Goal: Transaction & Acquisition: Purchase product/service

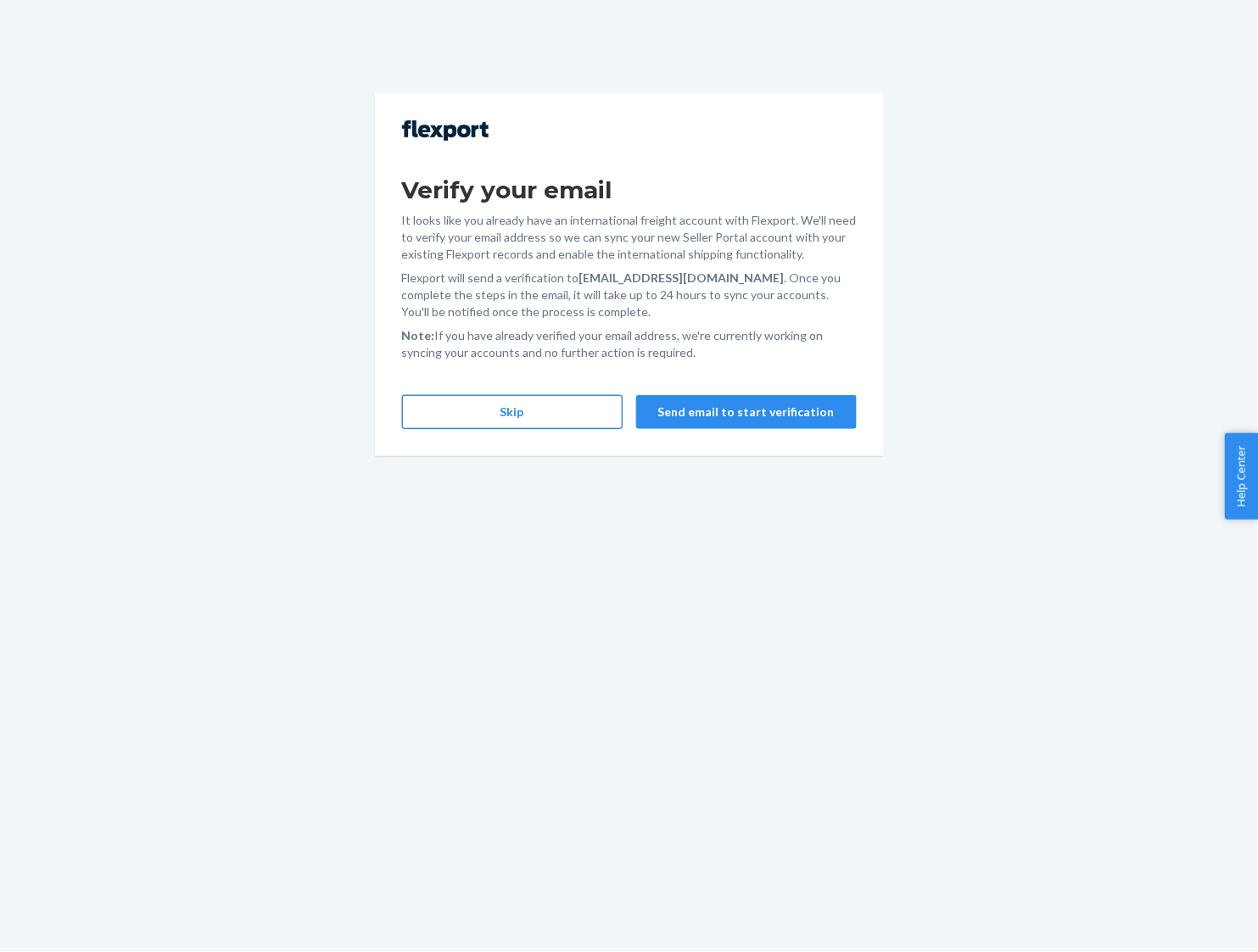
click at [517, 414] on button "Skip" at bounding box center [512, 412] width 220 height 34
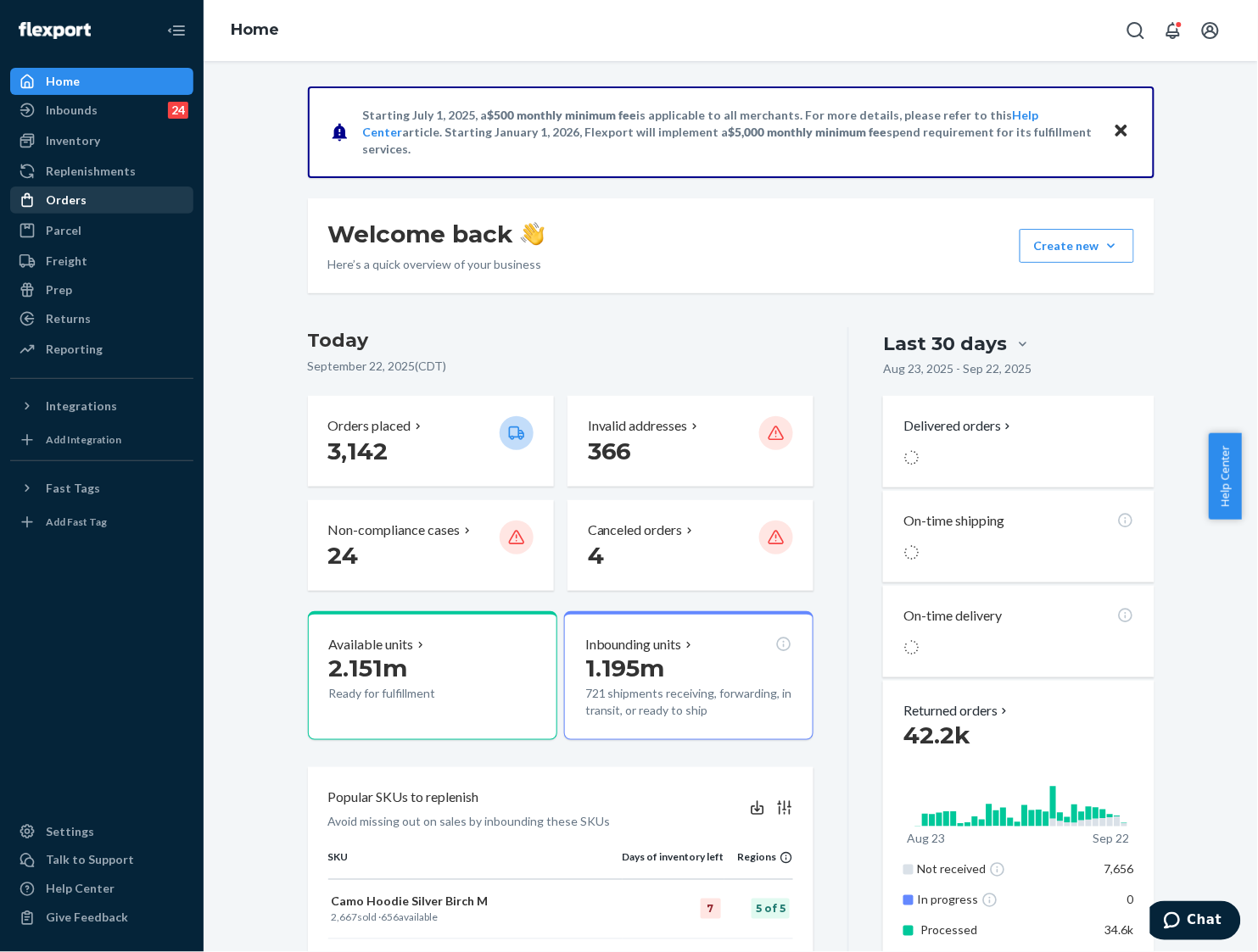
click at [119, 211] on div "Orders" at bounding box center [102, 199] width 179 height 24
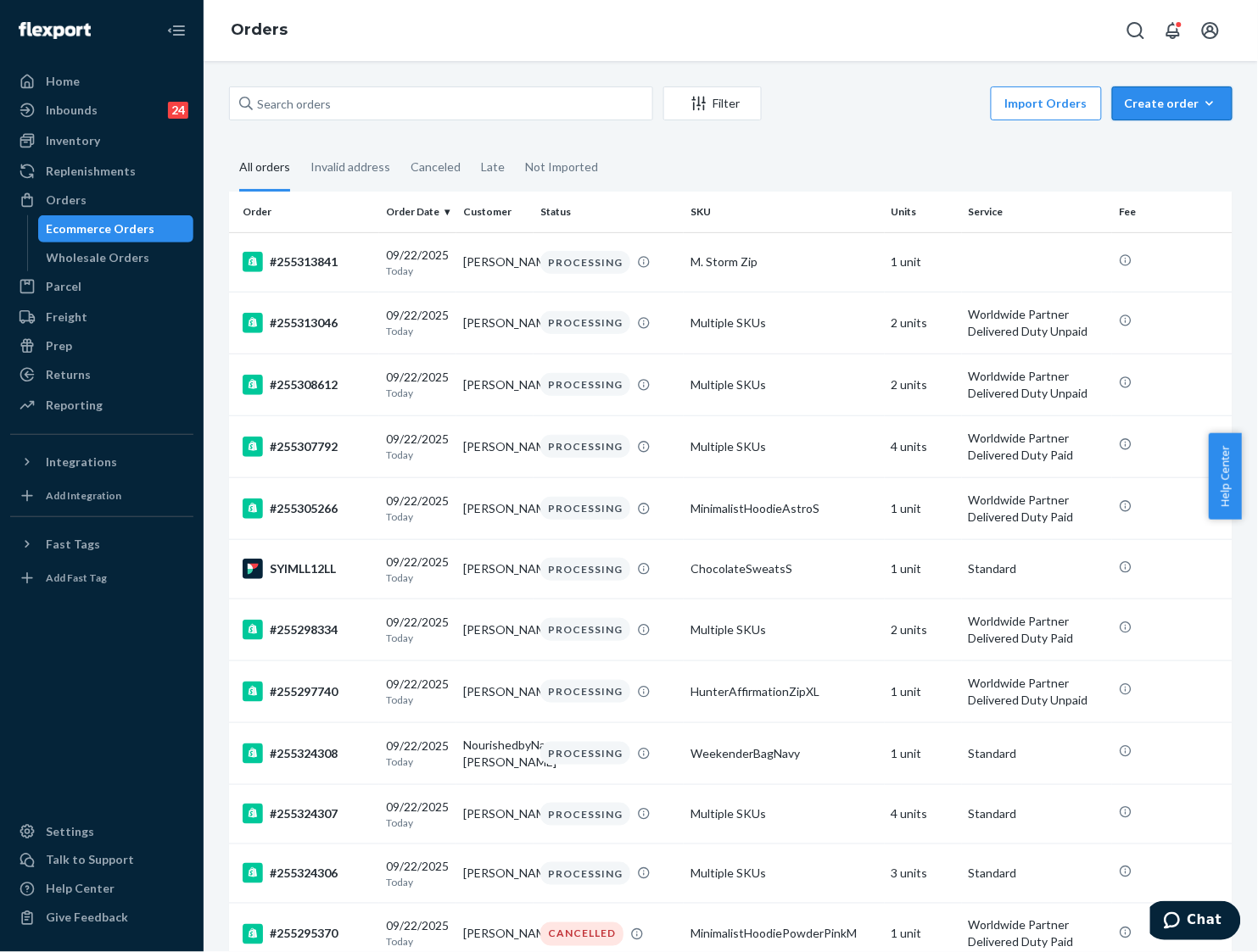
click at [1164, 112] on button "Create order Ecommerce order Removal order" at bounding box center [1172, 103] width 121 height 34
click at [1176, 145] on span "Ecommerce order" at bounding box center [1182, 144] width 105 height 12
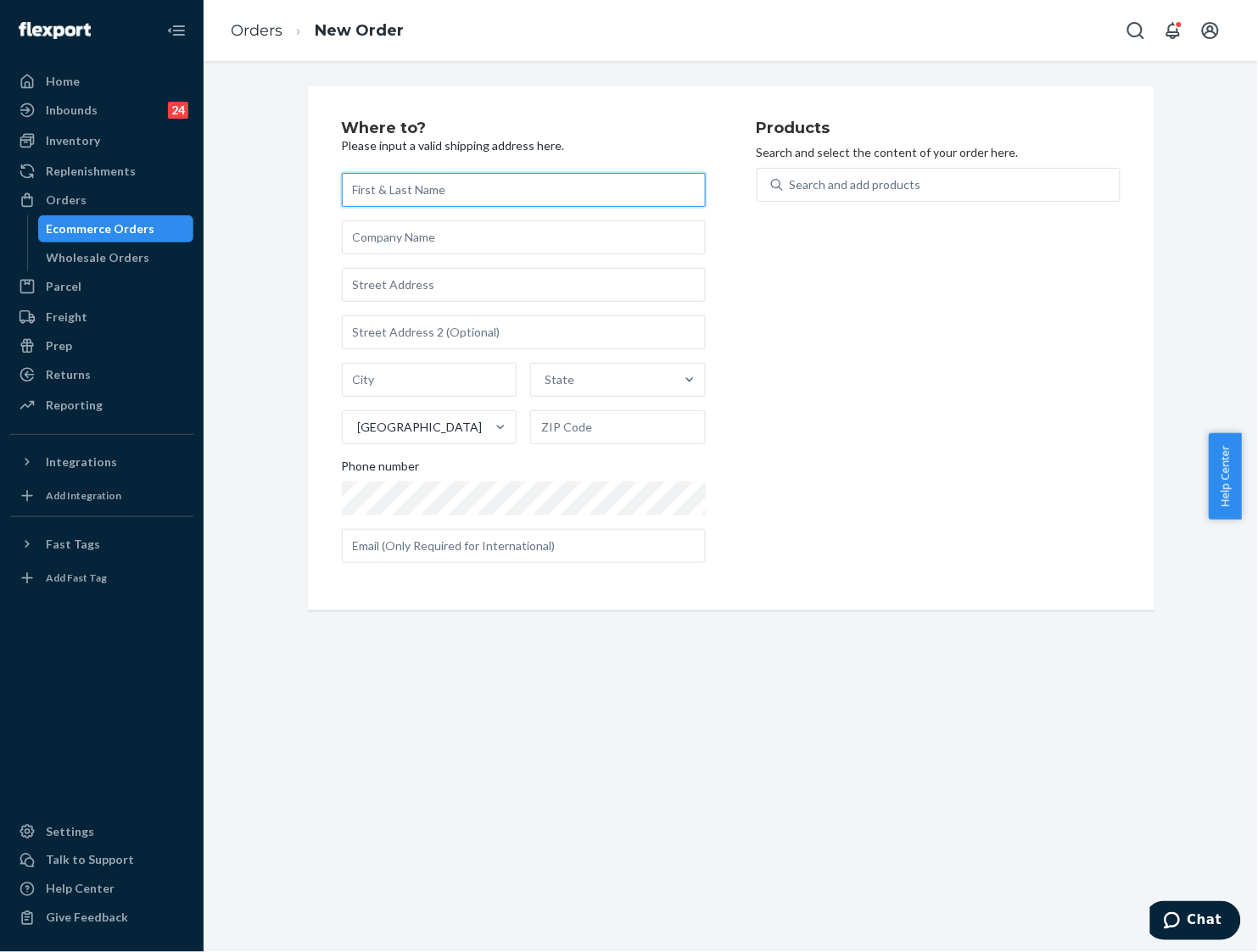
click at [510, 189] on input "text" at bounding box center [523, 190] width 364 height 34
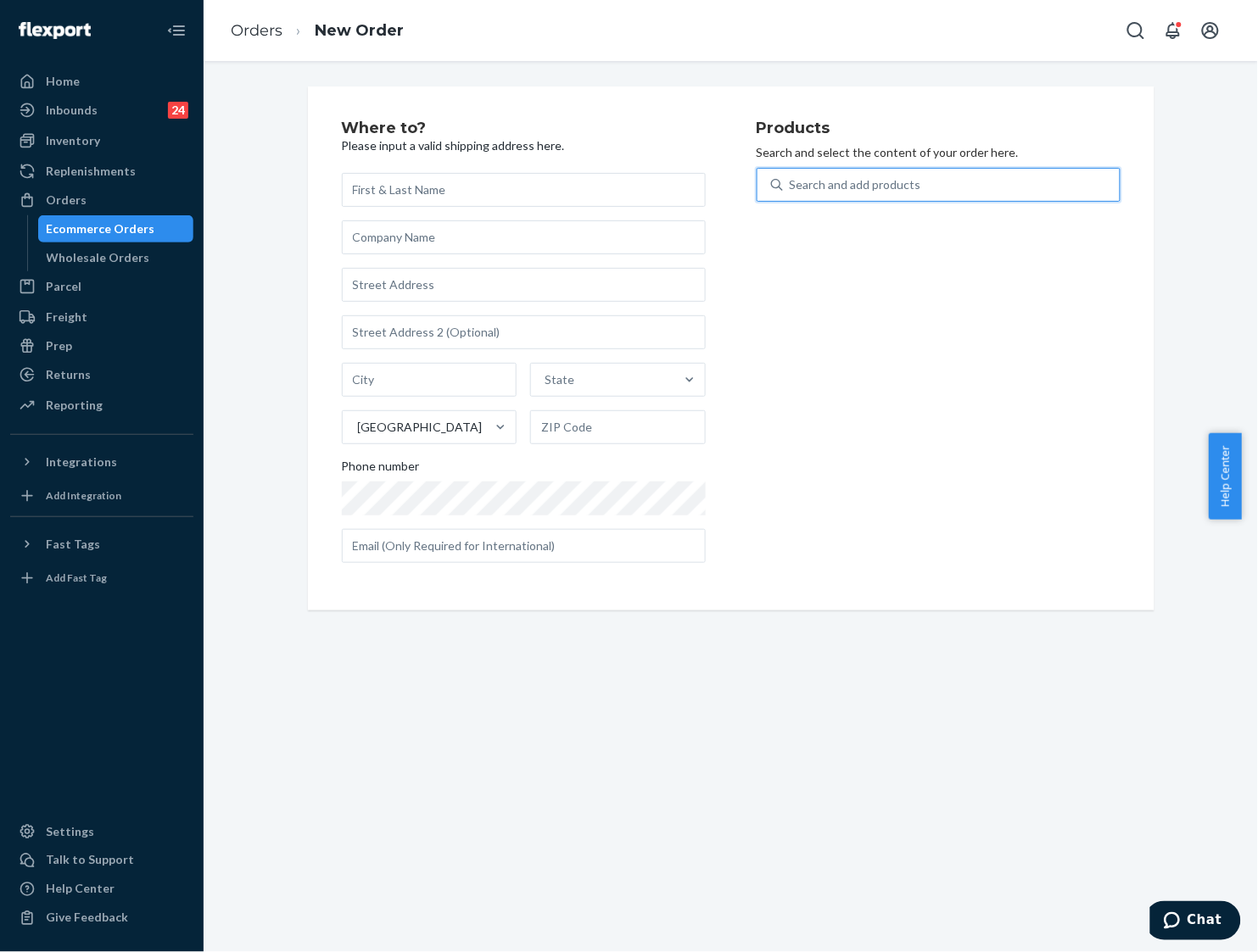
click at [892, 189] on div "Search and add products" at bounding box center [855, 185] width 131 height 17
click at [791, 189] on input "0 results available. Use Up and Down to choose options, press Enter to select t…" at bounding box center [791, 185] width 2 height 17
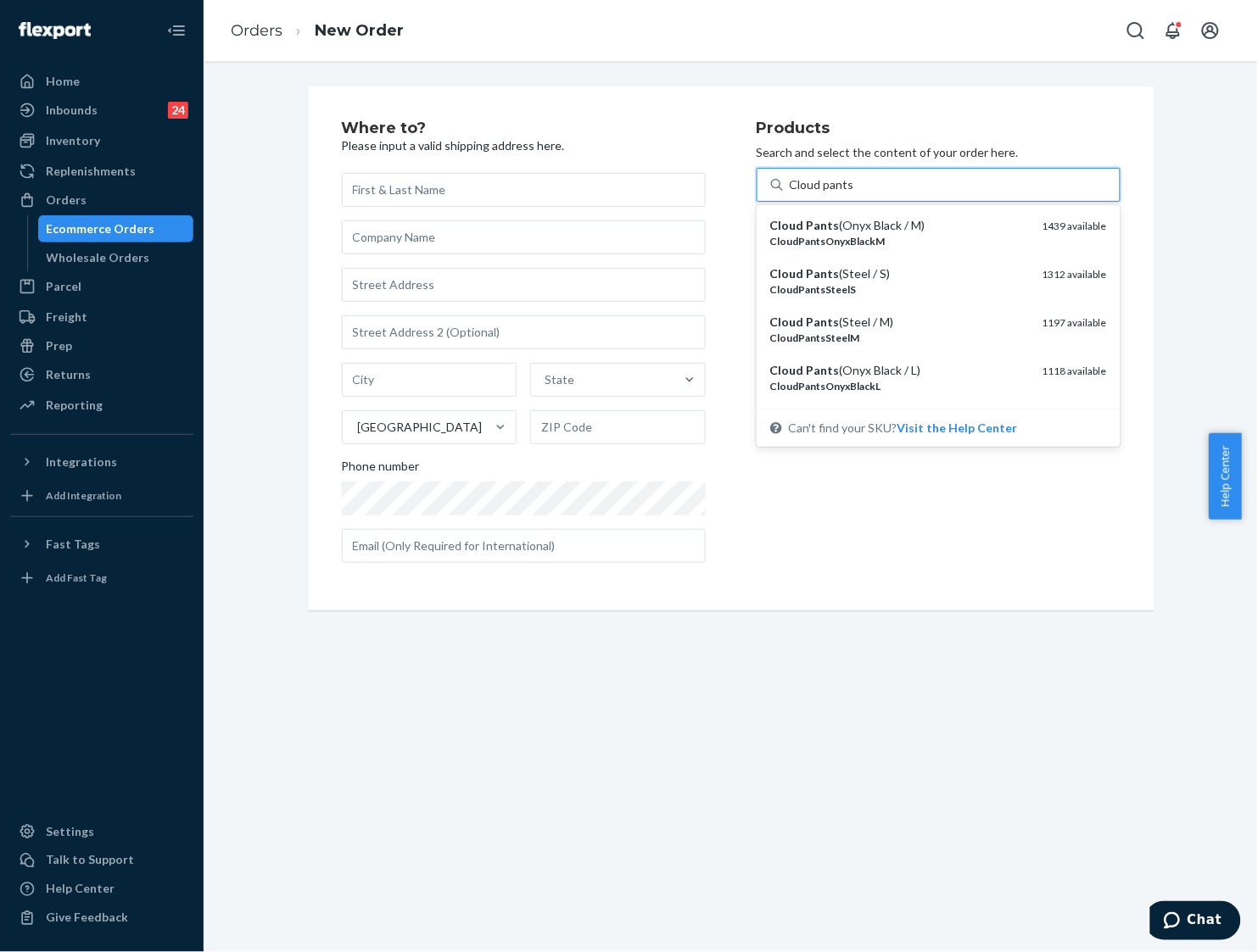
type input "Cloud pants"
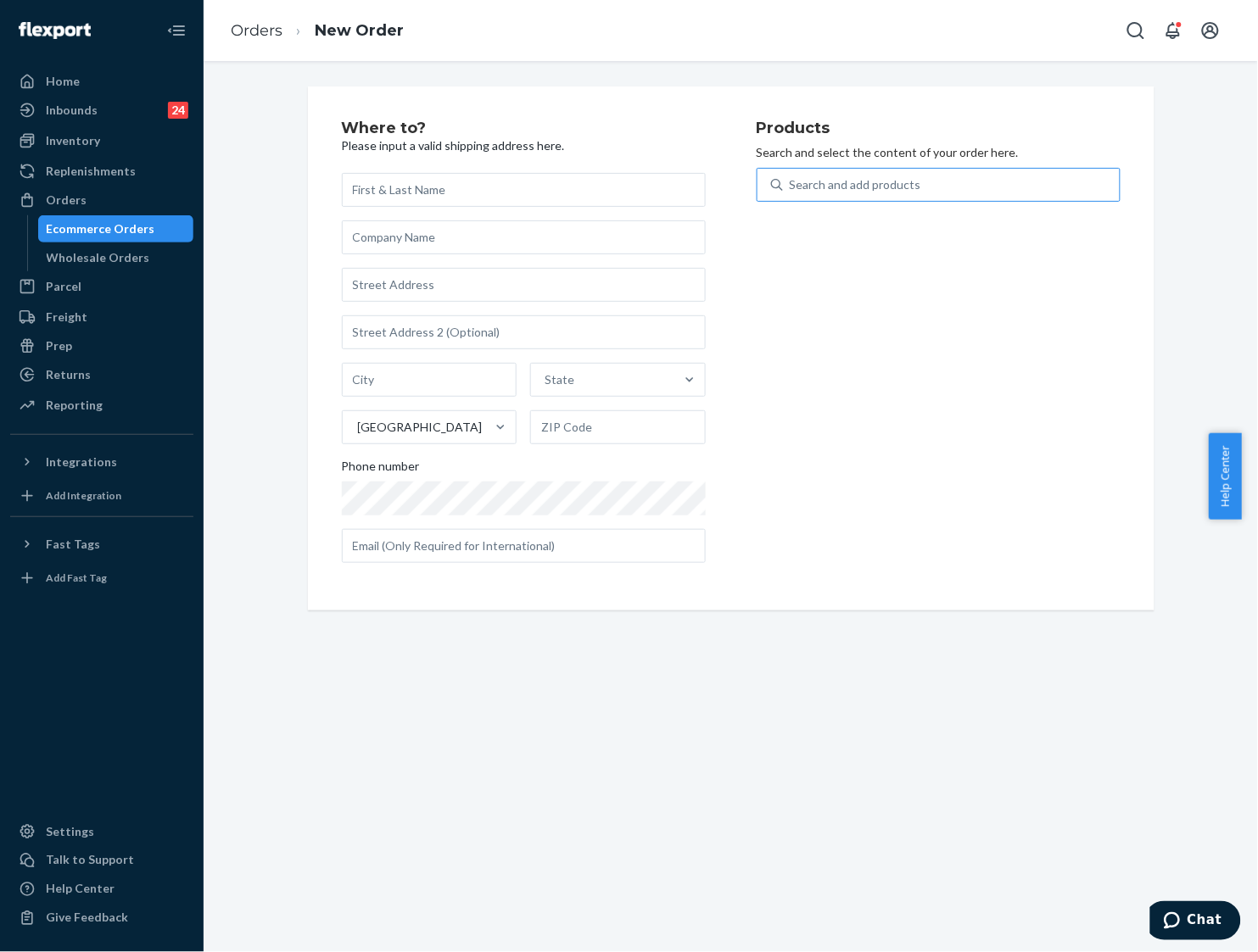
click at [957, 180] on div "Search and add products" at bounding box center [950, 185] width 337 height 30
click at [791, 180] on input "Search and add products" at bounding box center [791, 185] width 2 height 17
type input "cloud pants"
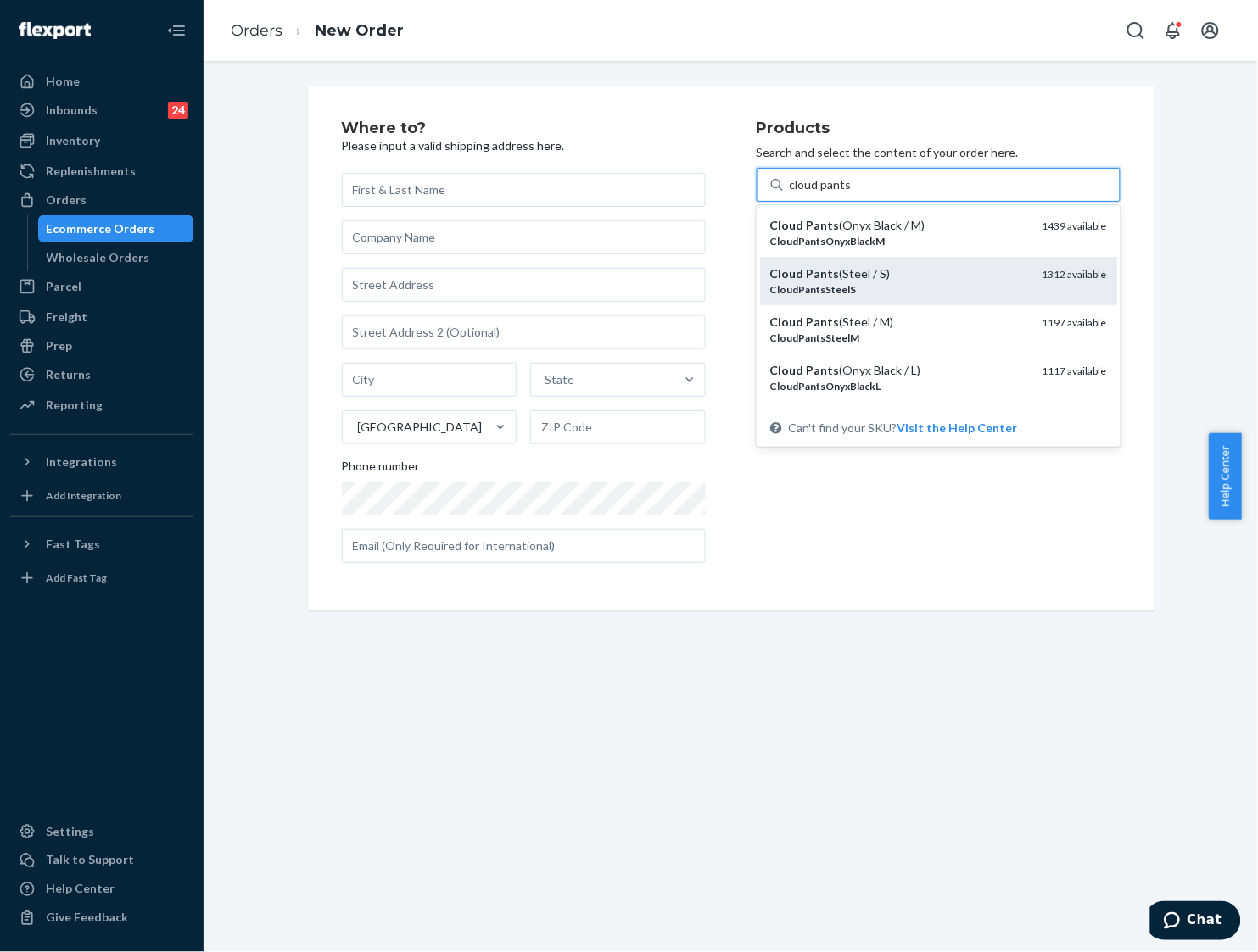
click at [853, 290] on div "CloudPantsSteelS" at bounding box center [899, 289] width 258 height 14
click at [851, 194] on input "cloud pants" at bounding box center [820, 185] width 61 height 17
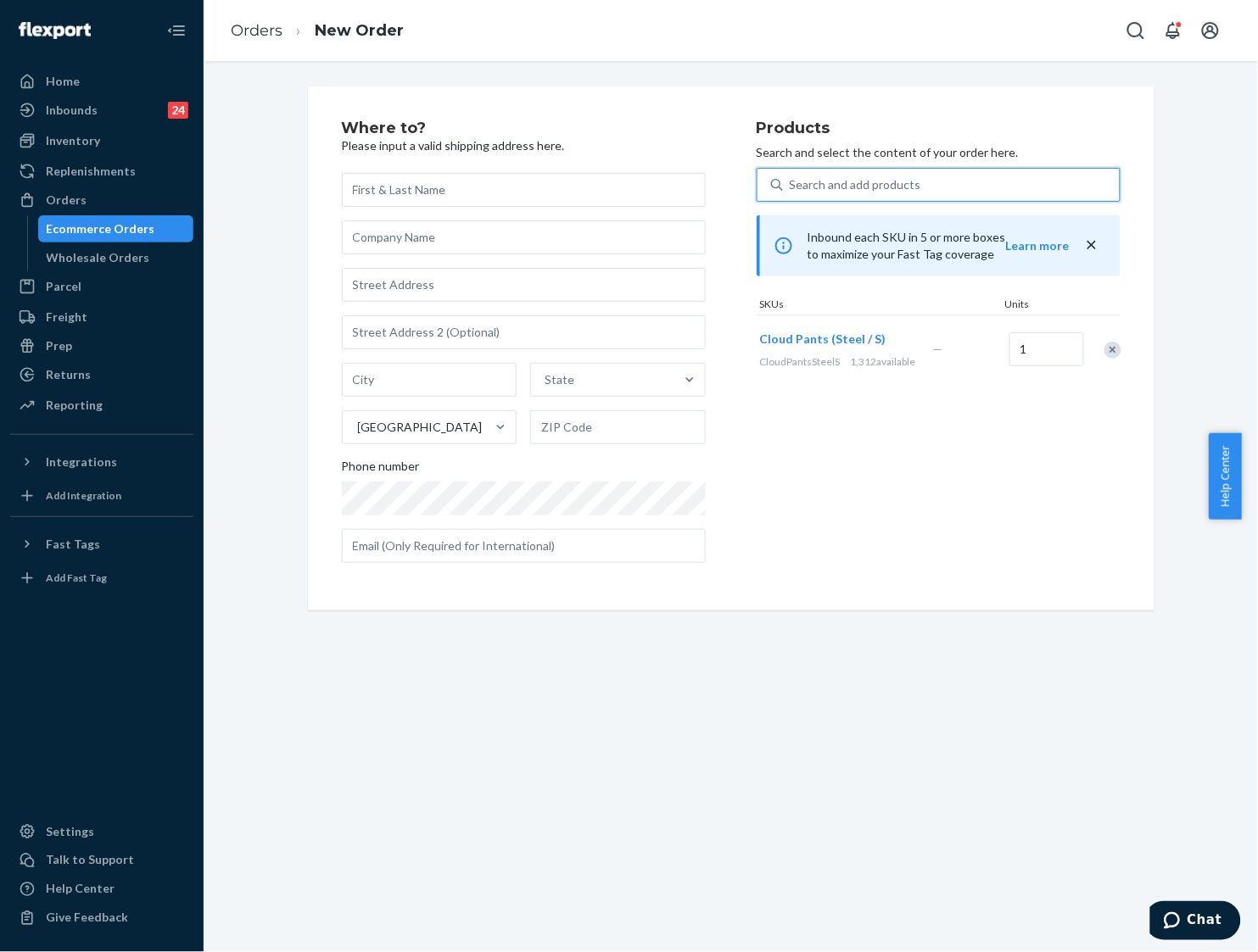
click at [930, 187] on div "Search and add products" at bounding box center [950, 185] width 337 height 30
click at [791, 187] on input "0 results available. Select is focused ,type to refine list, press Down to open…" at bounding box center [791, 185] width 2 height 17
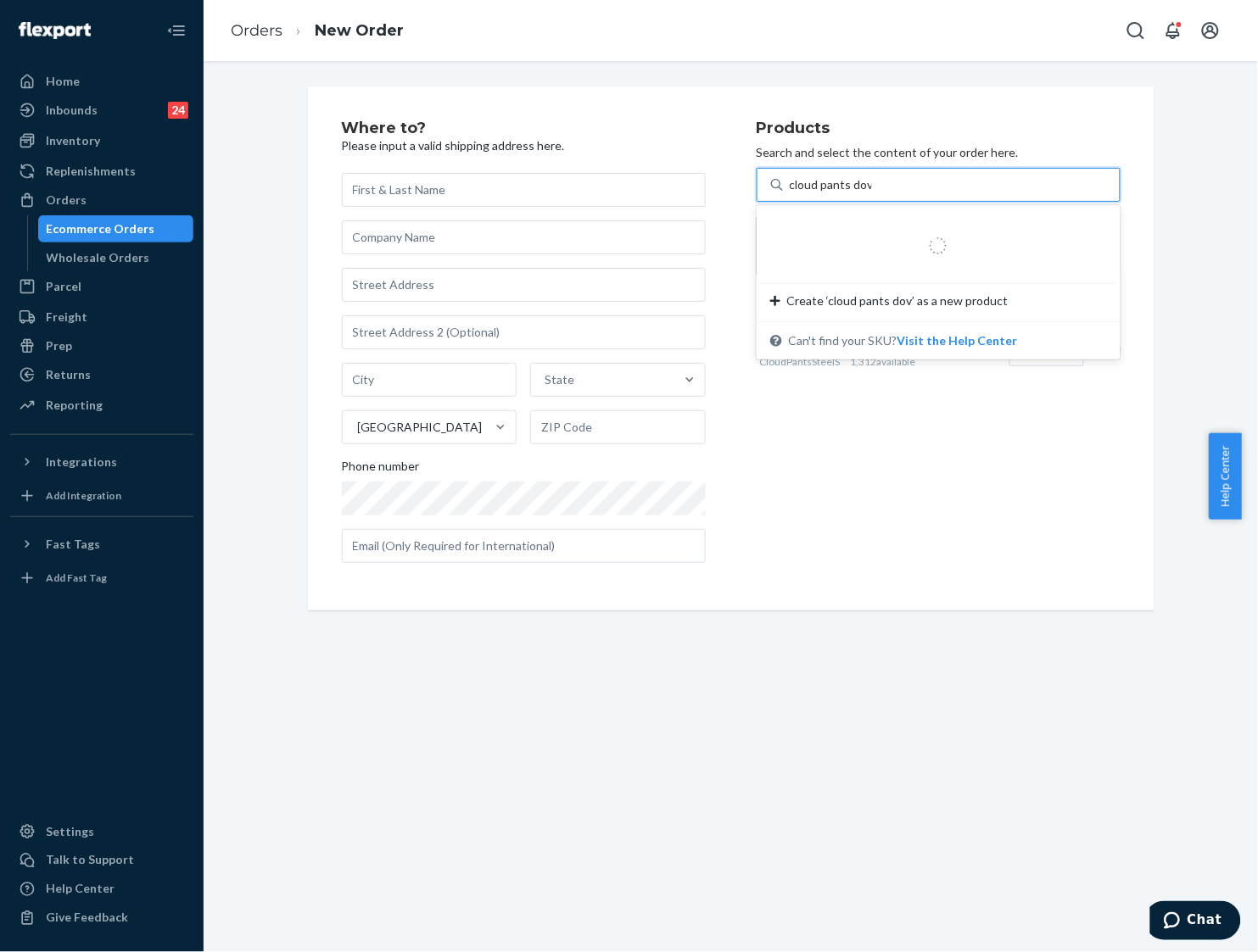
type input "cloud pants dove"
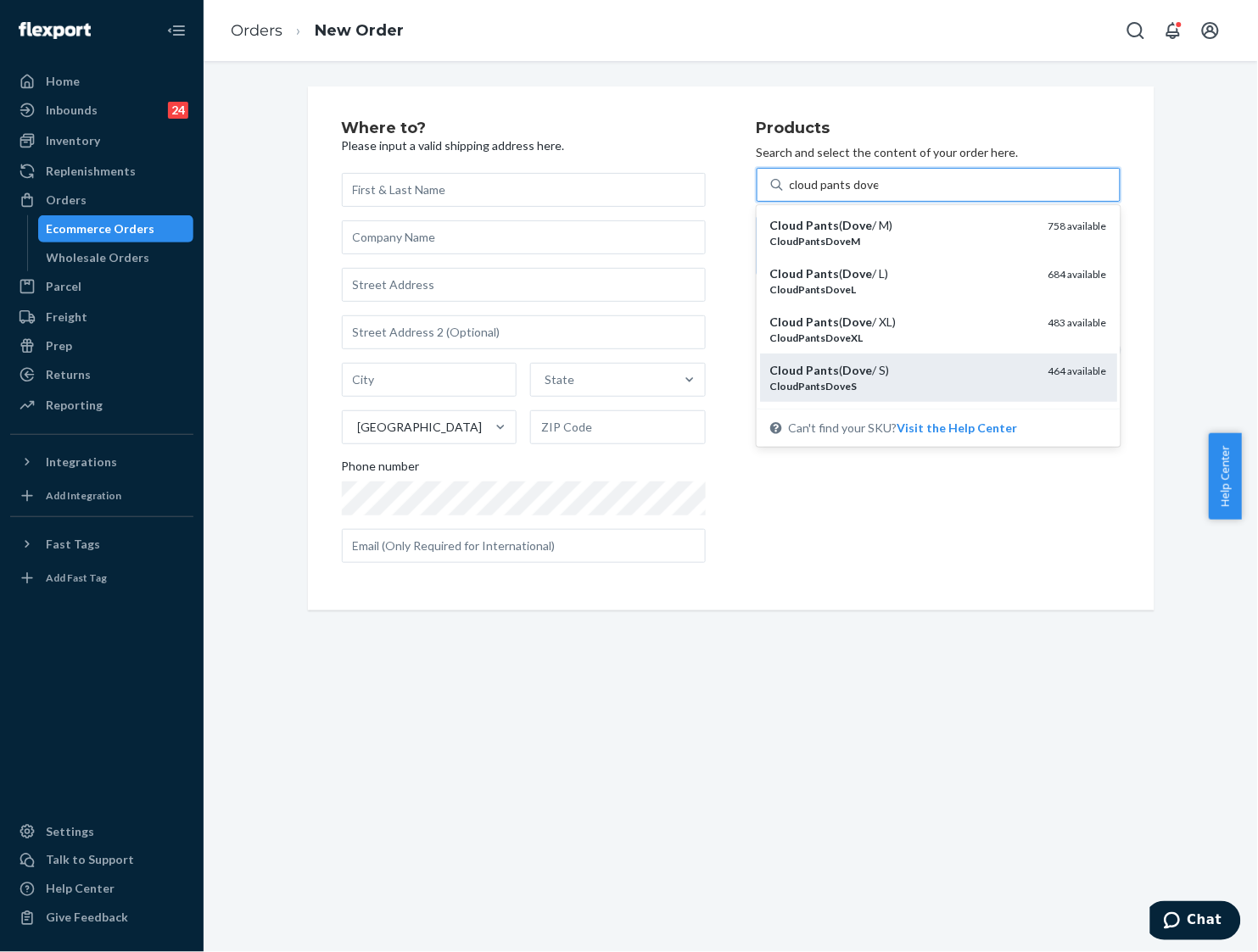
click at [918, 369] on div "Cloud Pants ( Dove / S)" at bounding box center [902, 370] width 265 height 17
click at [878, 194] on input "cloud pants dove" at bounding box center [835, 185] width 89 height 17
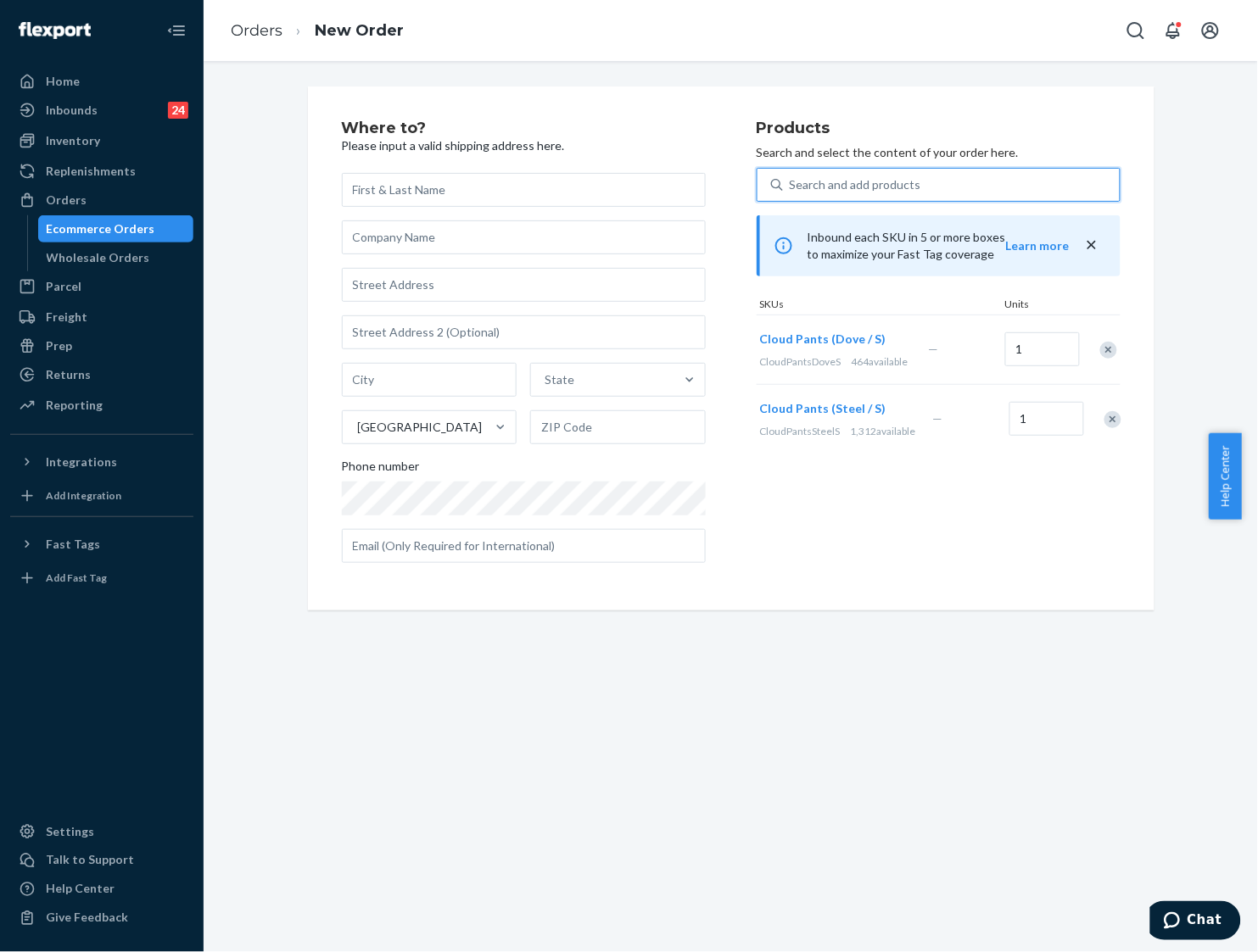
click at [925, 180] on div "Search and add products" at bounding box center [950, 185] width 337 height 30
click at [791, 180] on input "0 results available. Select is focused ,type to refine list, press Down to open…" at bounding box center [791, 185] width 2 height 17
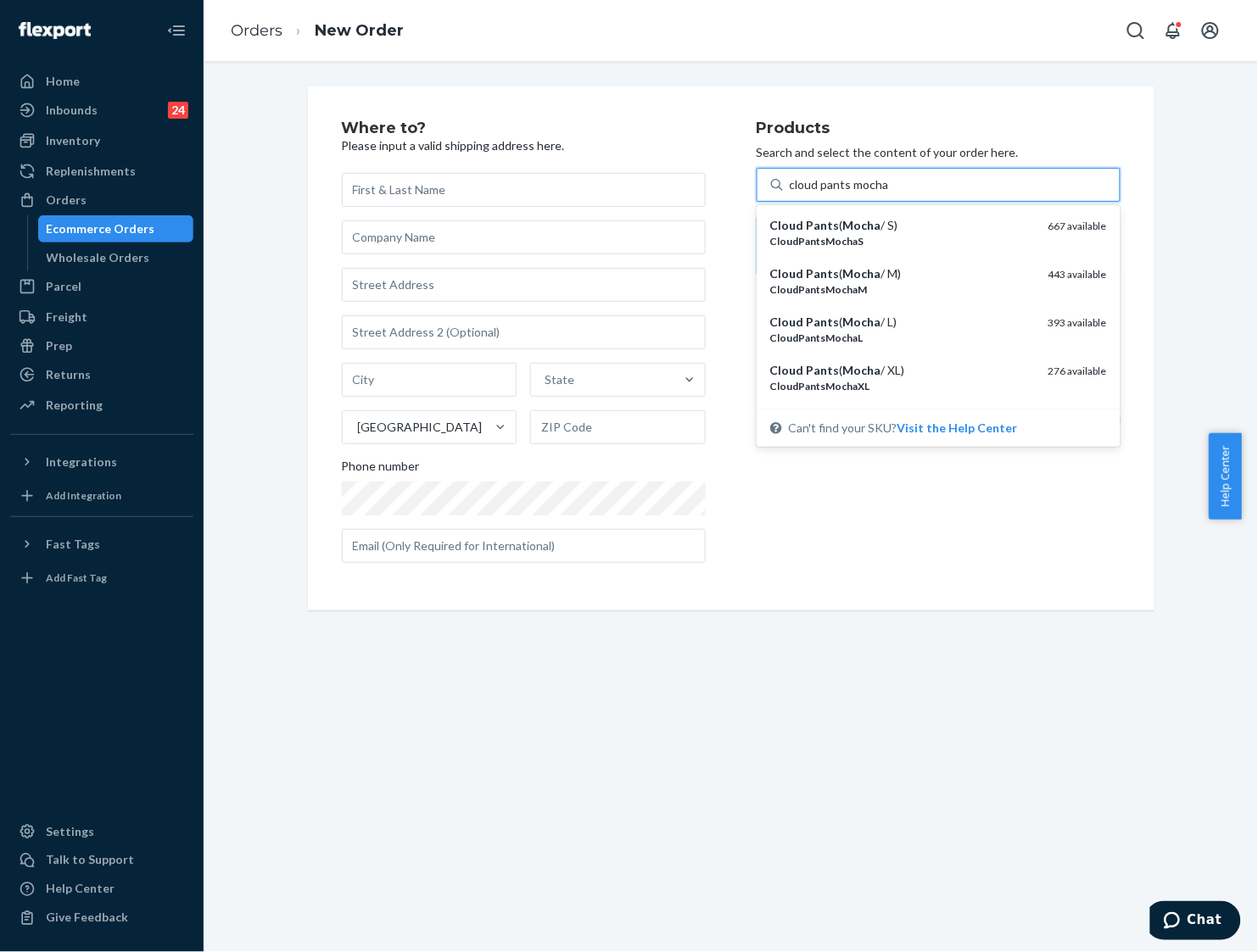
type input "cloud pants mocha"
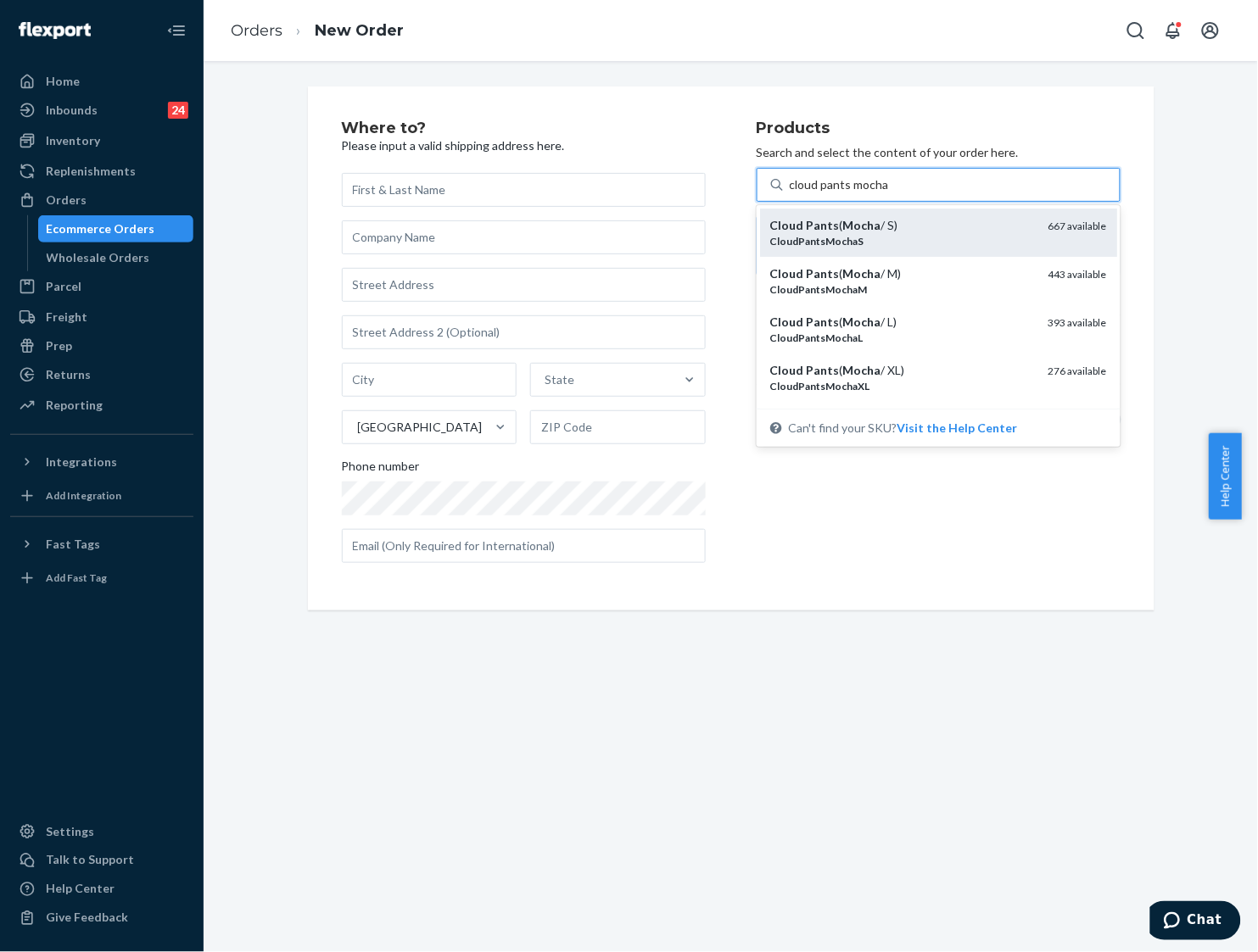
click at [925, 214] on div "Cloud Pants ( Mocha / S) CloudPantsMochaS 667 available" at bounding box center [938, 233] width 357 height 48
click at [890, 194] on input "cloud pants mocha" at bounding box center [839, 185] width 100 height 17
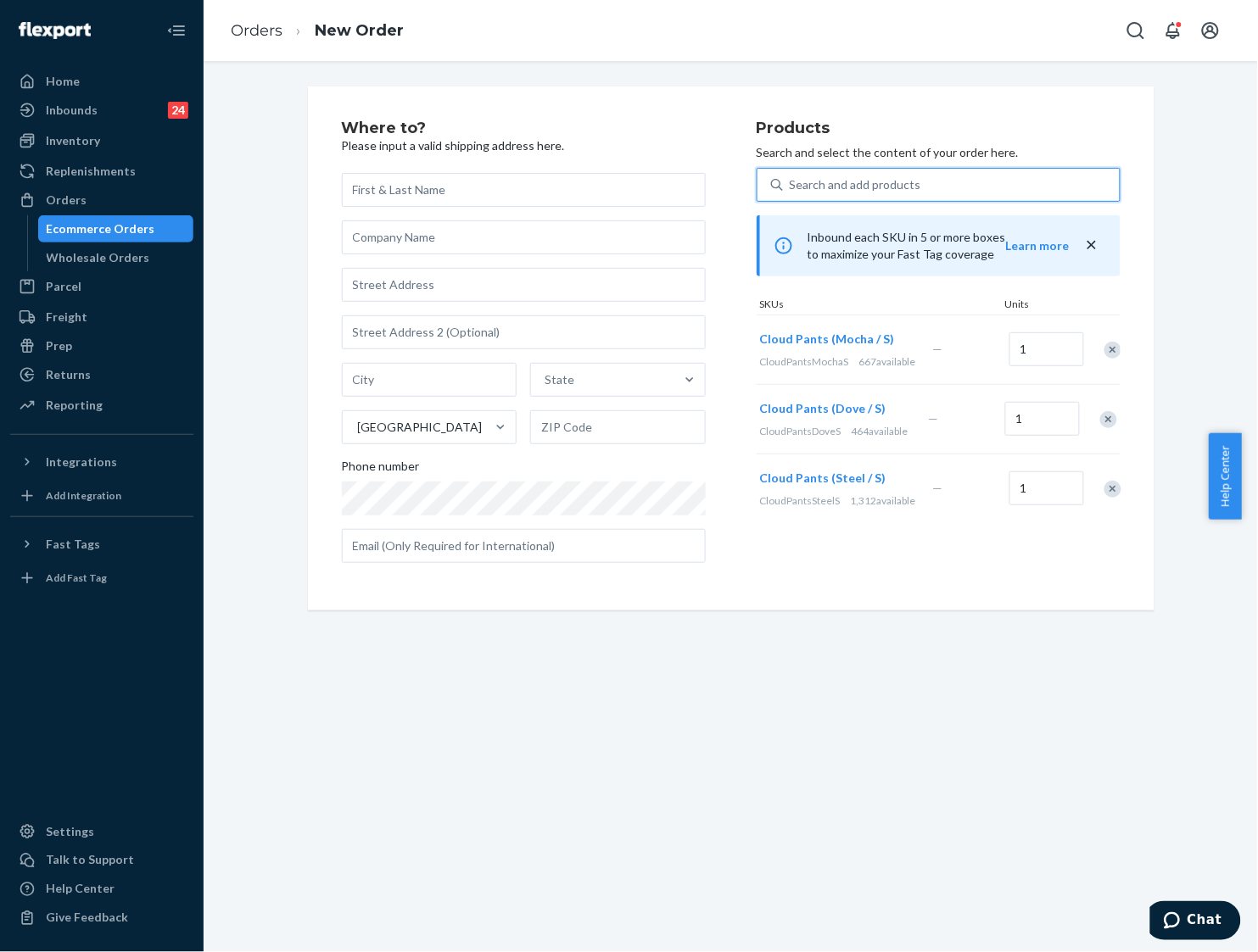
click at [929, 180] on div "Search and add products" at bounding box center [950, 185] width 337 height 30
click at [791, 180] on input "0 results available. Select is focused ,type to refine list, press Down to open…" at bounding box center [791, 185] width 2 height 17
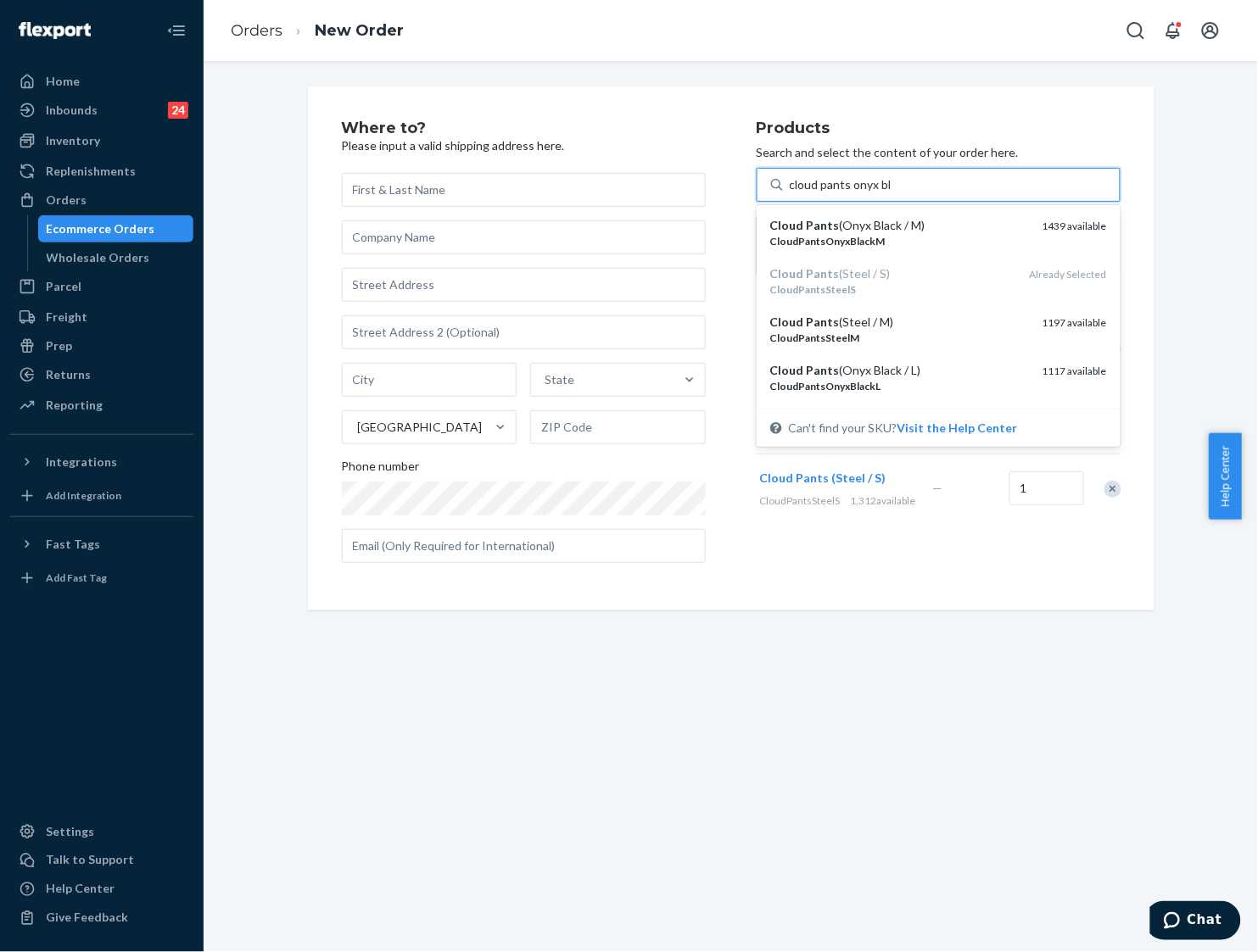
type input "cloud pants onyx black"
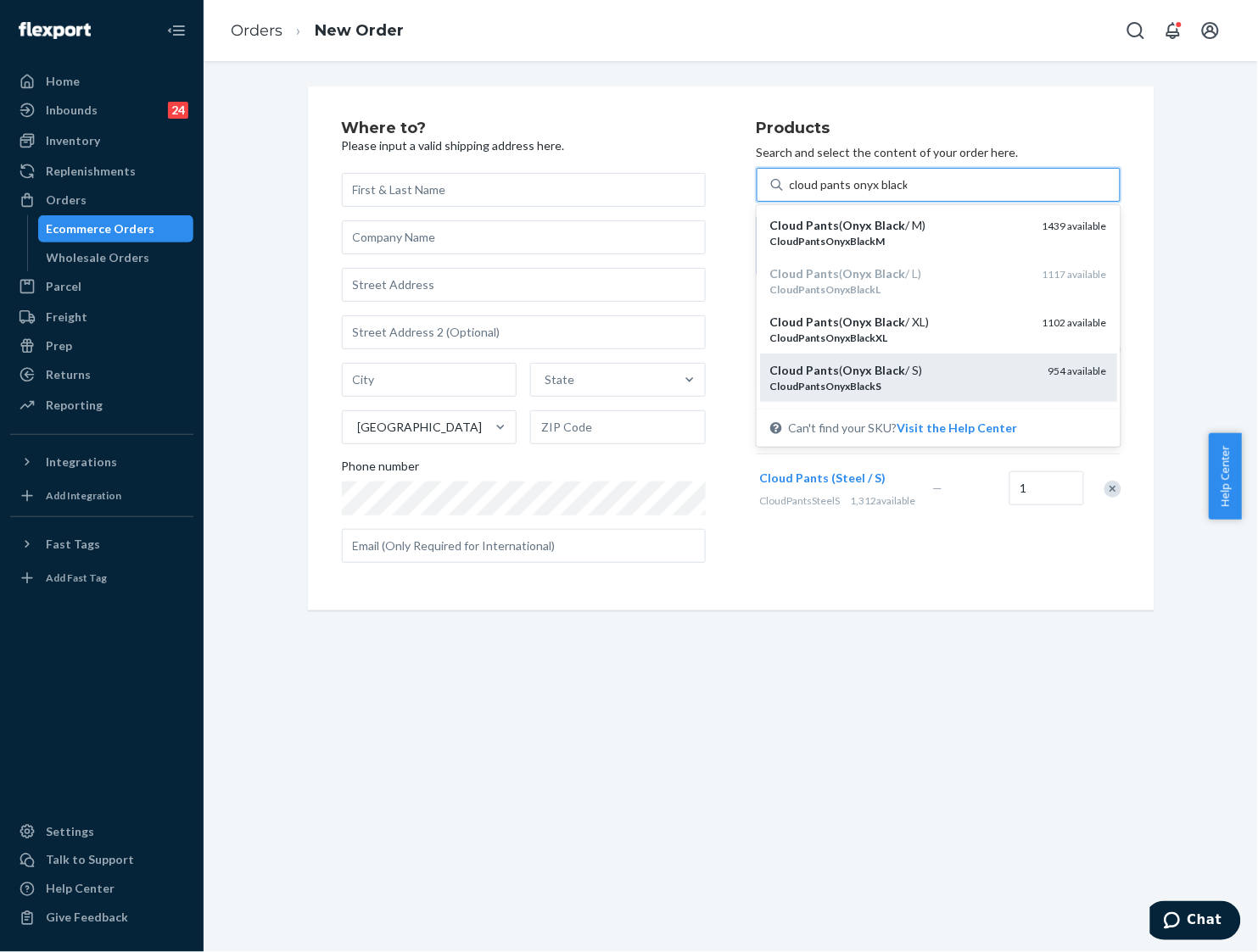
click at [927, 369] on div "Cloud Pants ( Onyx Black / S)" at bounding box center [902, 370] width 265 height 17
click at [908, 194] on input "cloud pants onyx black" at bounding box center [849, 185] width 118 height 17
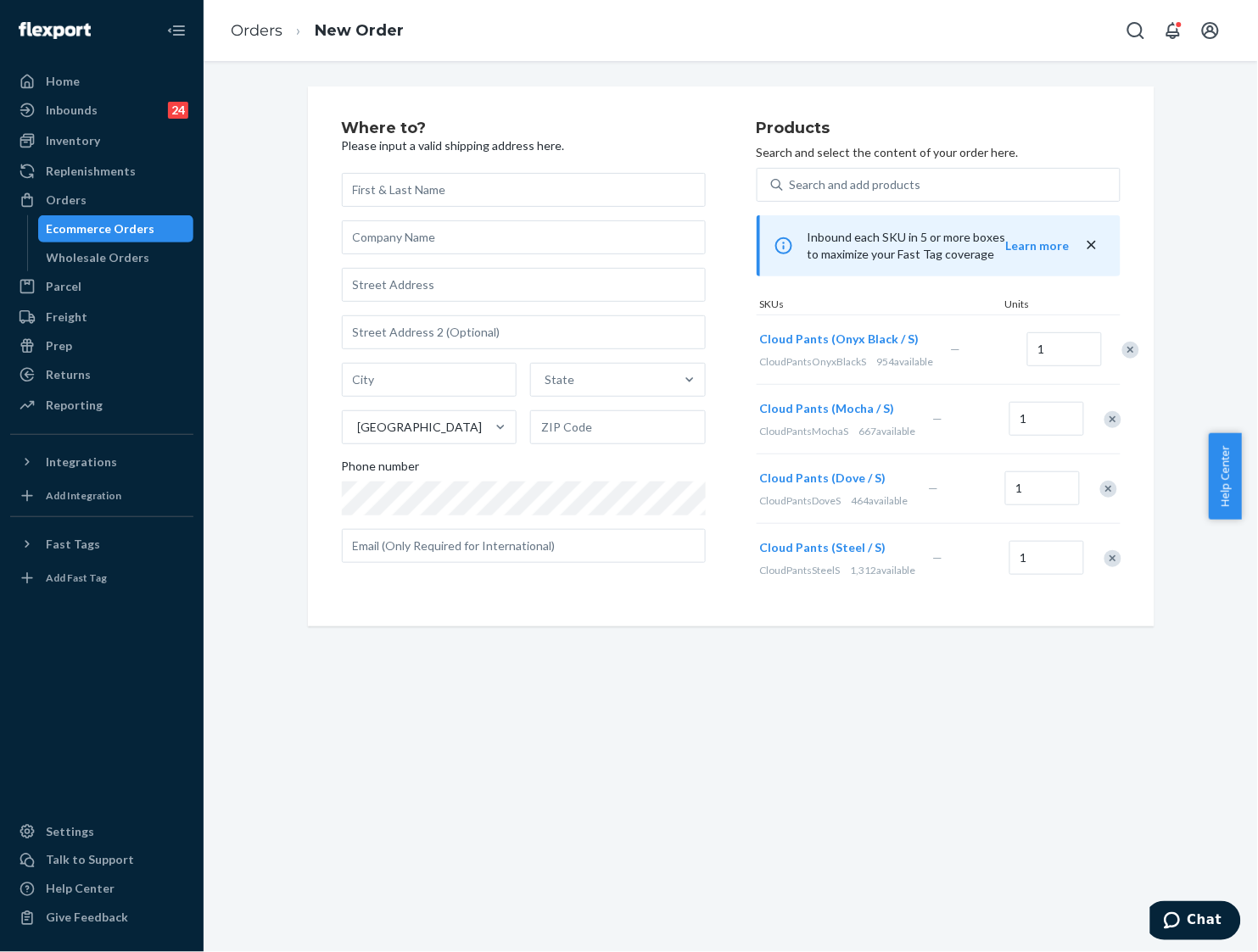
click at [1104, 568] on div "Remove Item" at bounding box center [1113, 559] width 17 height 17
click at [812, 183] on div "Search and add products" at bounding box center [855, 185] width 131 height 17
click at [791, 183] on input "Search and add products" at bounding box center [791, 185] width 2 height 17
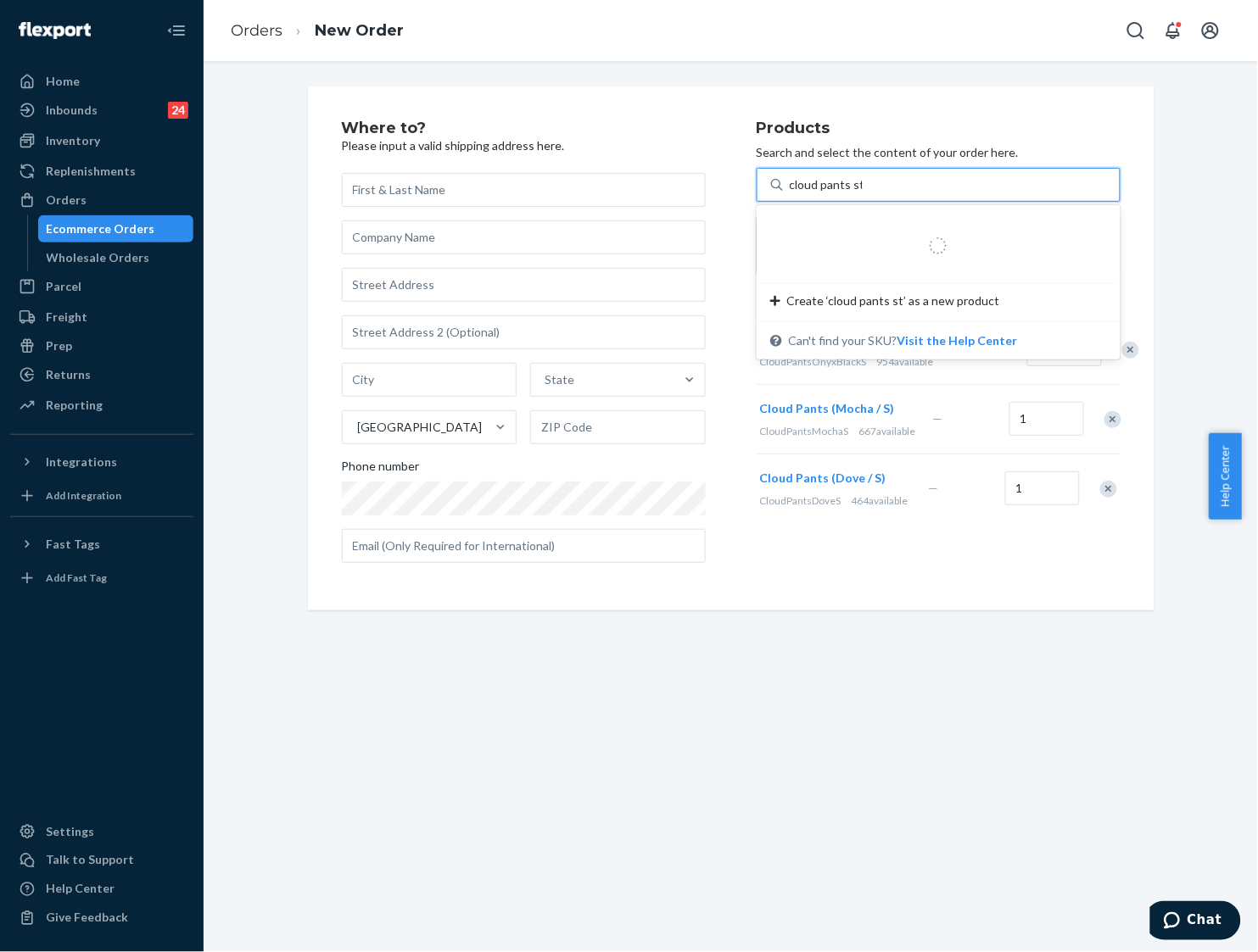
type input "cloud pants steel"
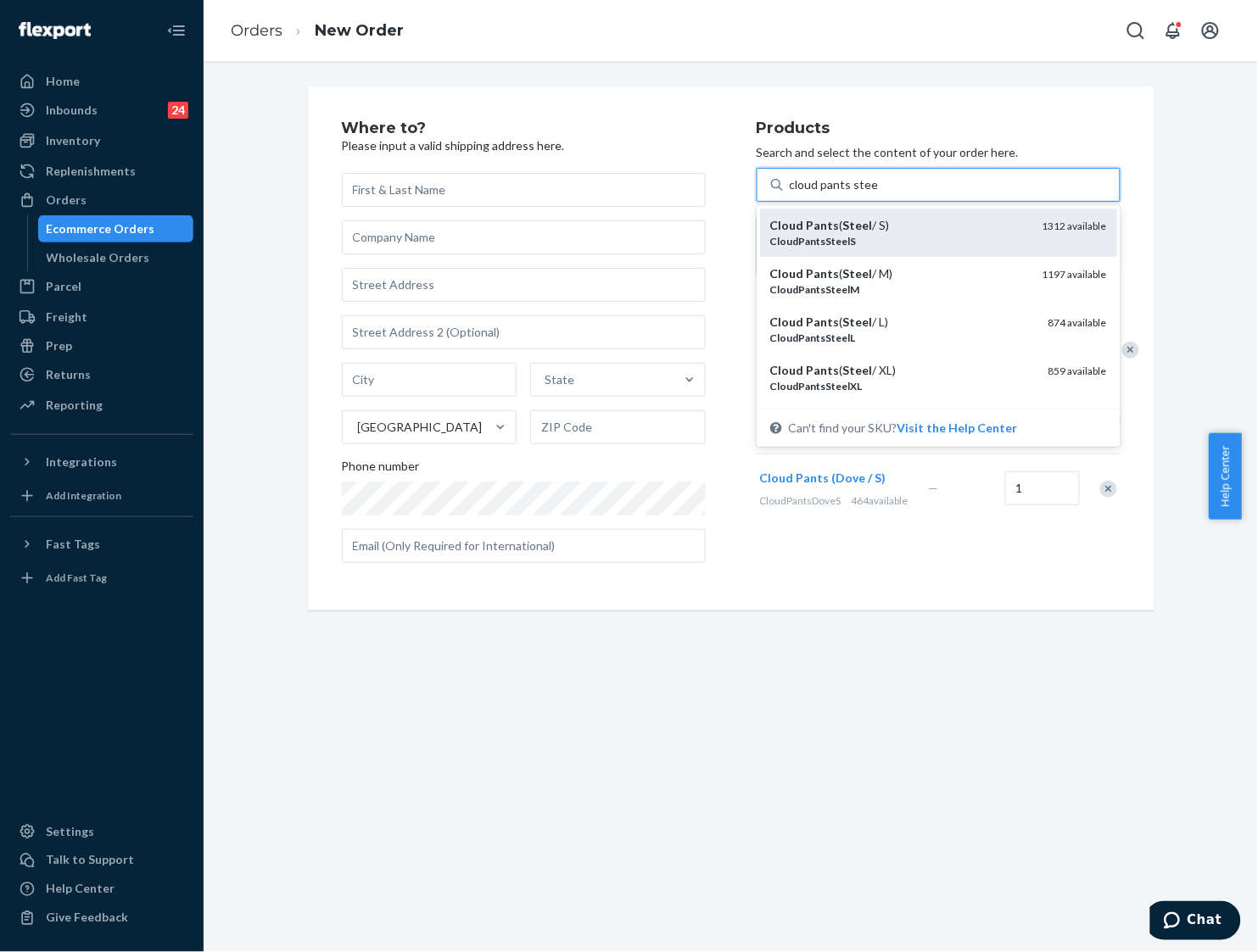
click at [865, 227] on div "Cloud Pants ( Steel / S)" at bounding box center [899, 226] width 258 height 17
click at [865, 194] on input "cloud pants steel" at bounding box center [834, 185] width 88 height 17
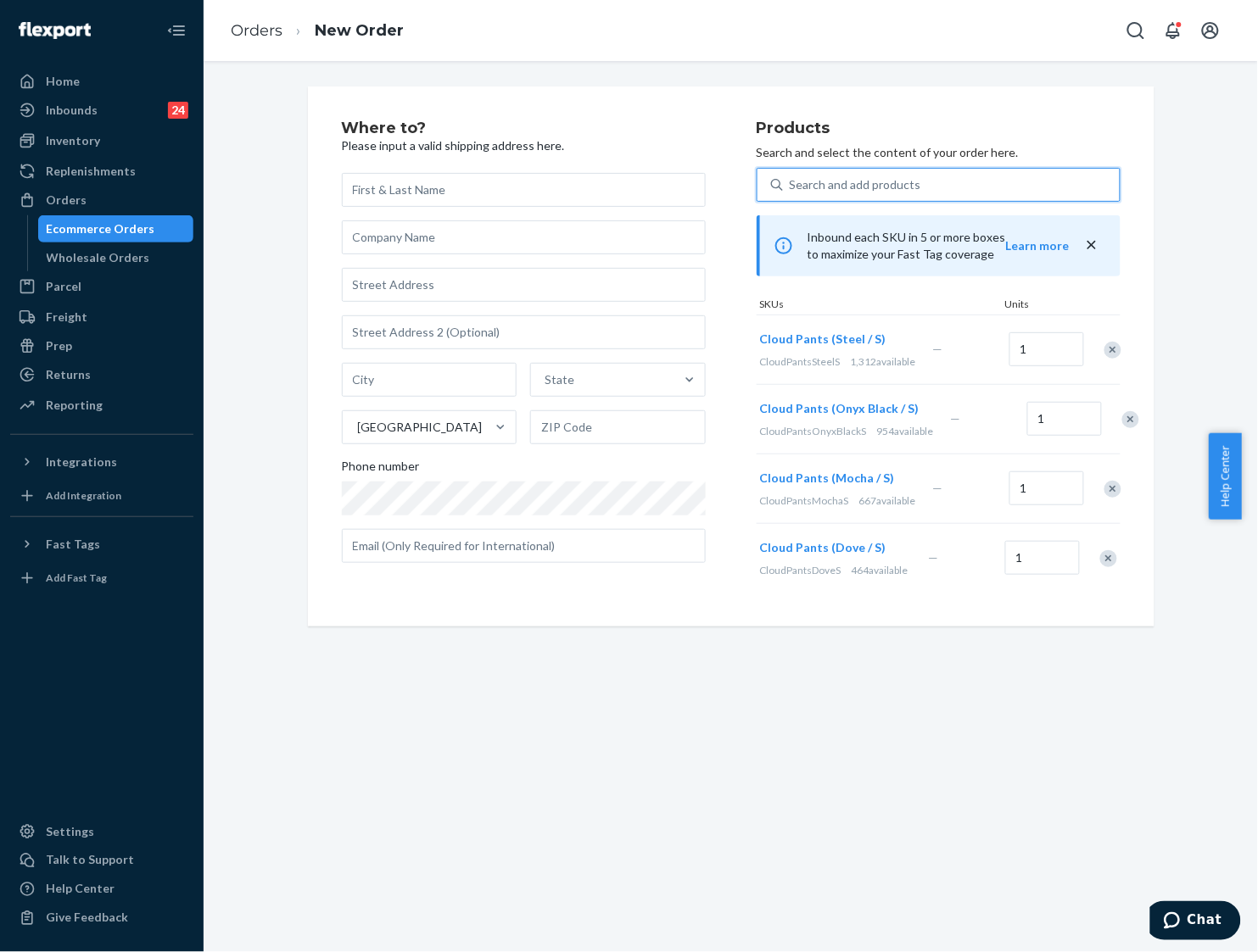
click at [845, 178] on div "Search and add products" at bounding box center [855, 185] width 131 height 17
click at [791, 178] on input "0 results available. Use Up and Down to choose options, press Enter to select t…" at bounding box center [791, 185] width 2 height 17
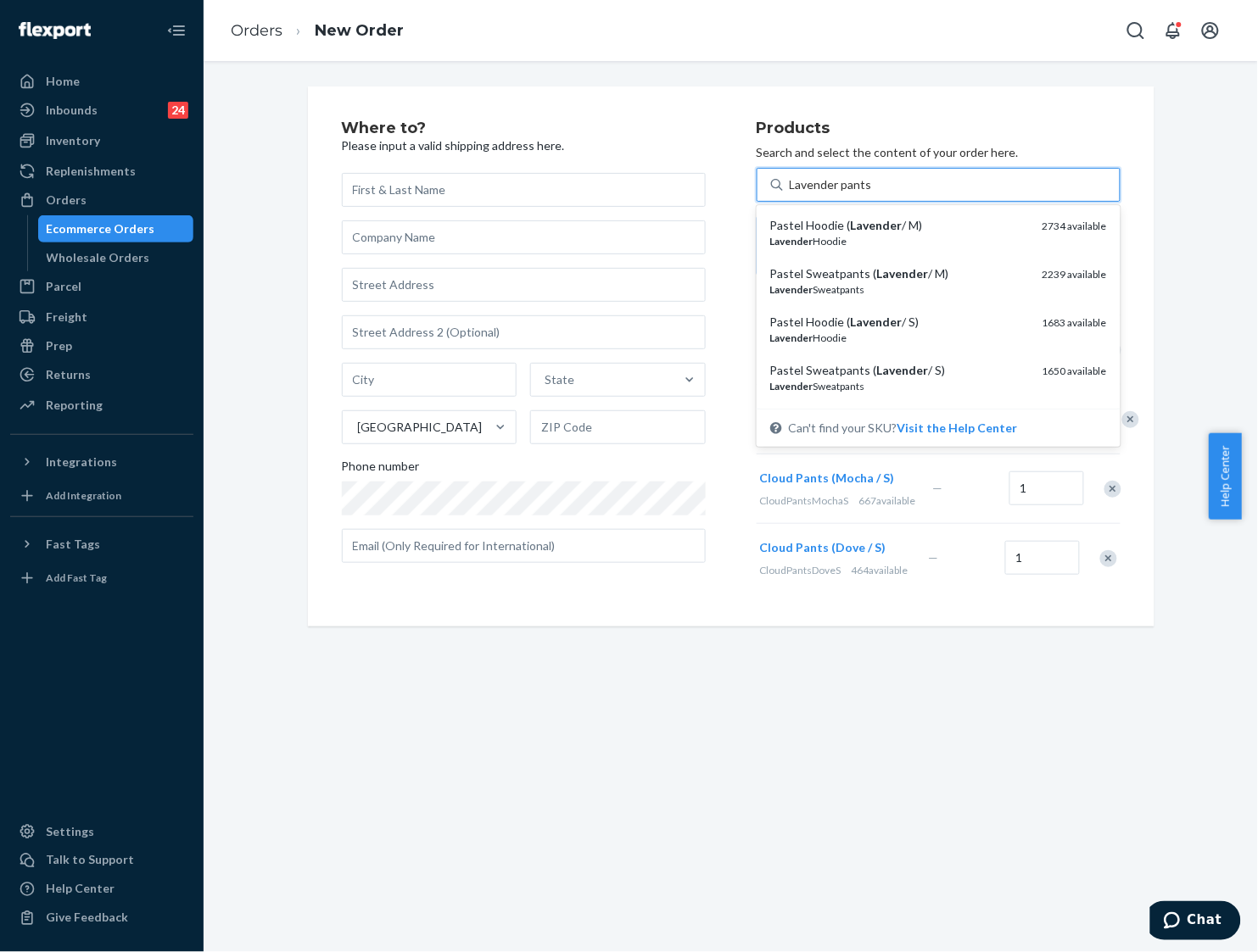
type input "Lavender pants s"
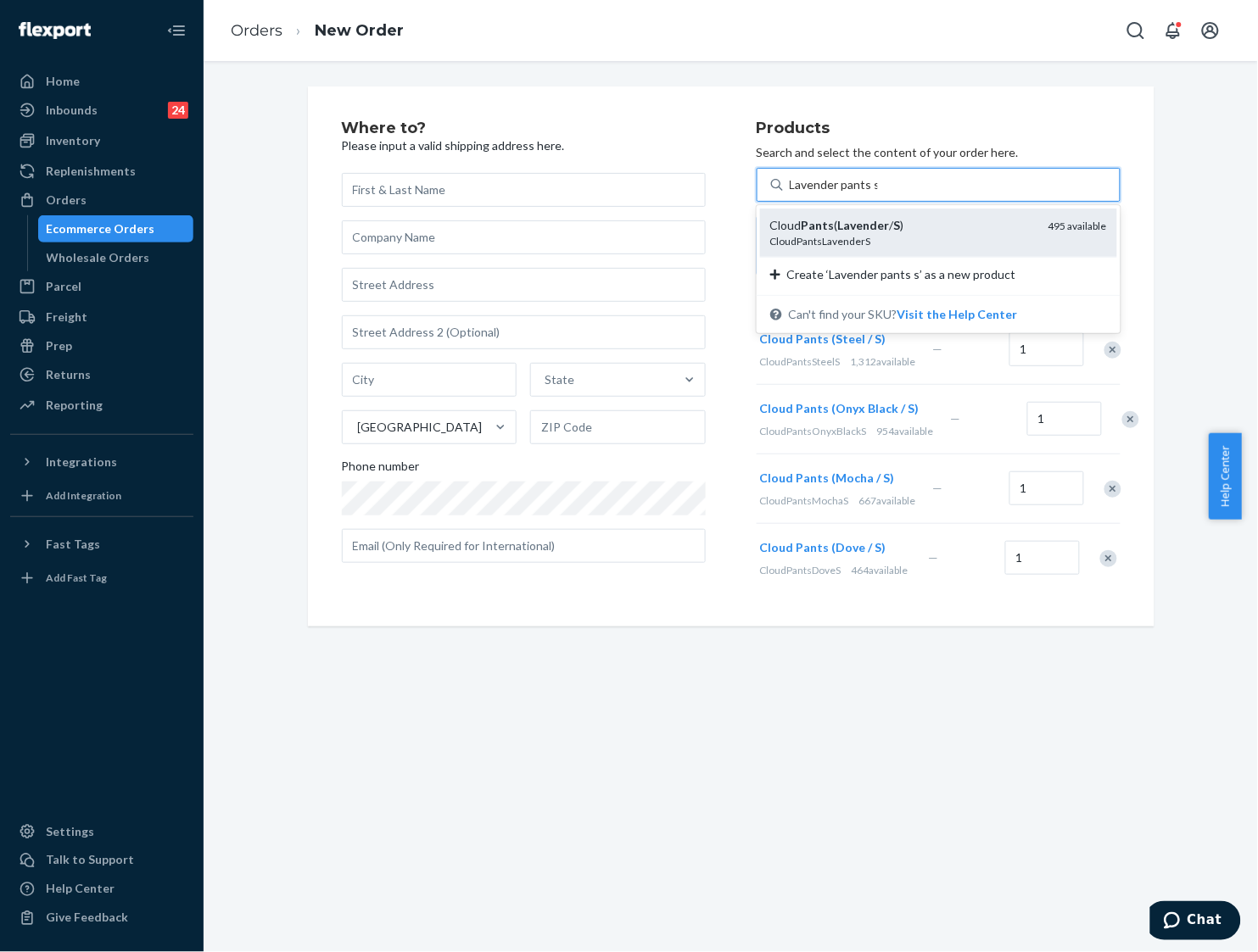
click at [846, 218] on em "Lavender" at bounding box center [864, 225] width 51 height 14
click at [846, 194] on input "Lavender pants s" at bounding box center [834, 185] width 88 height 17
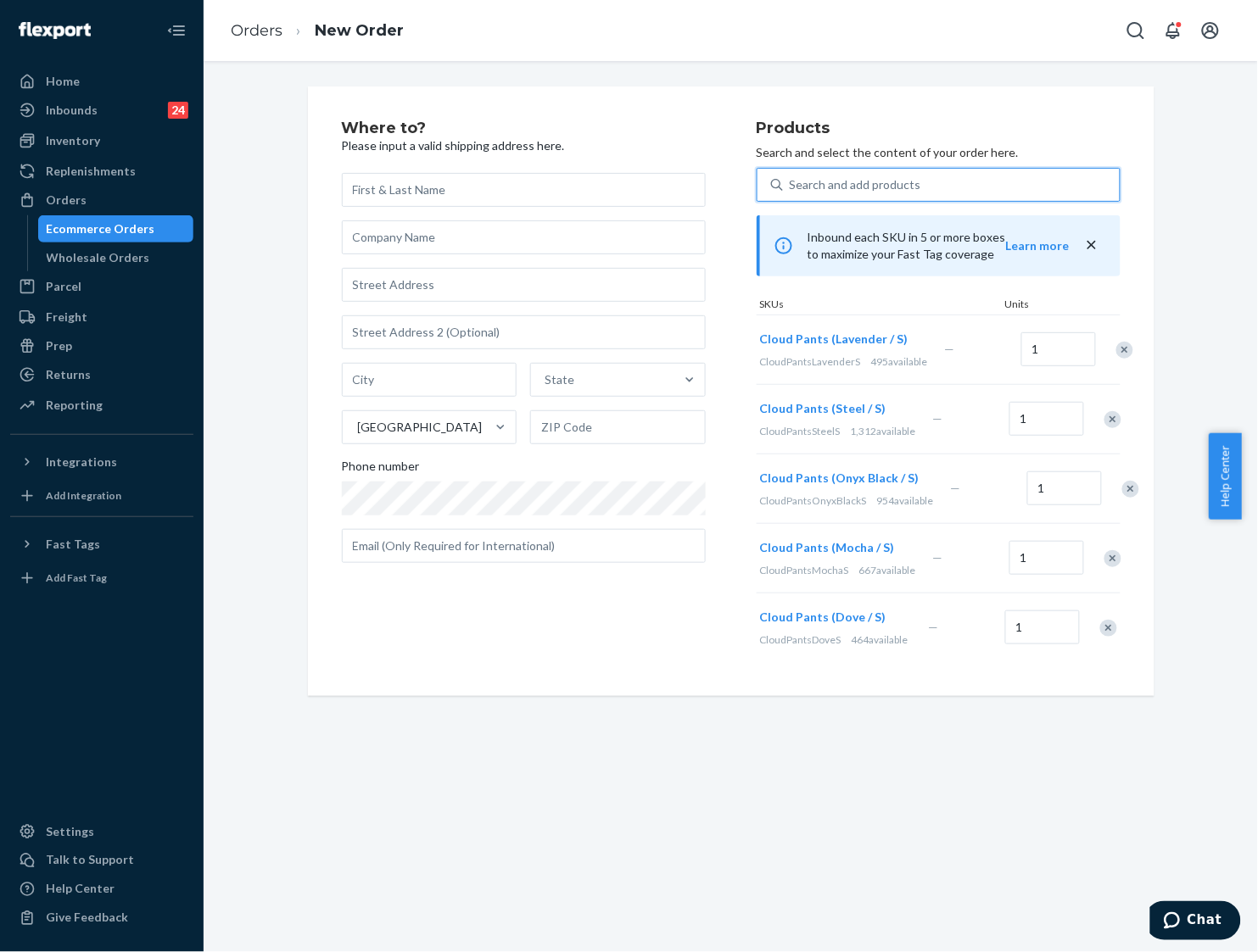
click at [868, 183] on div "Search and add products" at bounding box center [855, 185] width 131 height 17
click at [791, 183] on input "0 results available. Use Up and Down to choose options, press Enter to select t…" at bounding box center [791, 185] width 2 height 17
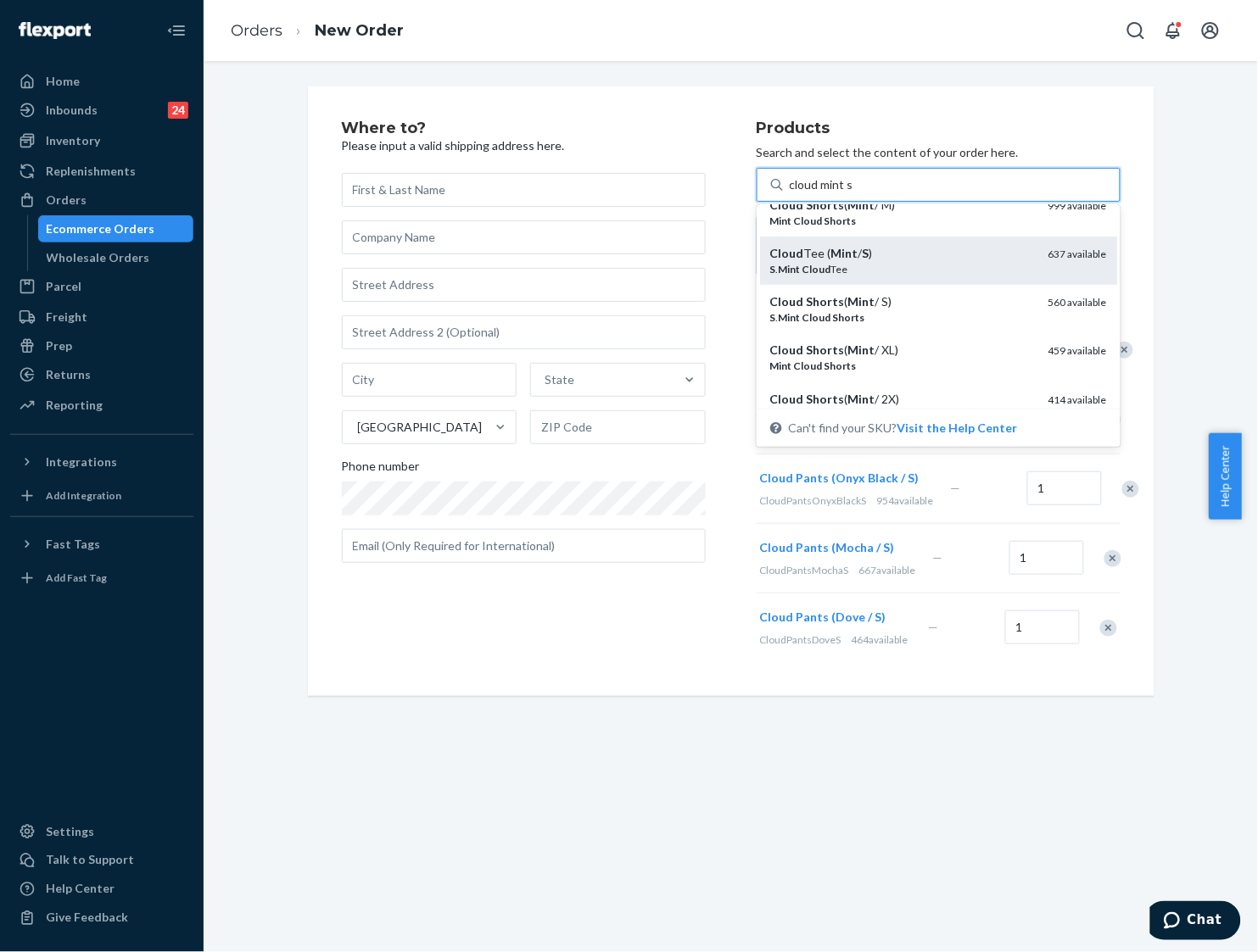
scroll to position [106, 0]
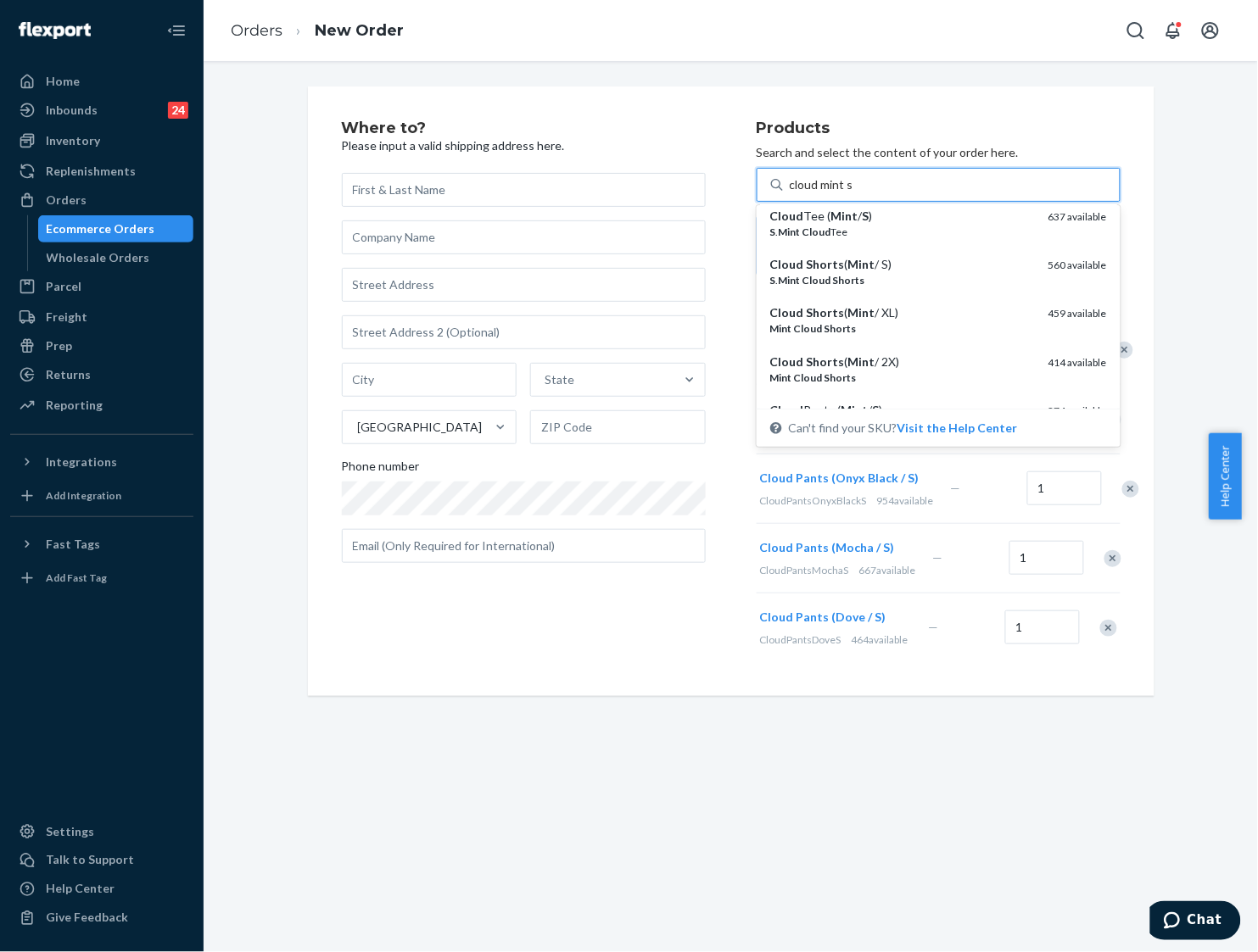
click at [812, 182] on input "cloud mint s" at bounding box center [821, 185] width 64 height 17
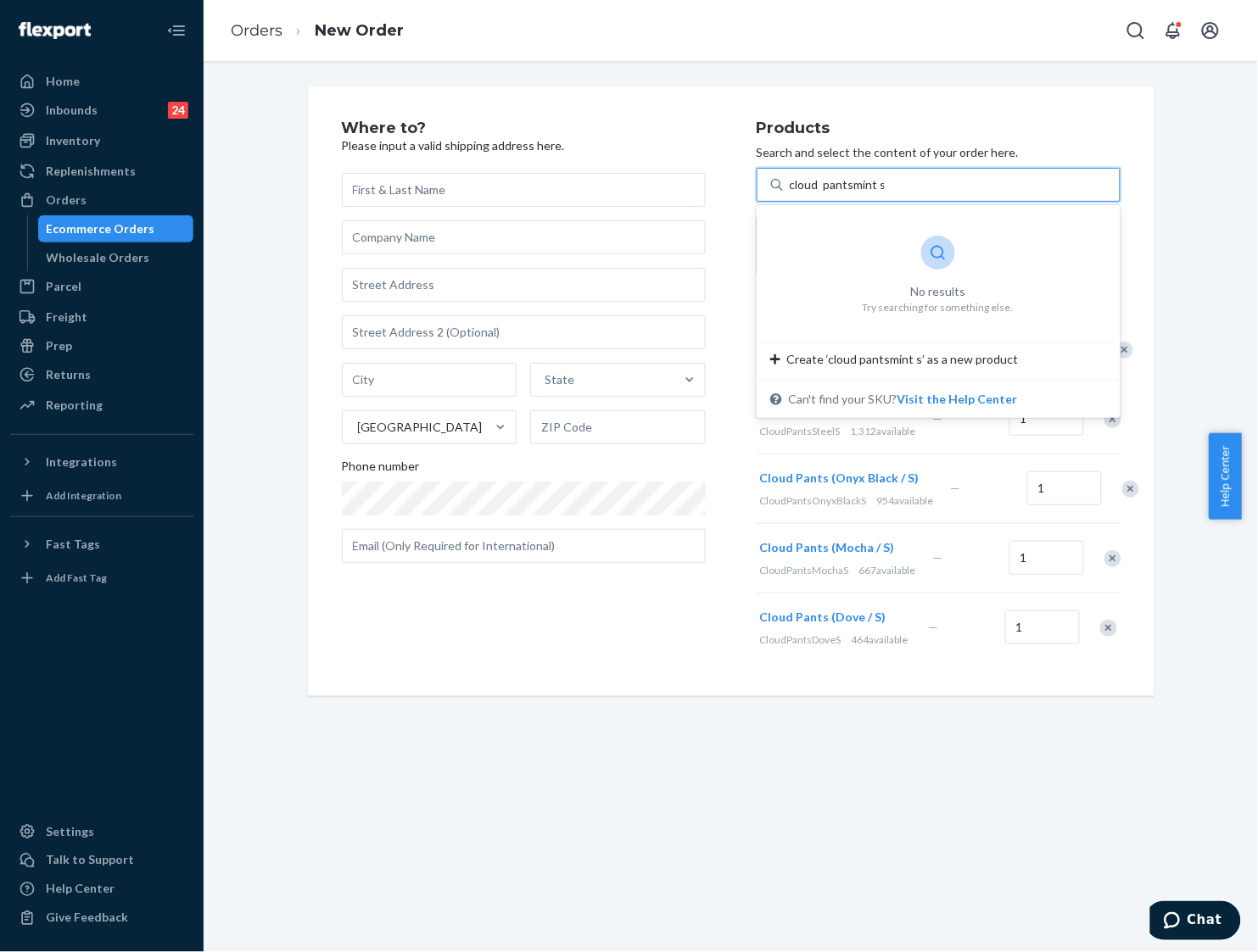
scroll to position [0, 0]
type input "cloud pants mint s"
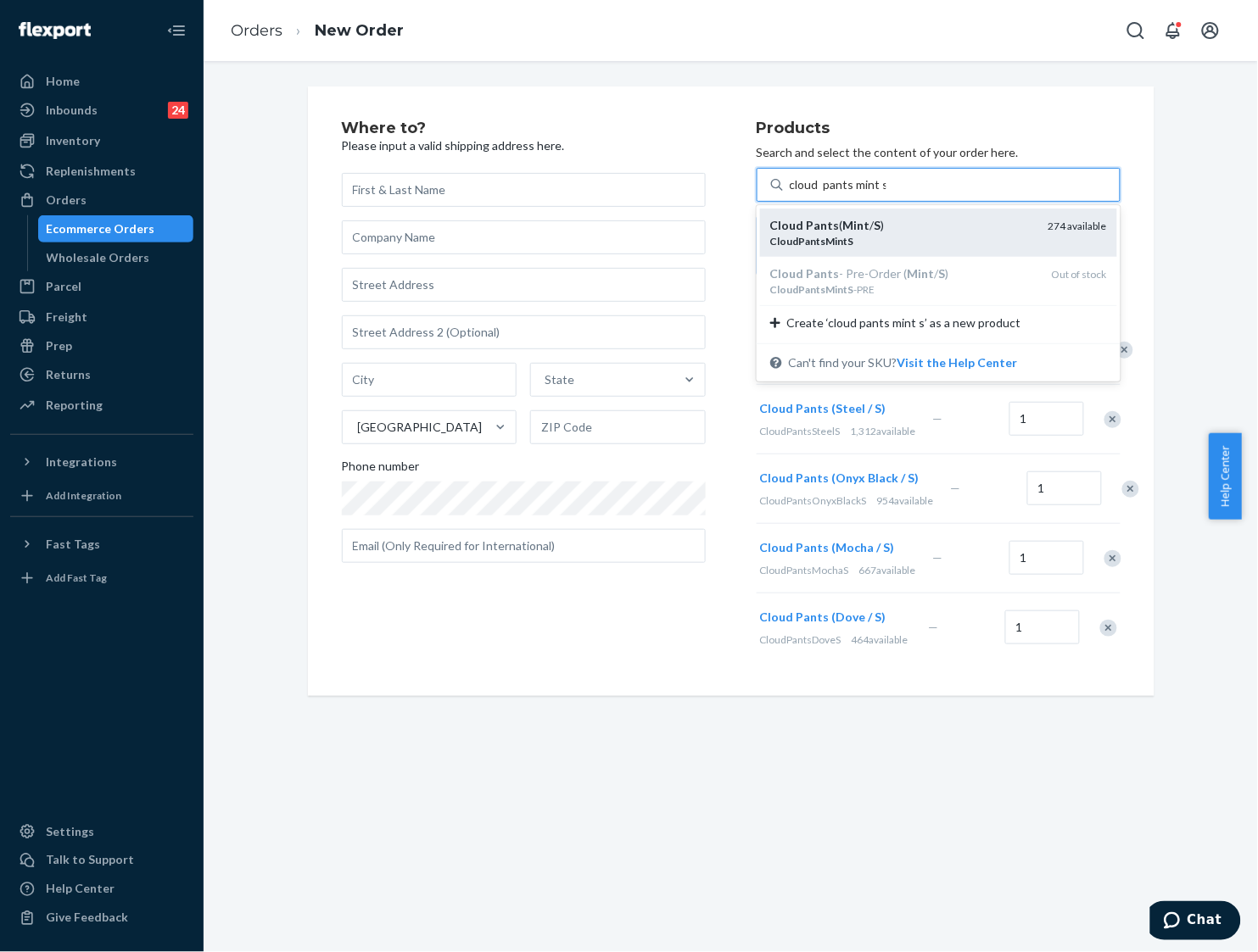
click at [966, 240] on div "CloudPantsMintS" at bounding box center [902, 241] width 265 height 14
click at [886, 194] on input "cloud pants mint s" at bounding box center [838, 185] width 97 height 17
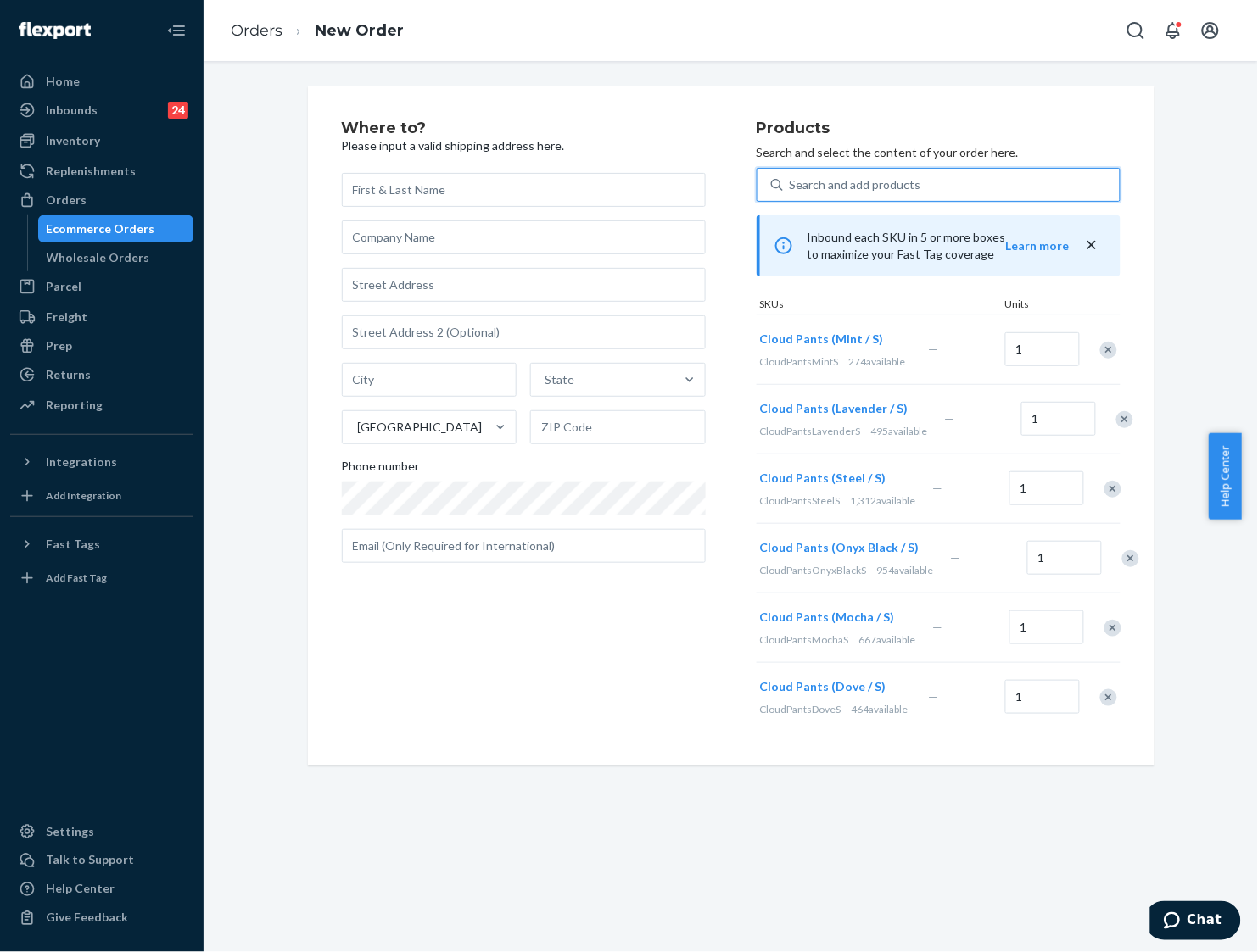
click at [894, 183] on div "Search and add products" at bounding box center [855, 185] width 131 height 17
click at [791, 183] on input "0 results available. Select is focused ,type to refine list, press Down to open…" at bounding box center [791, 185] width 2 height 17
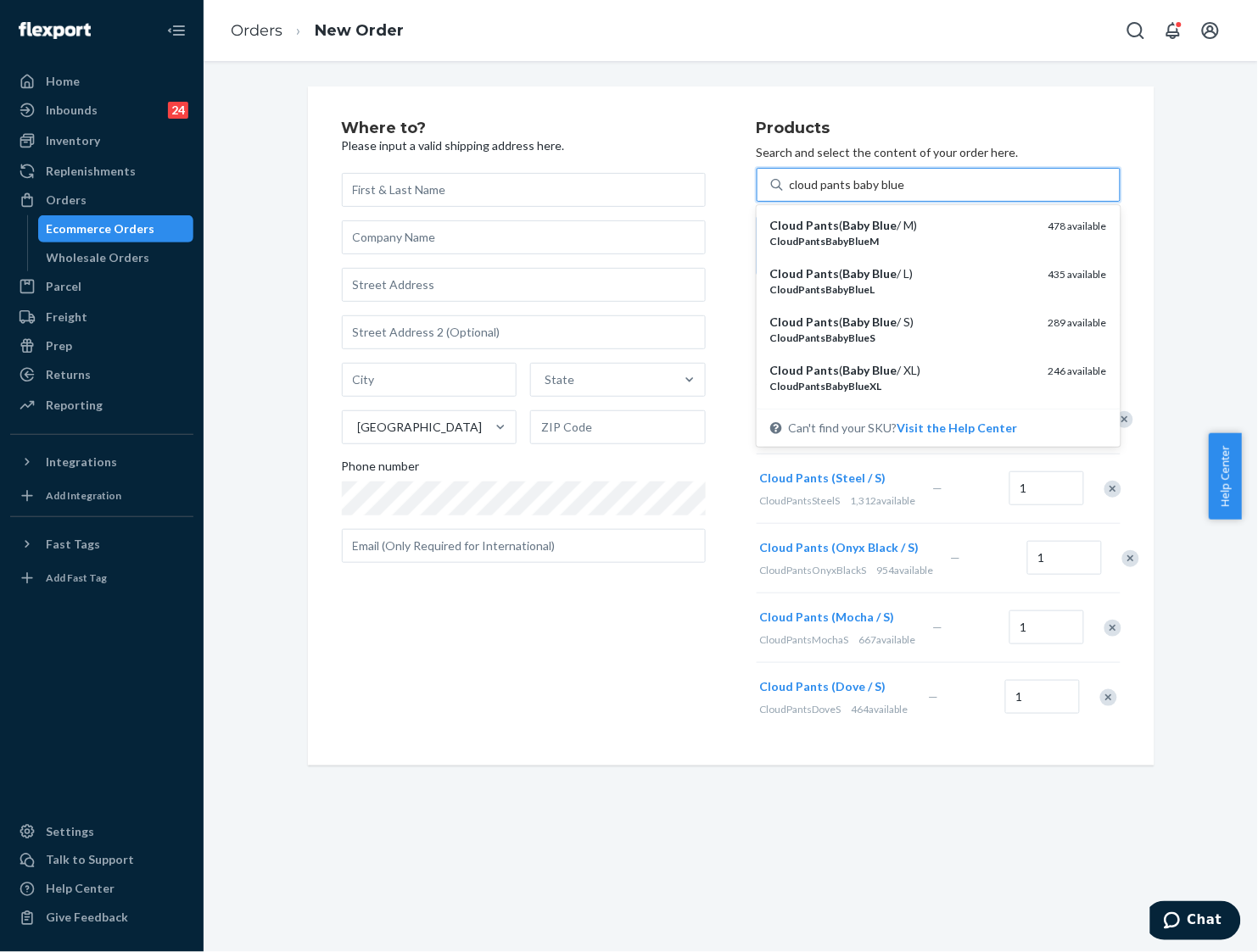
type input "cloud pants baby blue s"
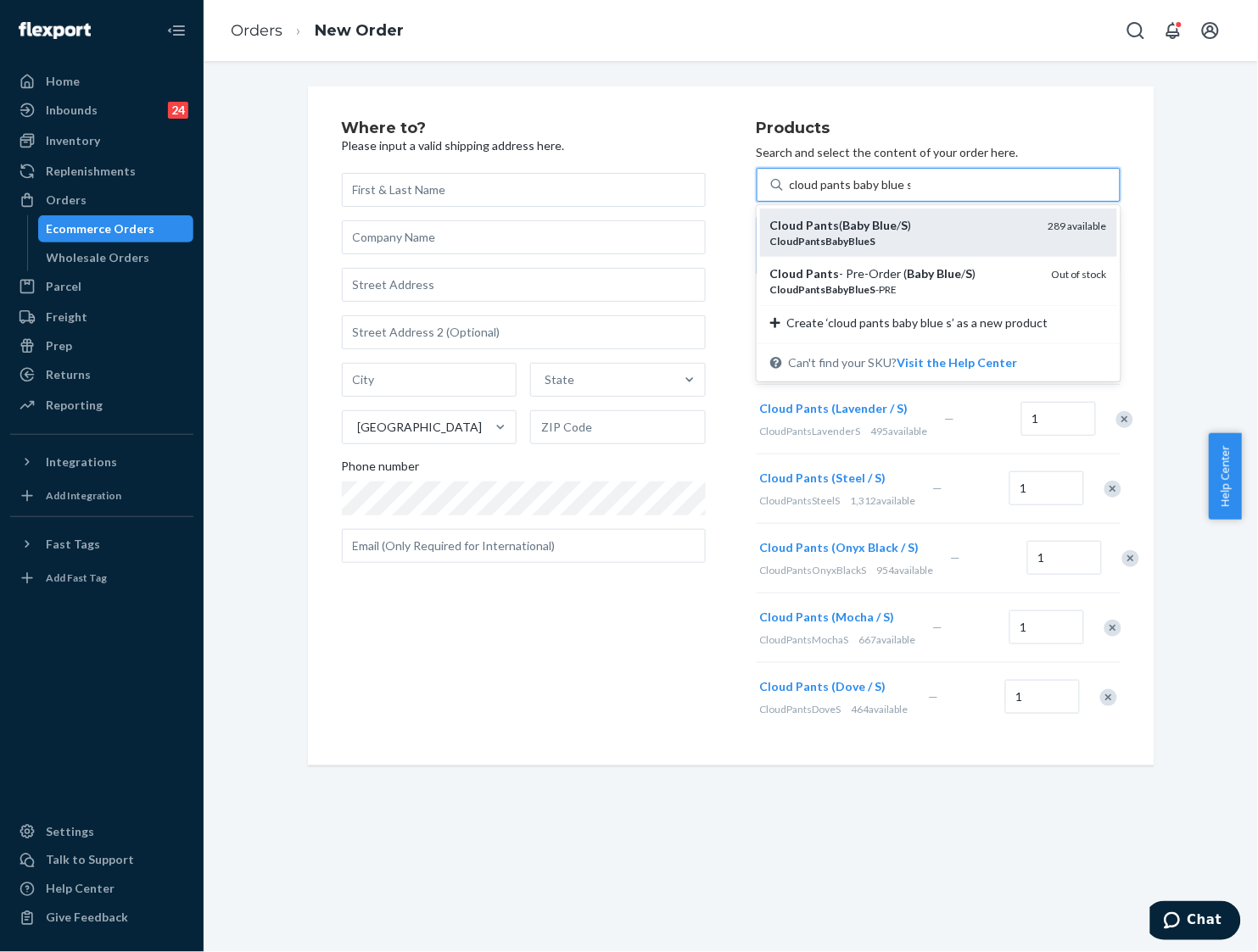
click at [900, 223] on div "Cloud Pants ( Baby Blue / S )" at bounding box center [902, 226] width 265 height 17
click at [900, 194] on input "cloud pants baby blue s" at bounding box center [851, 185] width 122 height 17
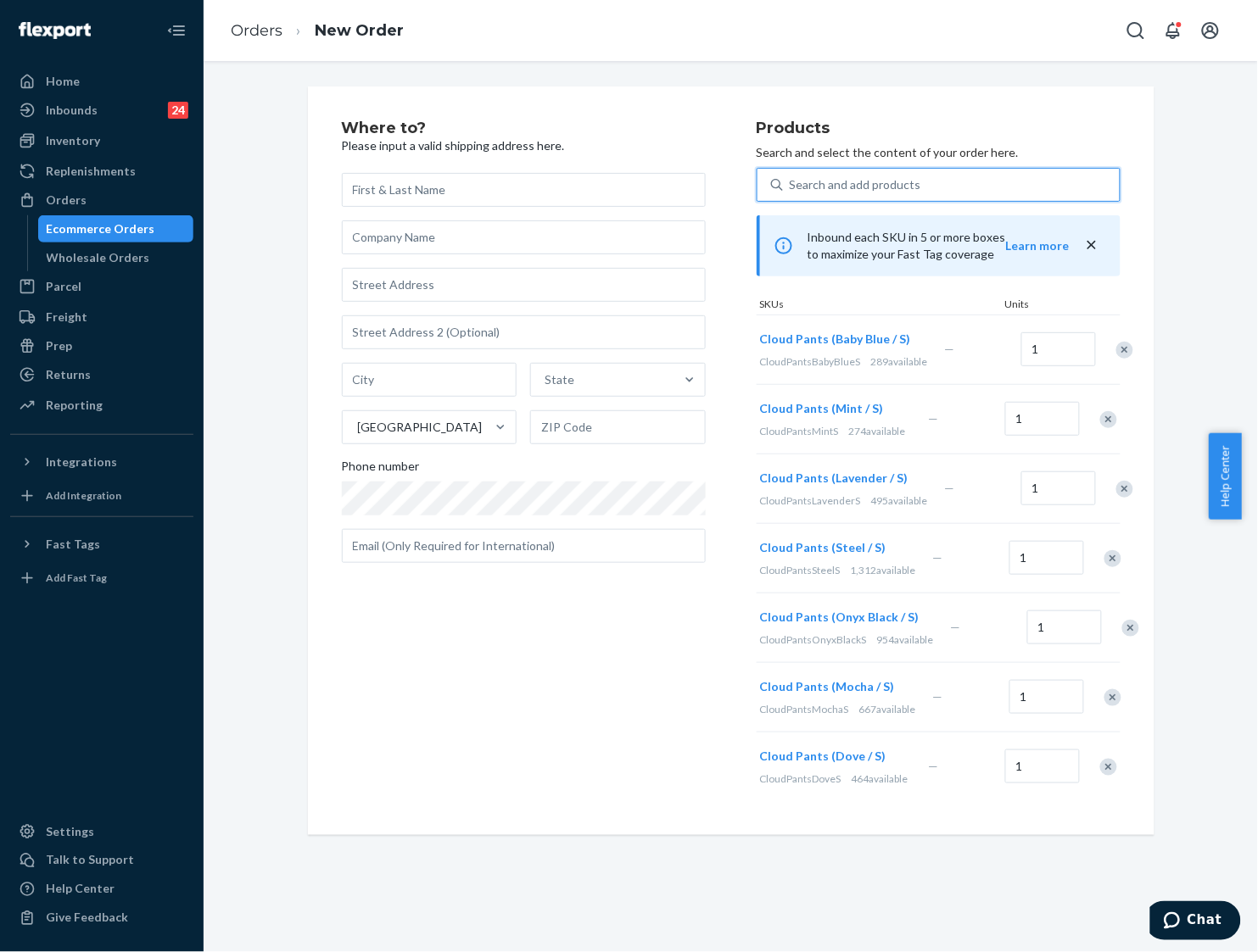
click at [858, 192] on div "Search and add products" at bounding box center [855, 185] width 131 height 17
click at [791, 192] on input "0 results available. Select is focused ,type to refine list, press Down to open…" at bounding box center [791, 185] width 2 height 17
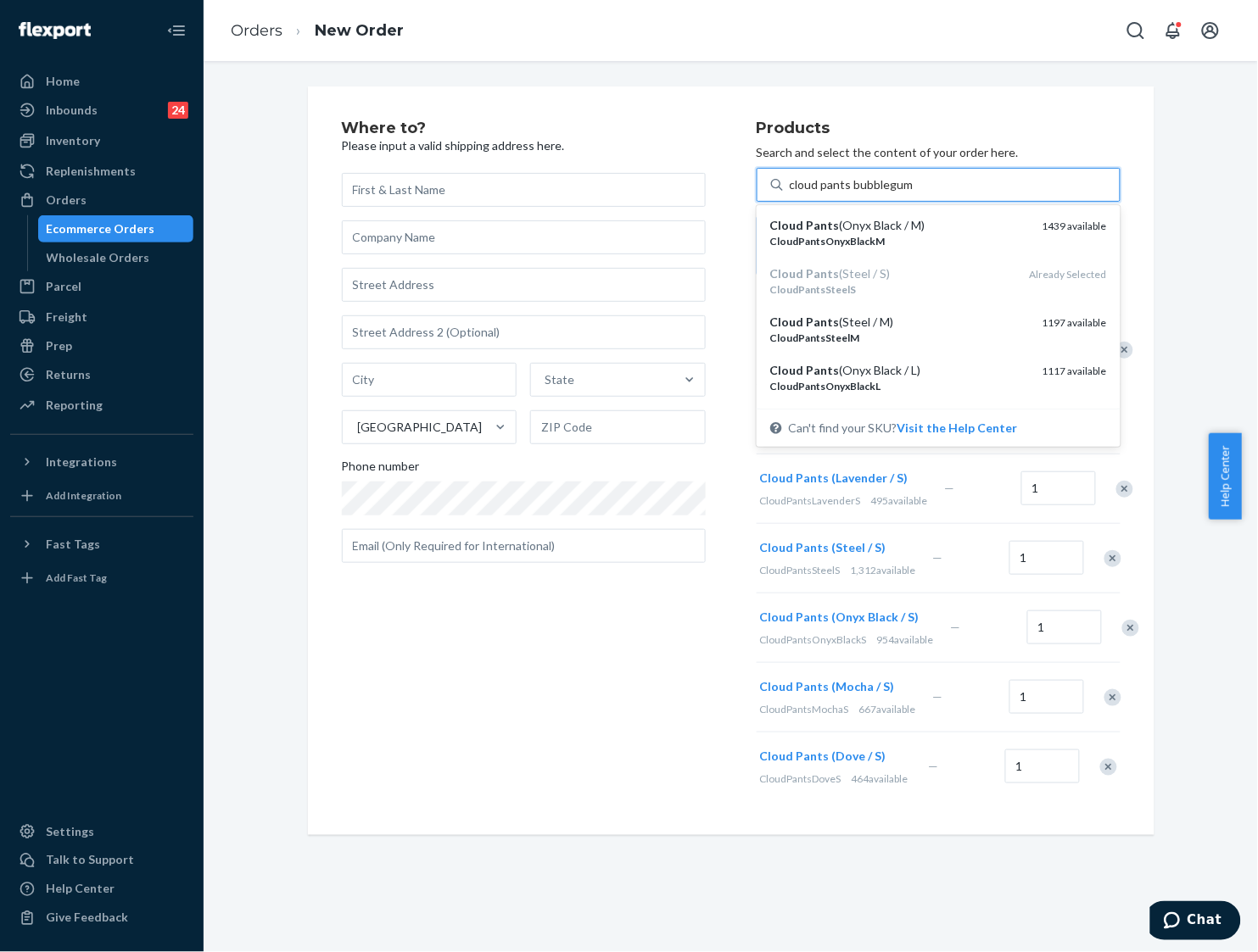
type input "cloud pants bubblegum s"
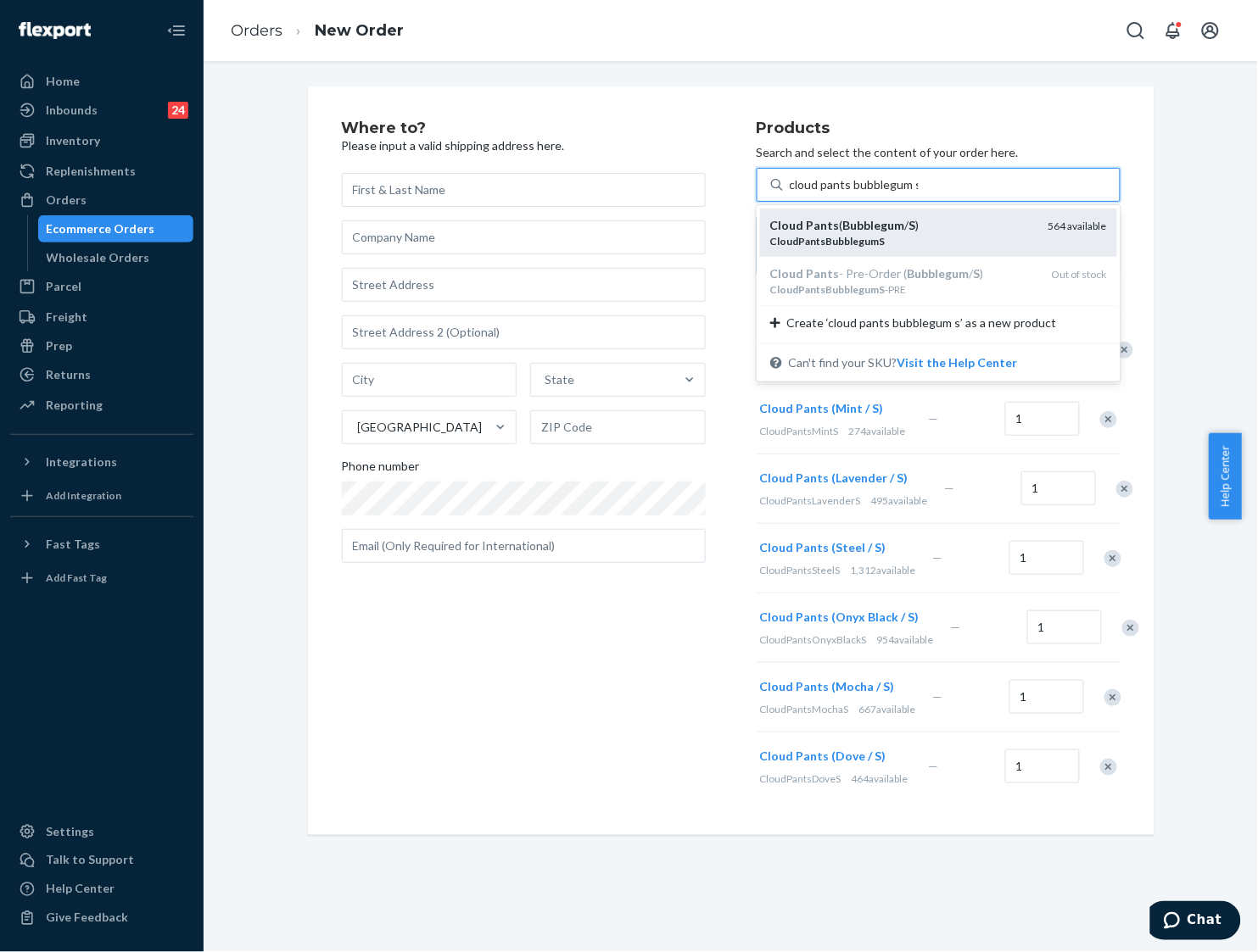
click at [854, 218] on em "Bubblegum" at bounding box center [873, 225] width 62 height 14
click at [854, 194] on input "cloud pants bubblegum s" at bounding box center [854, 185] width 129 height 17
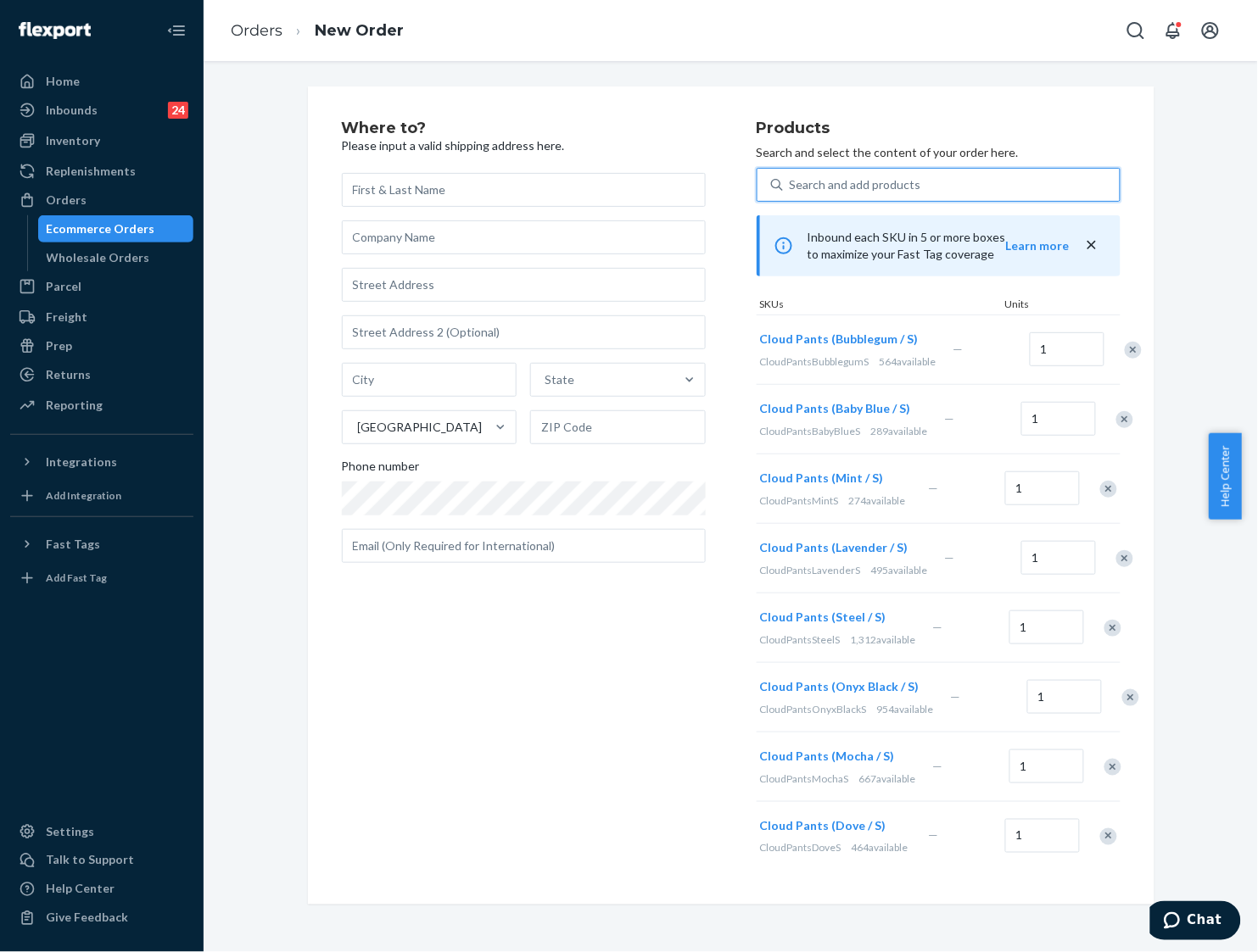
click at [927, 177] on div "Search and add products" at bounding box center [950, 185] width 337 height 30
click at [791, 177] on input "0 results available. Select is focused ,type to refine list, press Down to open…" at bounding box center [791, 185] width 2 height 17
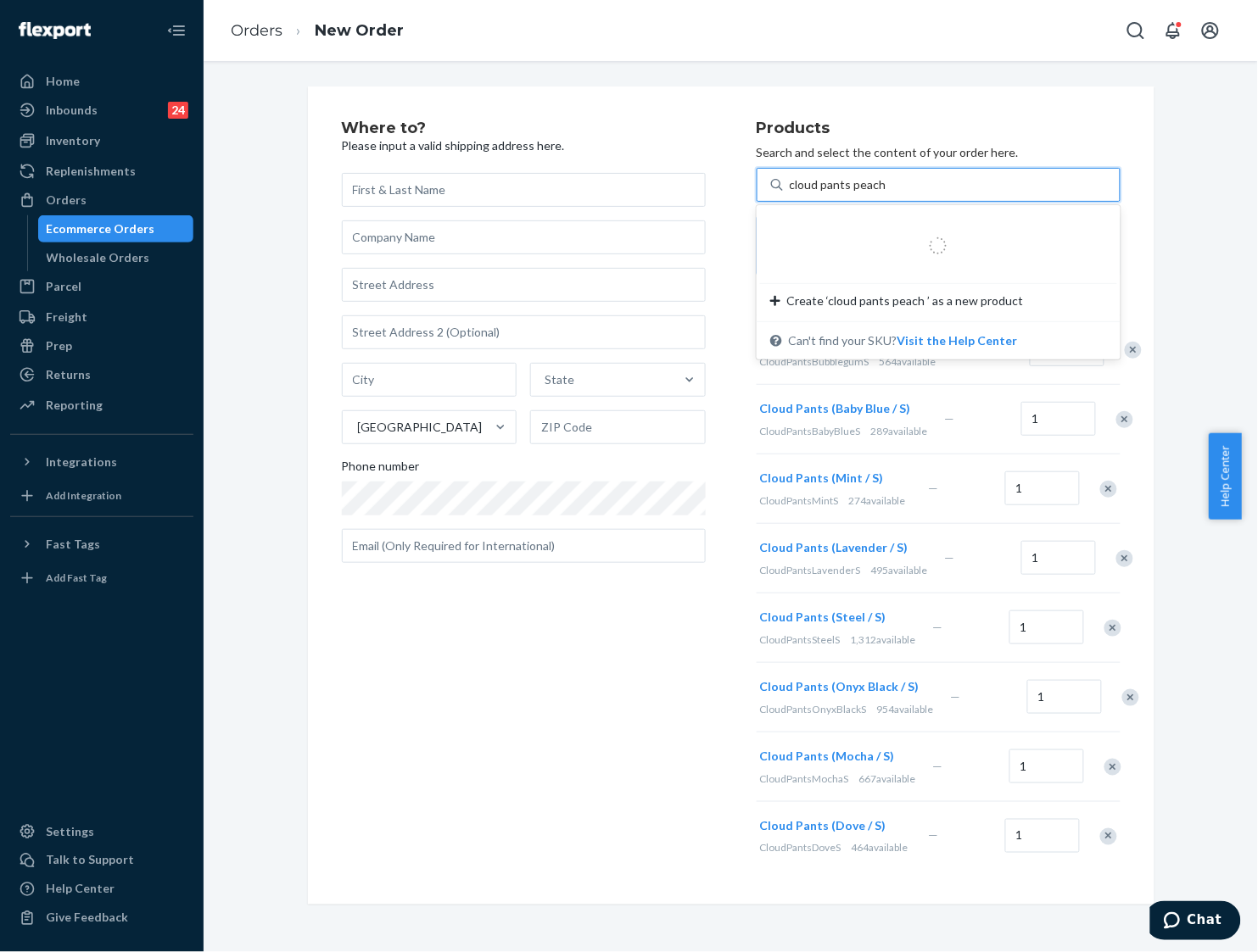
type input "cloud pants peach s"
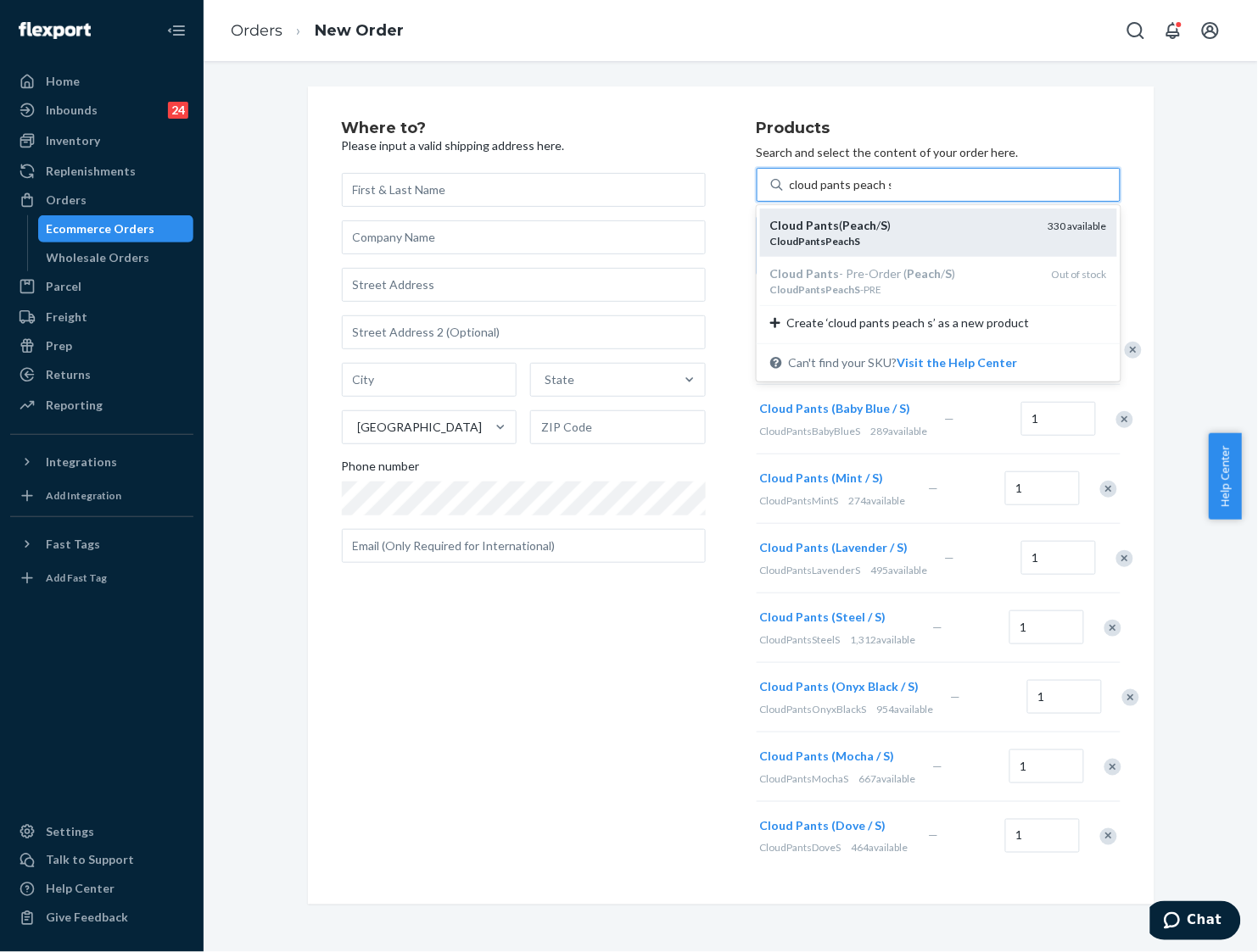
click at [902, 234] on div "CloudPantsPeachS" at bounding box center [902, 241] width 265 height 14
click at [892, 194] on input "cloud pants peach s" at bounding box center [840, 185] width 102 height 17
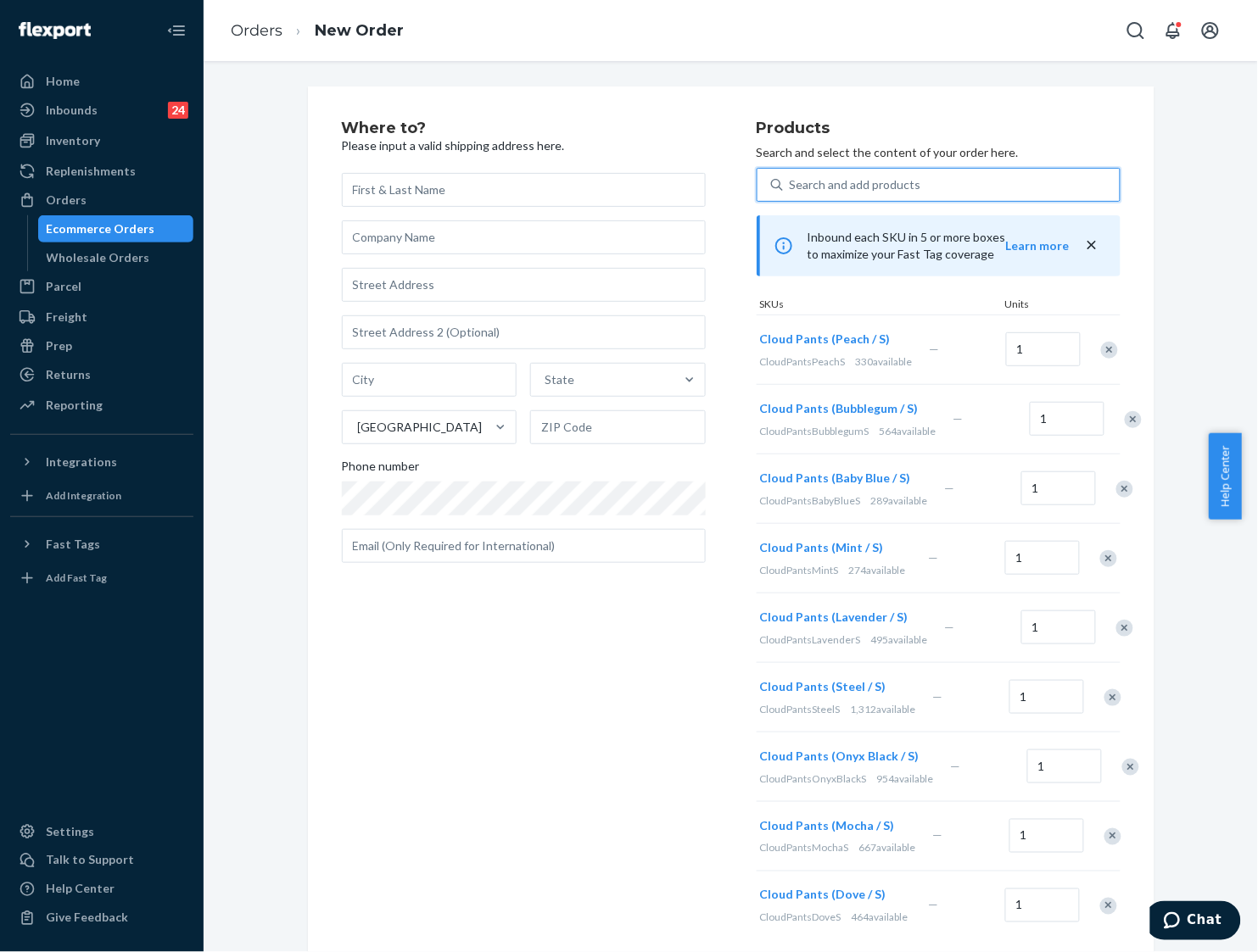
click at [955, 178] on div "Search and add products" at bounding box center [950, 185] width 337 height 30
click at [791, 178] on input "0 results available. Select is focused ,type to refine list, press Down to open…" at bounding box center [791, 185] width 2 height 17
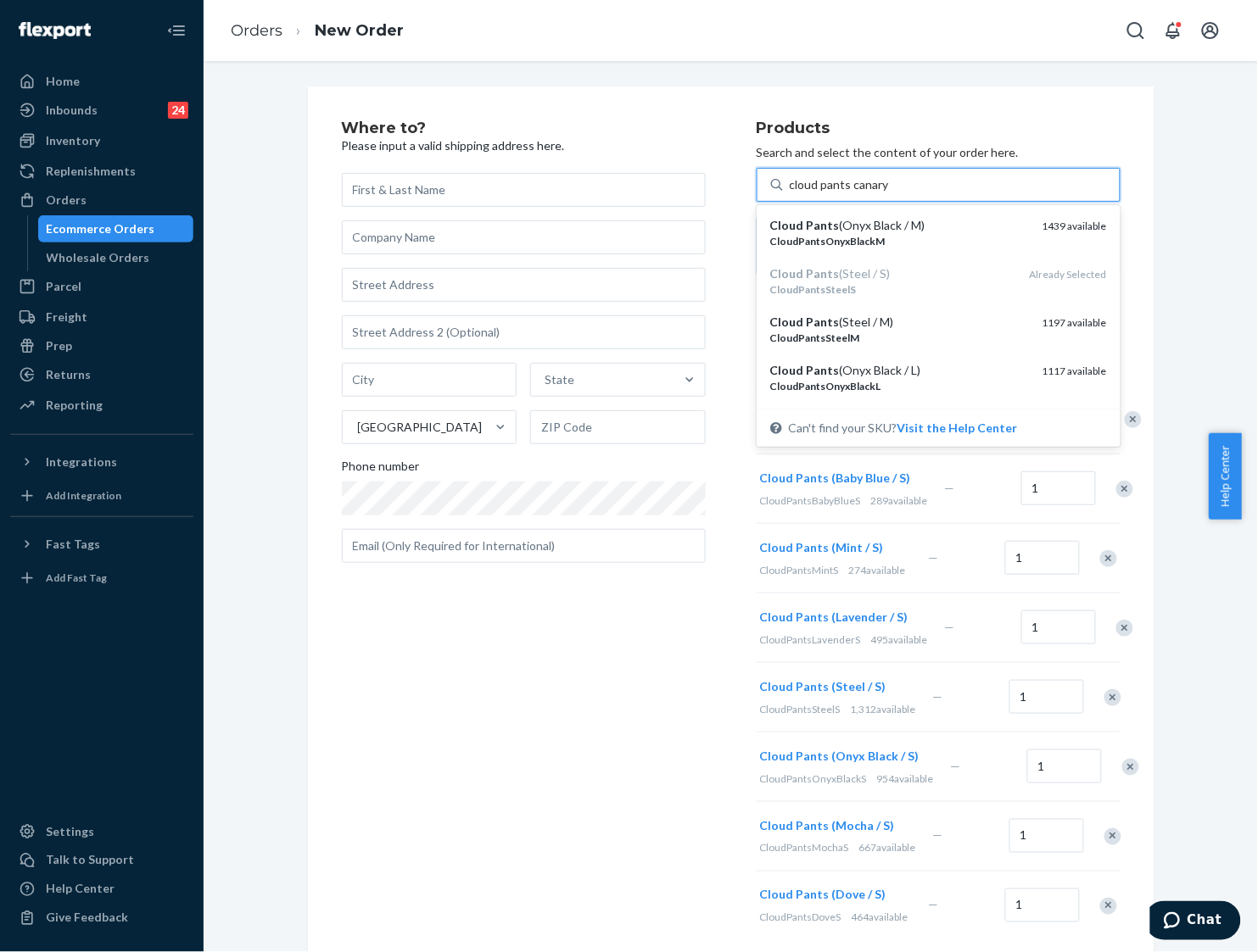
type input "cloud pants canary s"
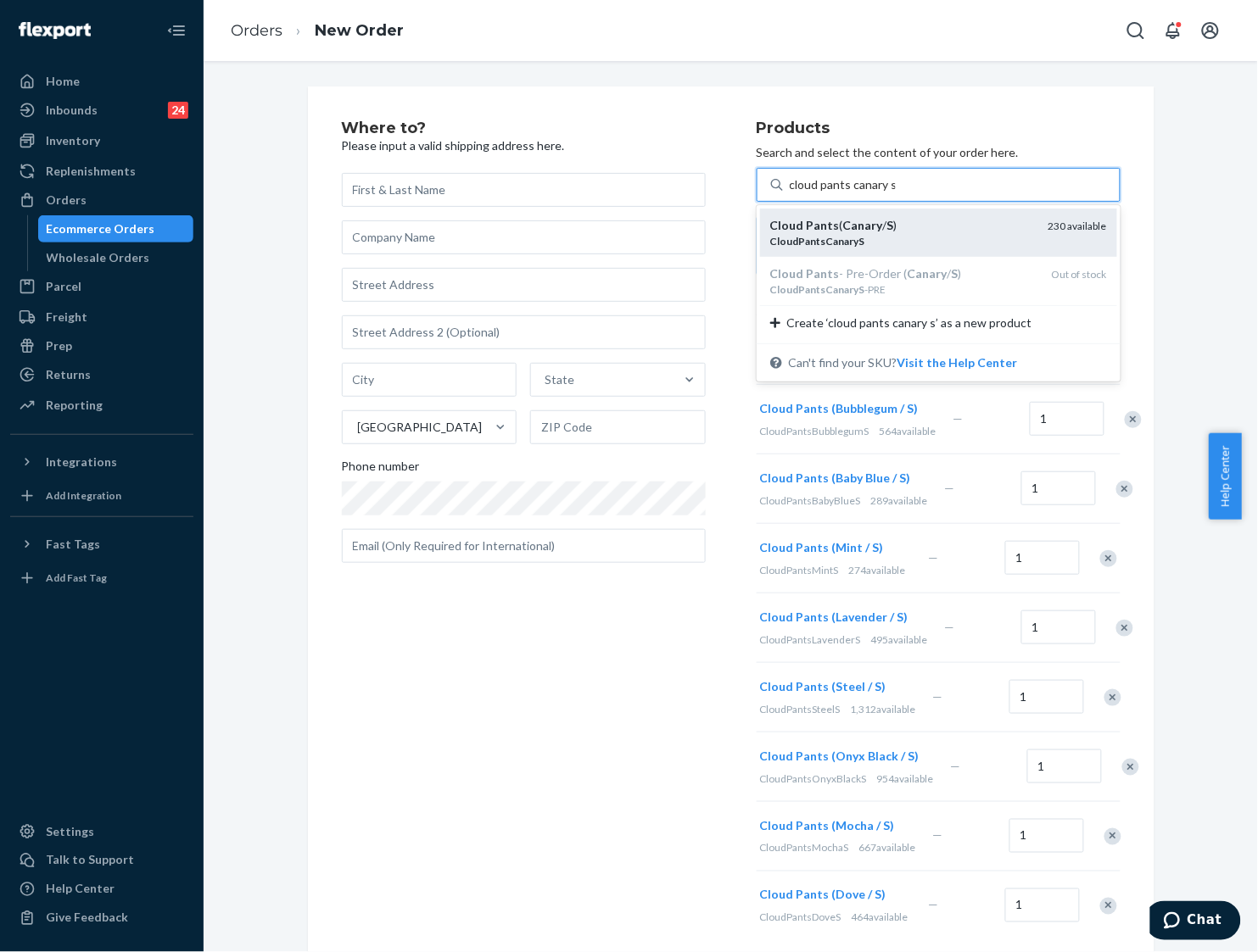
click at [918, 227] on div "Cloud Pants ( Canary / S )" at bounding box center [902, 226] width 265 height 17
click at [895, 194] on input "cloud pants canary s" at bounding box center [843, 185] width 106 height 17
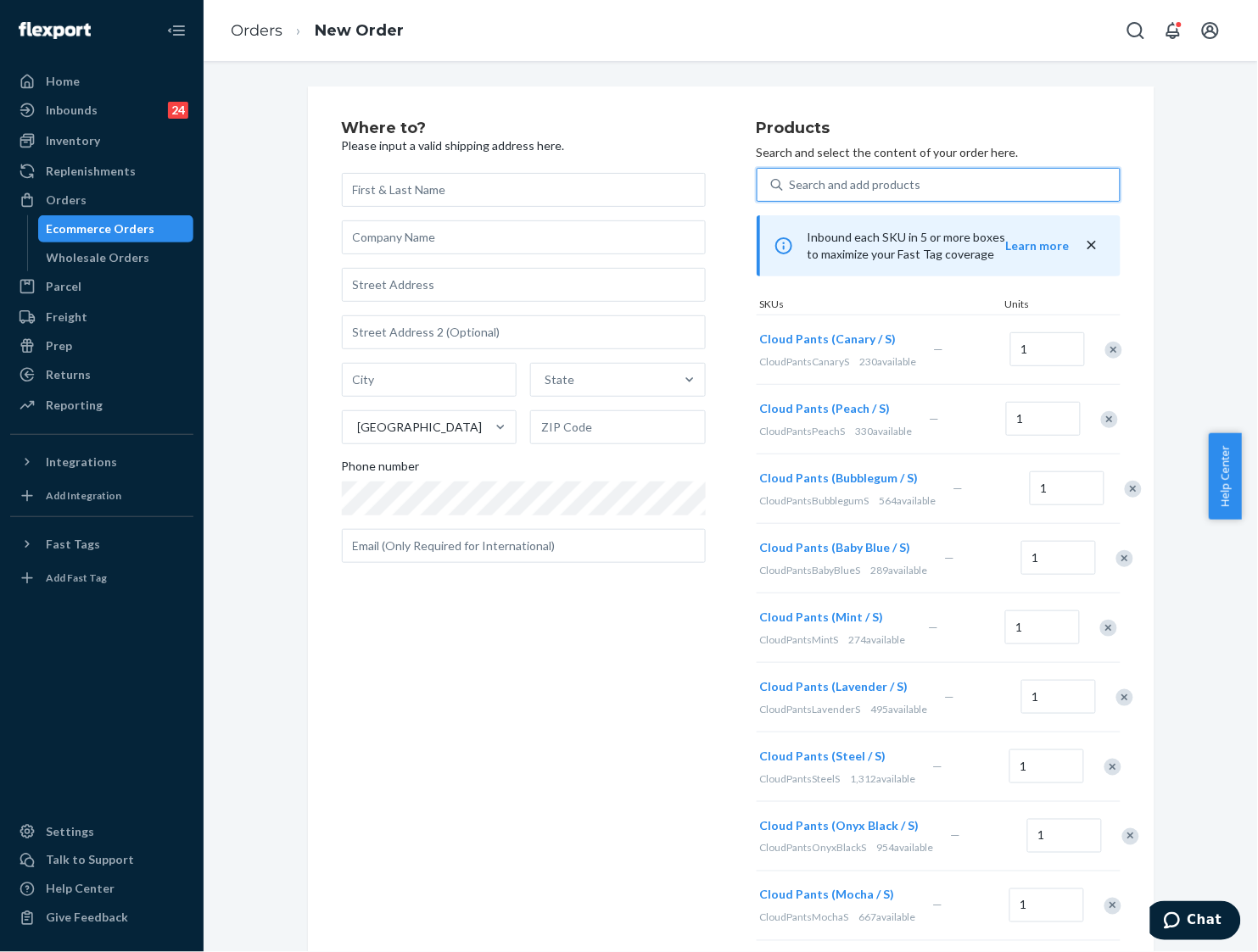
click at [916, 179] on div "Search and add products" at bounding box center [950, 185] width 337 height 30
click at [791, 179] on input "0 results available. Use Up and Down to choose options, press Enter to select t…" at bounding box center [791, 185] width 2 height 17
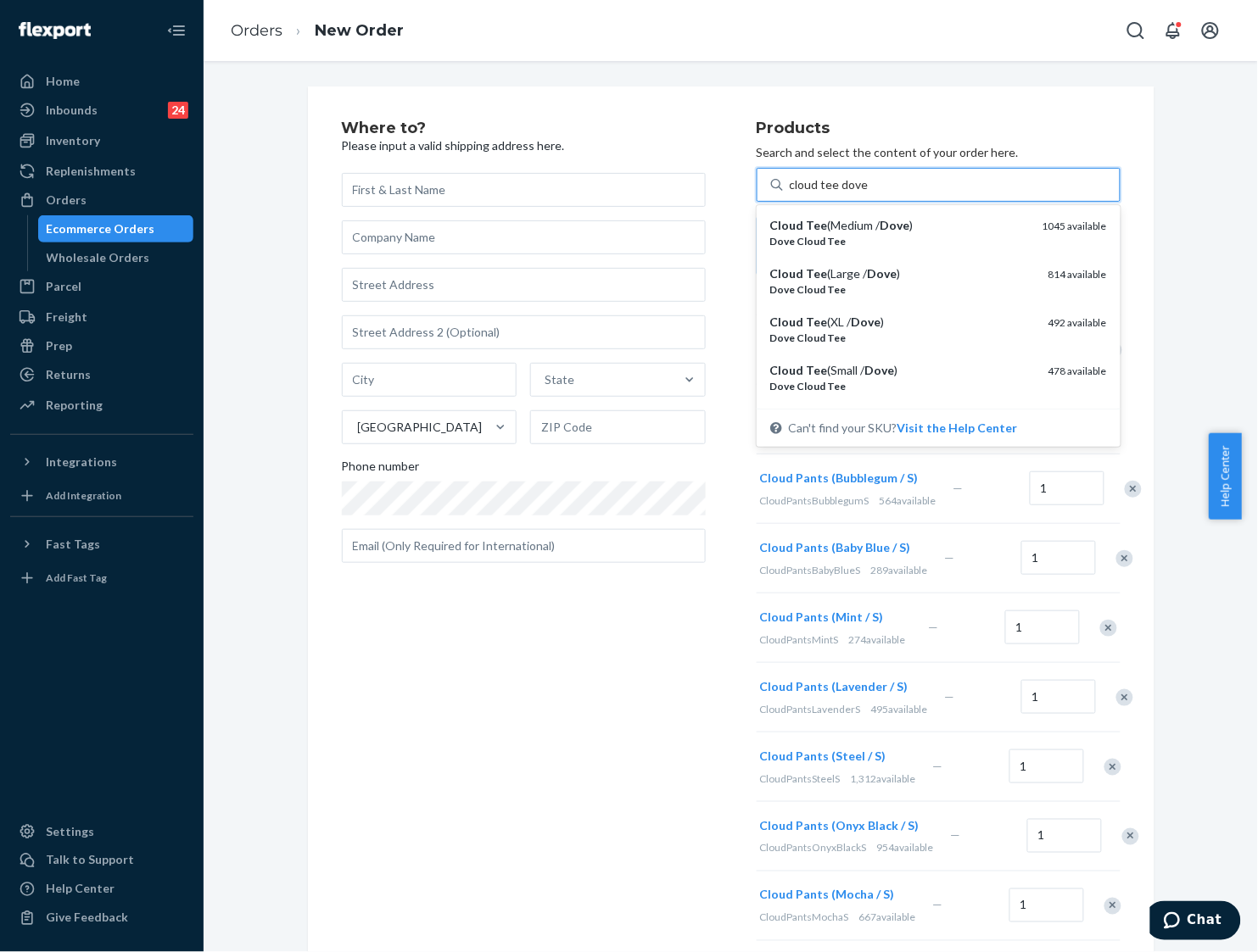
type input "cloud tee dove s"
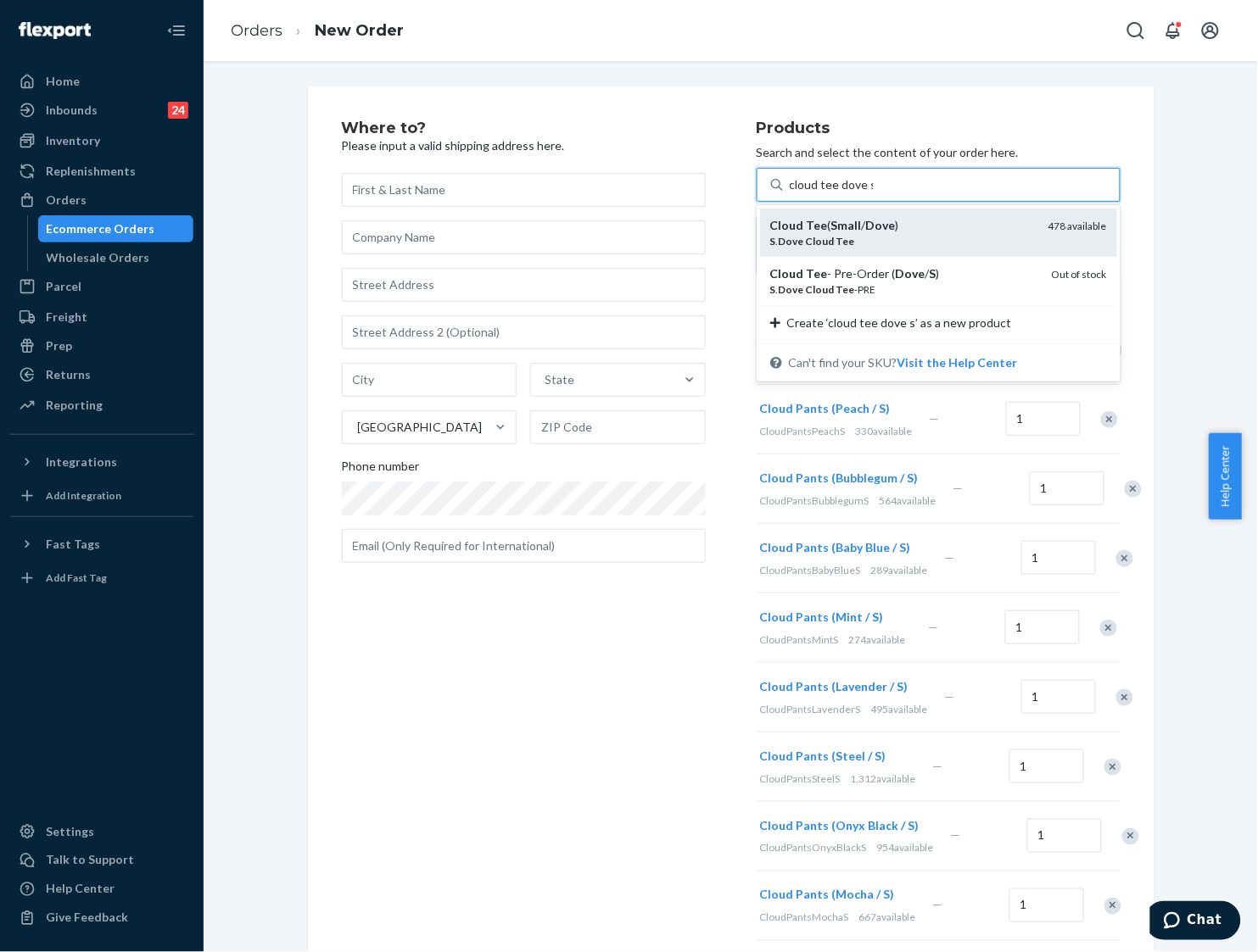
click at [963, 230] on div "Cloud Tee ( Small / Dove )" at bounding box center [902, 226] width 265 height 17
click at [873, 194] on input "cloud tee dove s" at bounding box center [832, 185] width 84 height 17
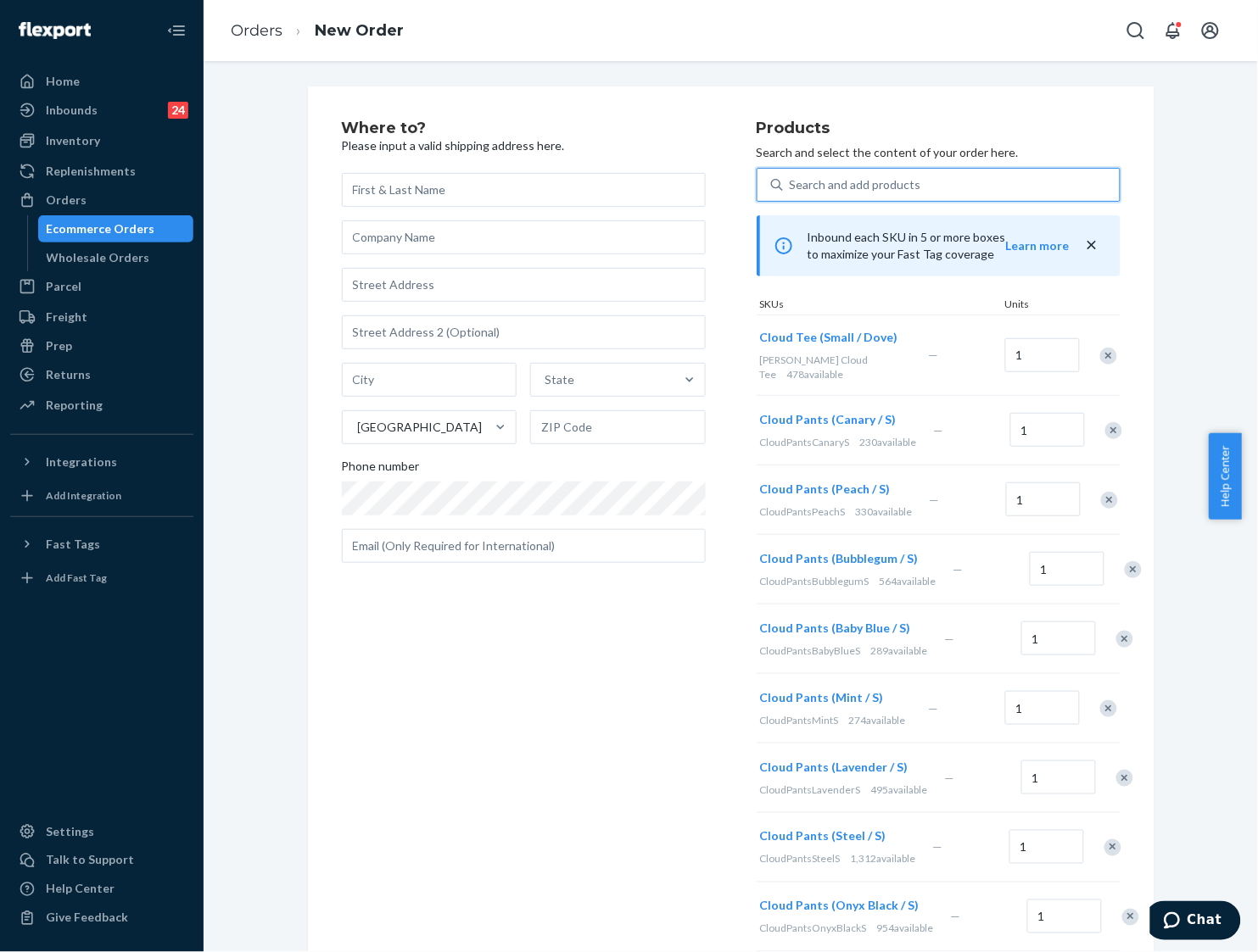
click at [959, 179] on div "Search and add products" at bounding box center [950, 185] width 337 height 30
click at [791, 179] on input "0 results available. Select is focused ,type to refine list, press Down to open…" at bounding box center [791, 185] width 2 height 17
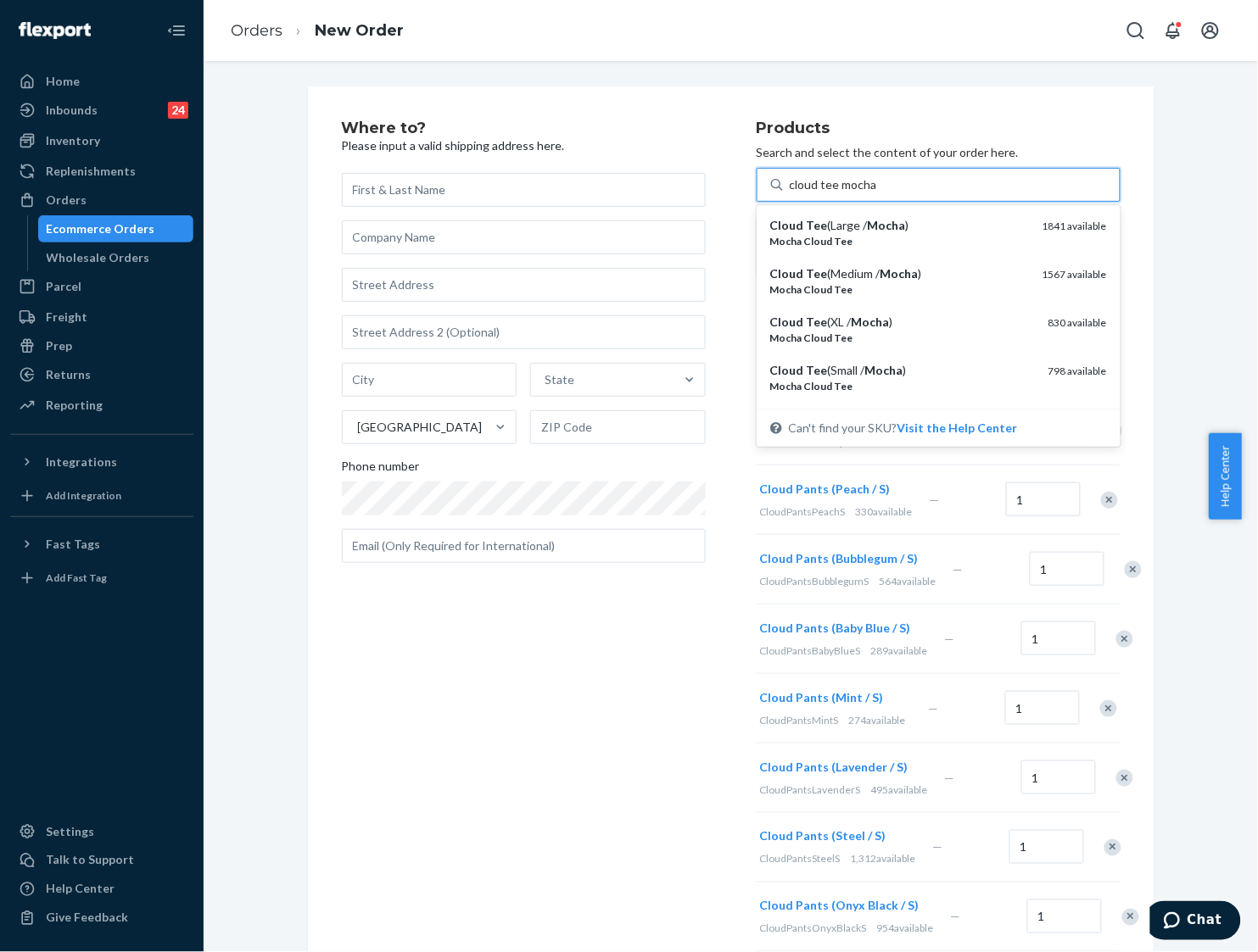
type input "cloud tee mocha s"
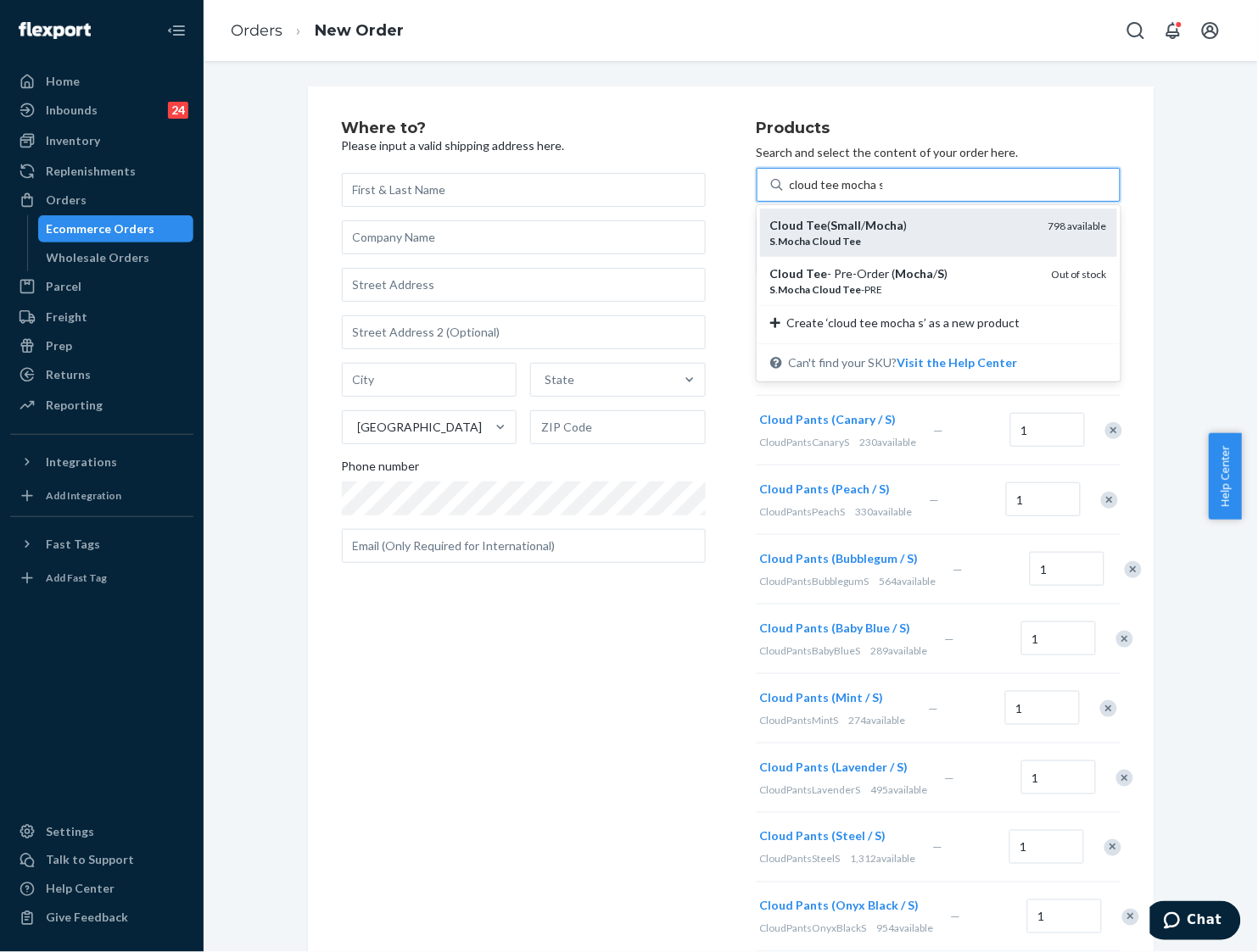
click at [971, 237] on div "S . Mocha Cloud Tee" at bounding box center [902, 241] width 265 height 14
click at [883, 194] on input "cloud tee mocha s" at bounding box center [836, 185] width 93 height 17
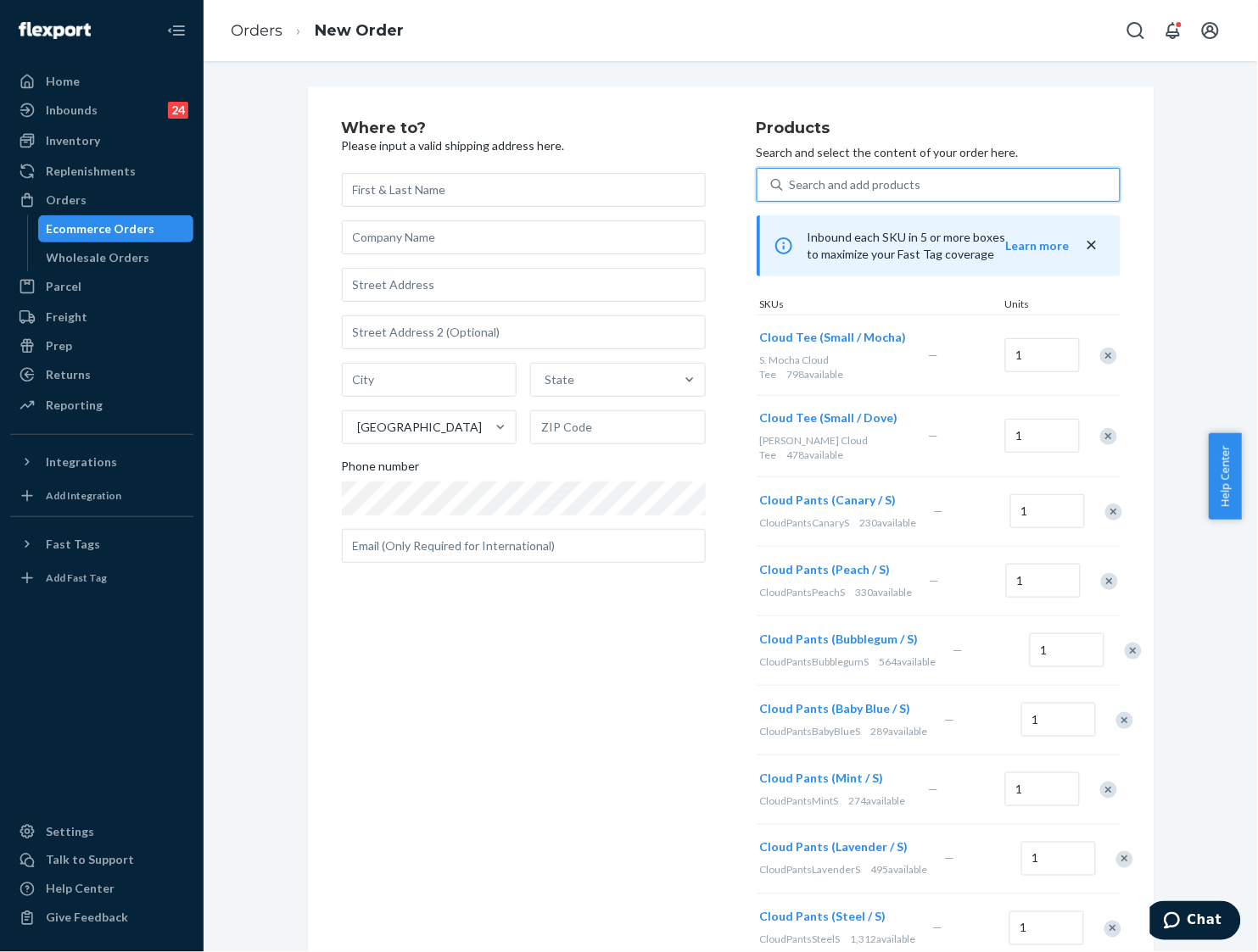
click at [961, 188] on div "Search and add products" at bounding box center [950, 185] width 337 height 30
click at [791, 188] on input "0 results available. Select is focused ,type to refine list, press Down to open…" at bounding box center [791, 185] width 2 height 17
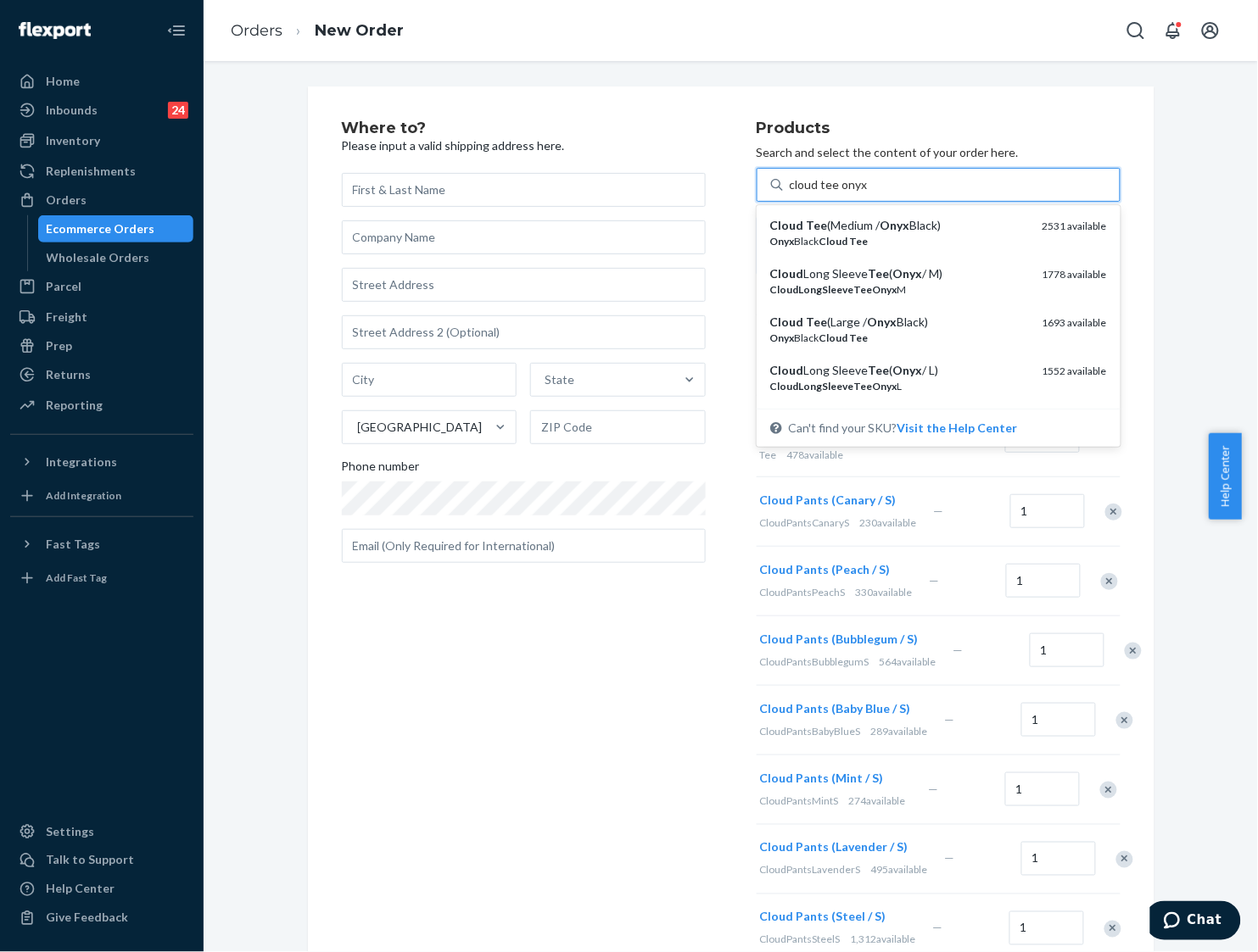
type input "cloud tee onyx s"
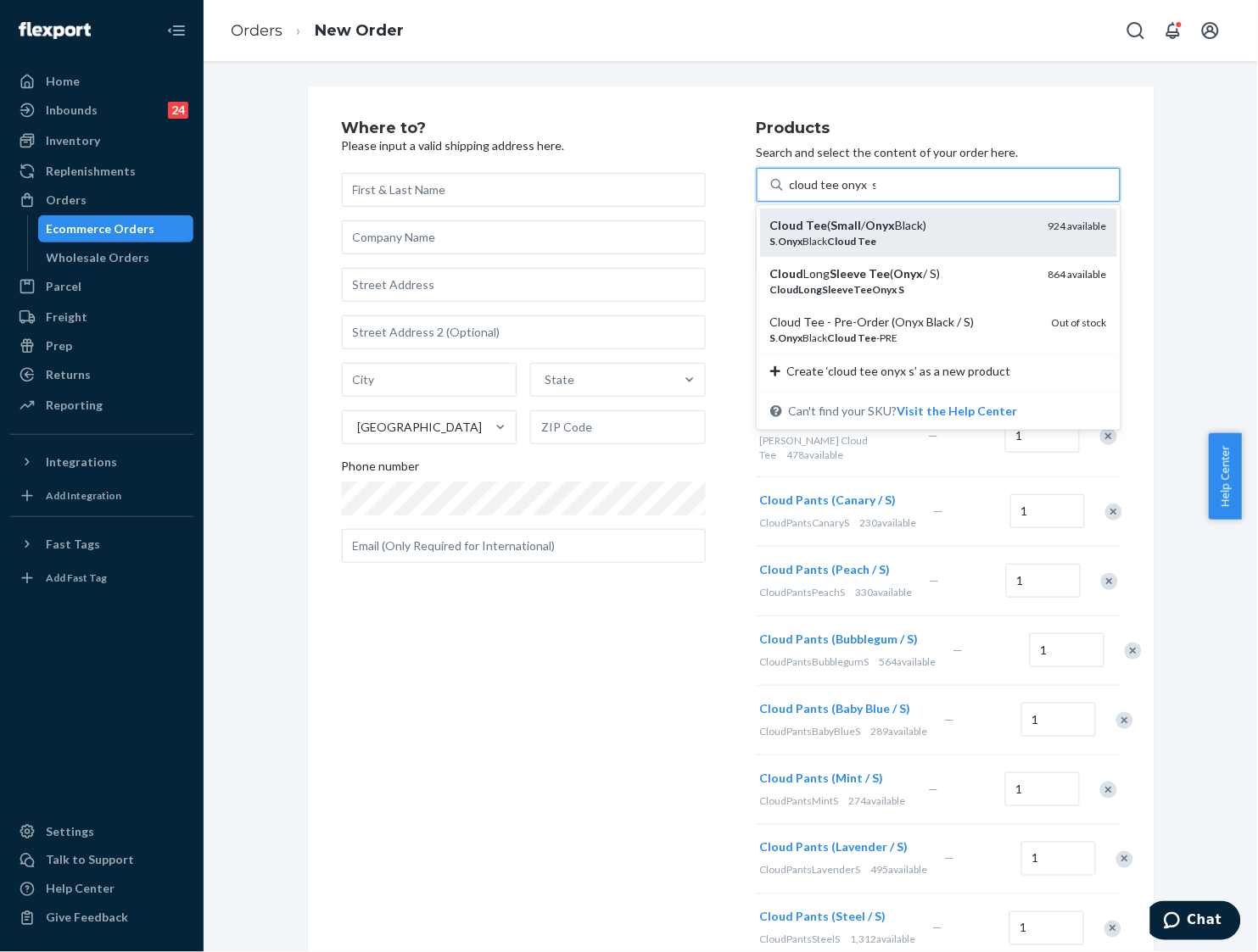
click at [910, 222] on div "Cloud Tee ( Small / Onyx Black)" at bounding box center [902, 226] width 265 height 17
click at [876, 194] on input "cloud tee onyx s" at bounding box center [833, 185] width 86 height 17
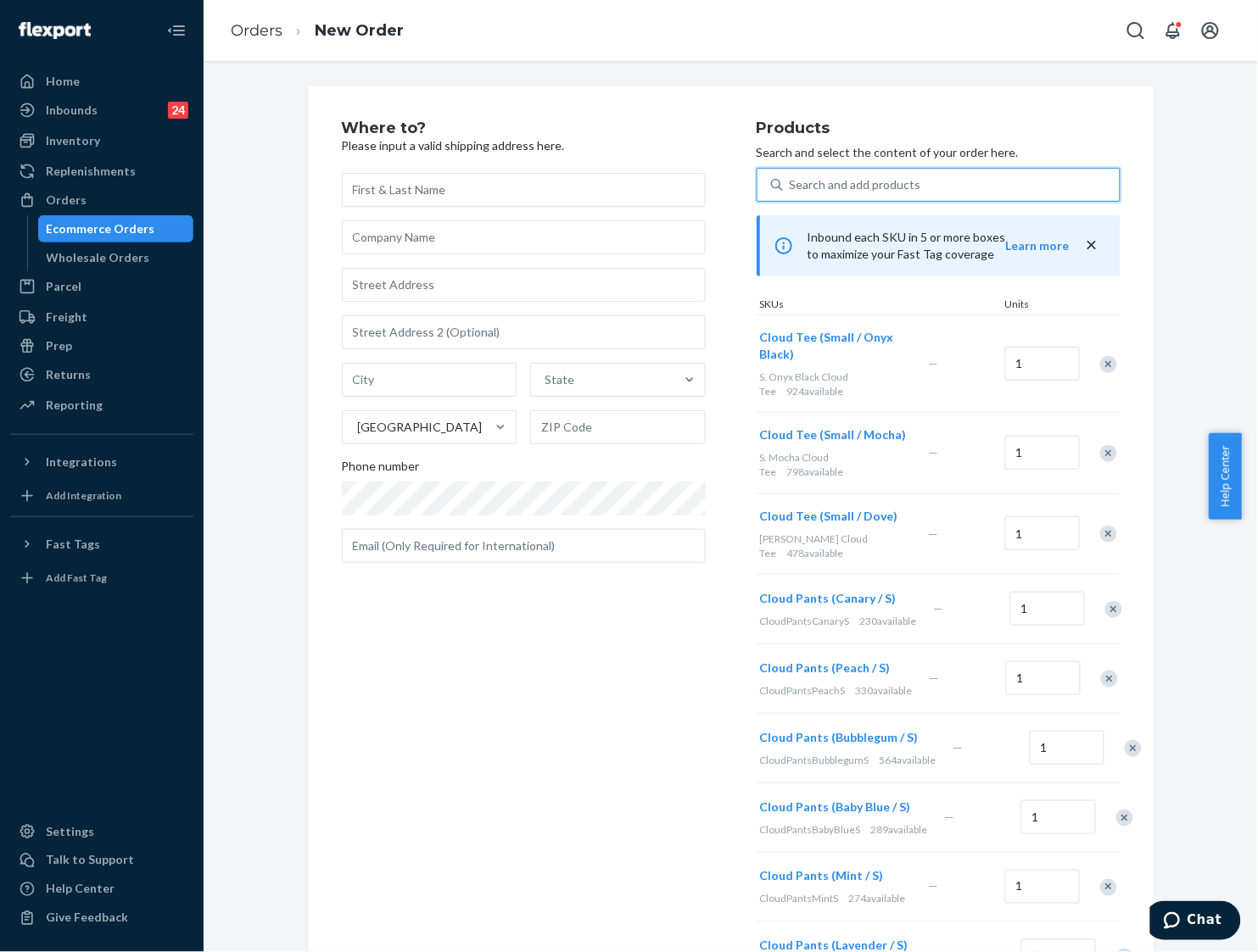
click at [910, 187] on div "Search and add products" at bounding box center [950, 185] width 337 height 30
click at [791, 187] on input "0 results available. Select is focused ,type to refine list, press Down to open…" at bounding box center [791, 185] width 2 height 17
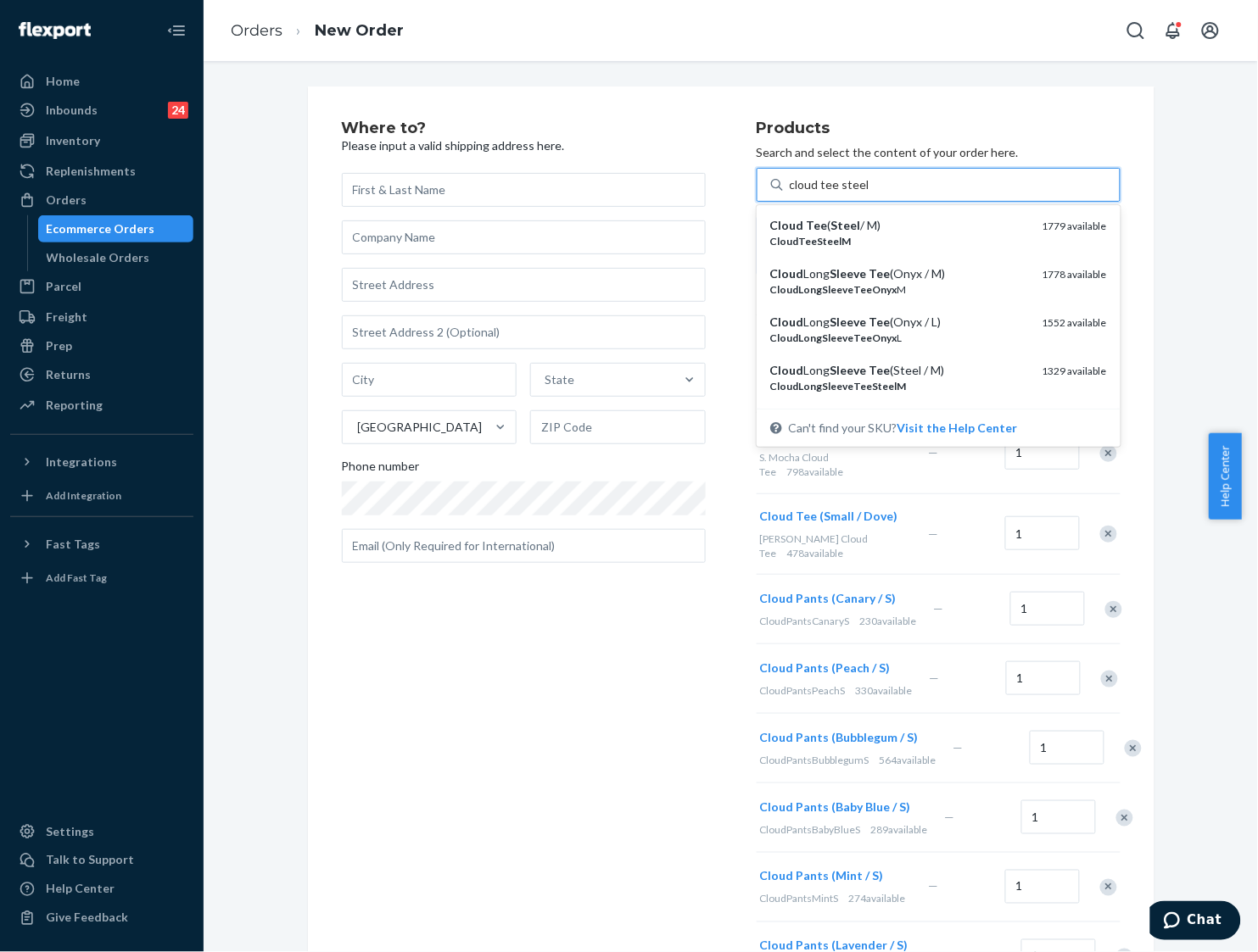
type input "cloud tee steel s"
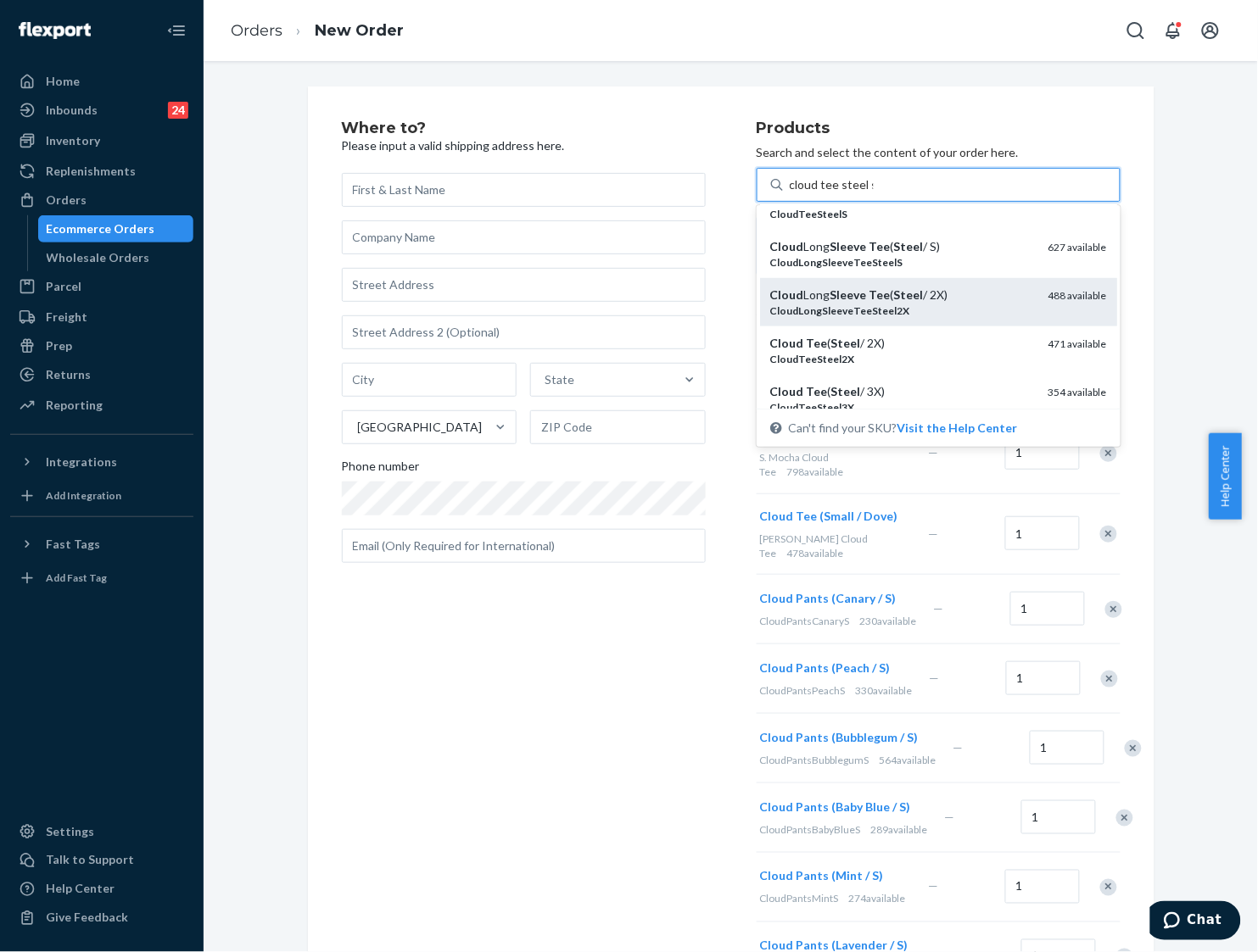
scroll to position [212, 0]
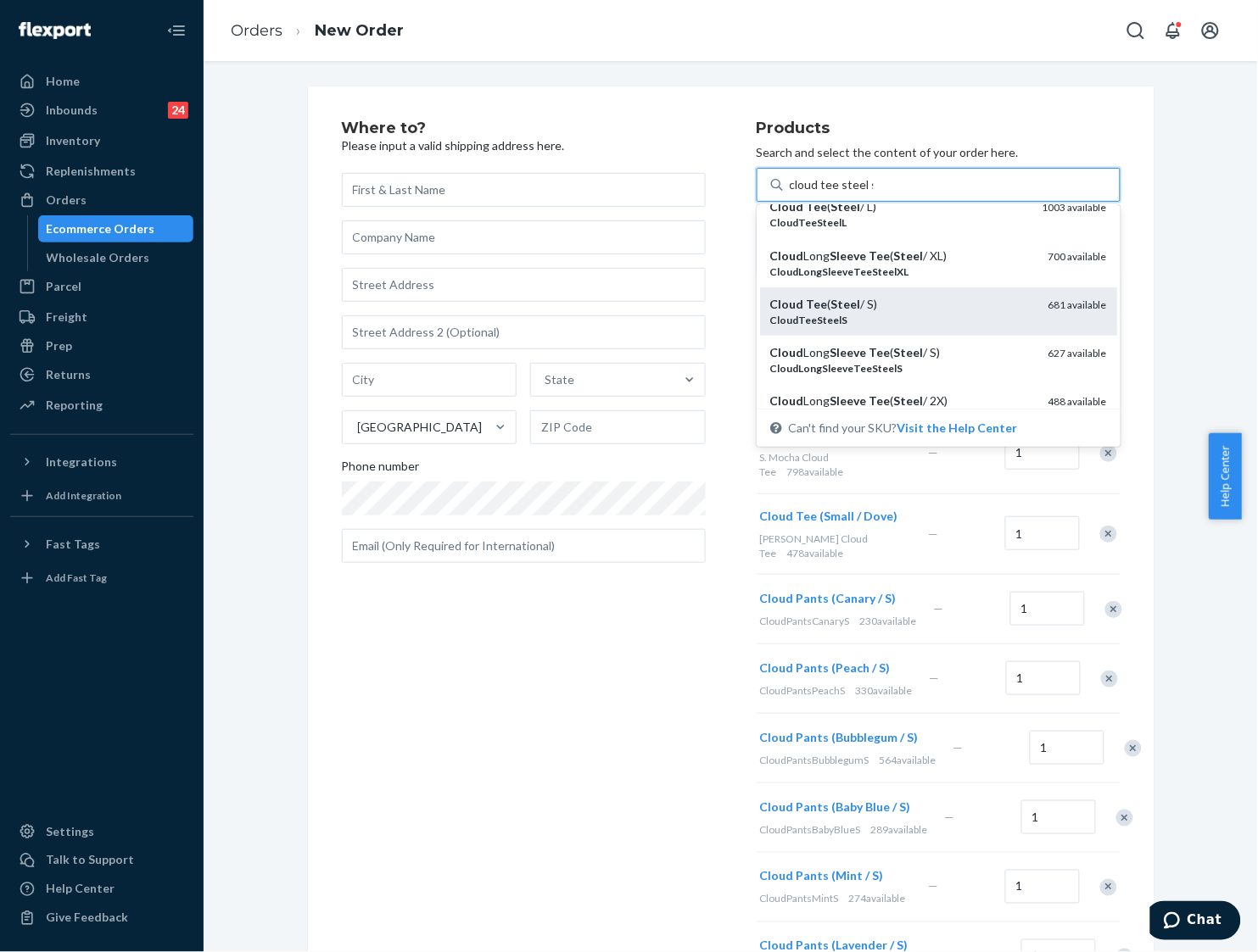
click at [955, 302] on div "Cloud Tee ( Steel / S)" at bounding box center [902, 305] width 265 height 17
click at [873, 194] on input "cloud tee steel s" at bounding box center [832, 185] width 84 height 17
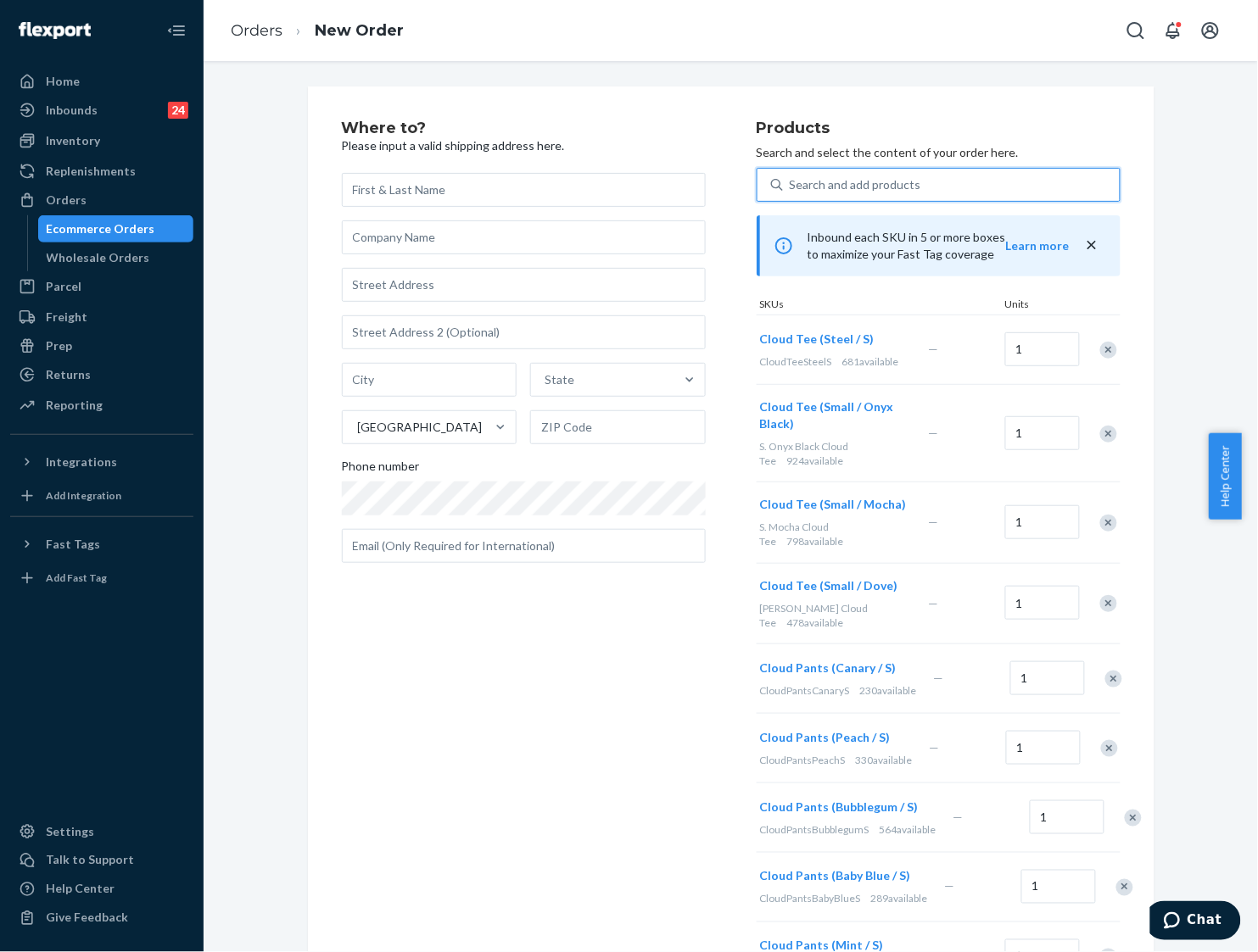
click at [934, 189] on div "Search and add products" at bounding box center [950, 185] width 337 height 30
click at [791, 189] on input "0 results available. Select is focused ,type to refine list, press Down to open…" at bounding box center [791, 185] width 2 height 17
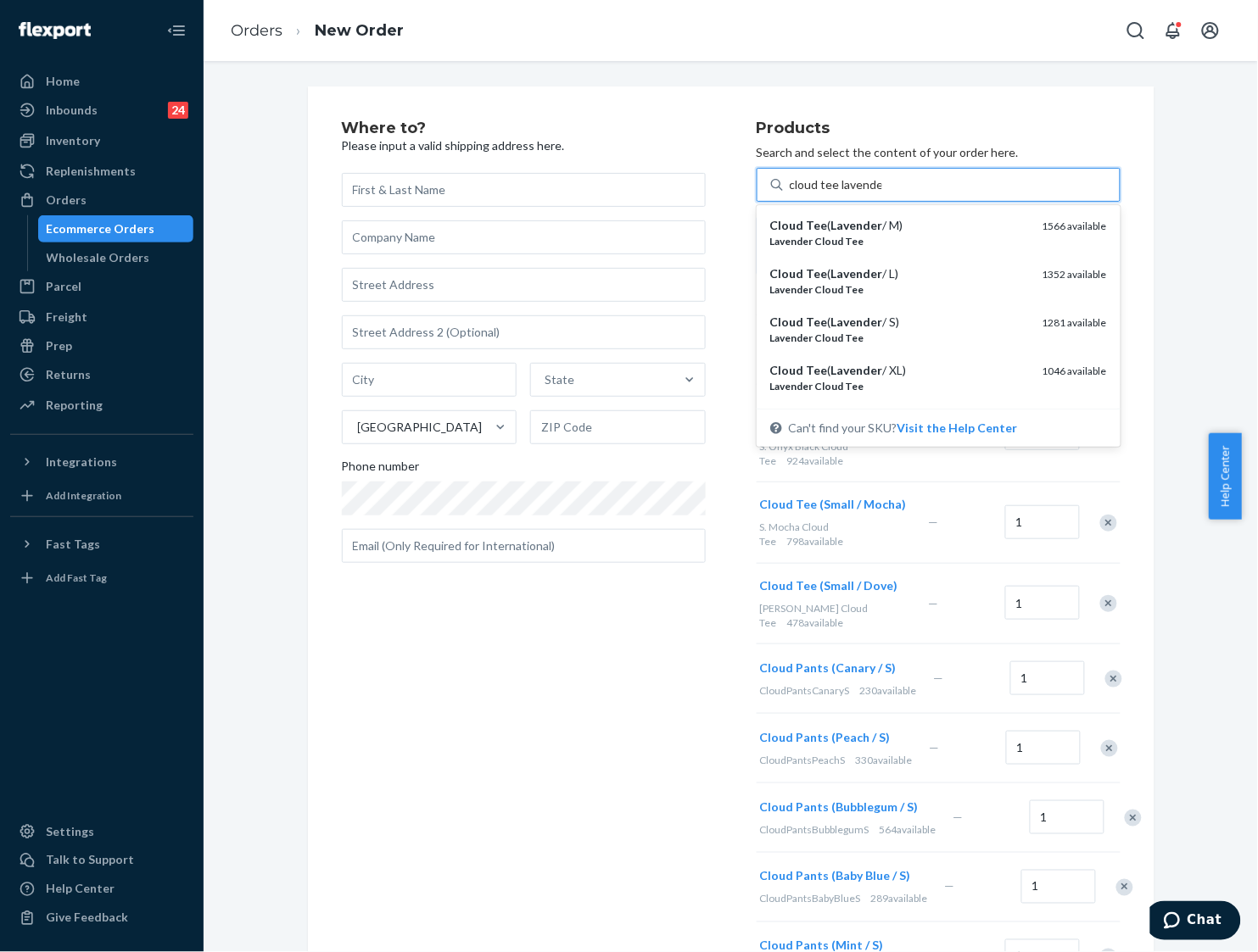
type input "cloud [PERSON_NAME]"
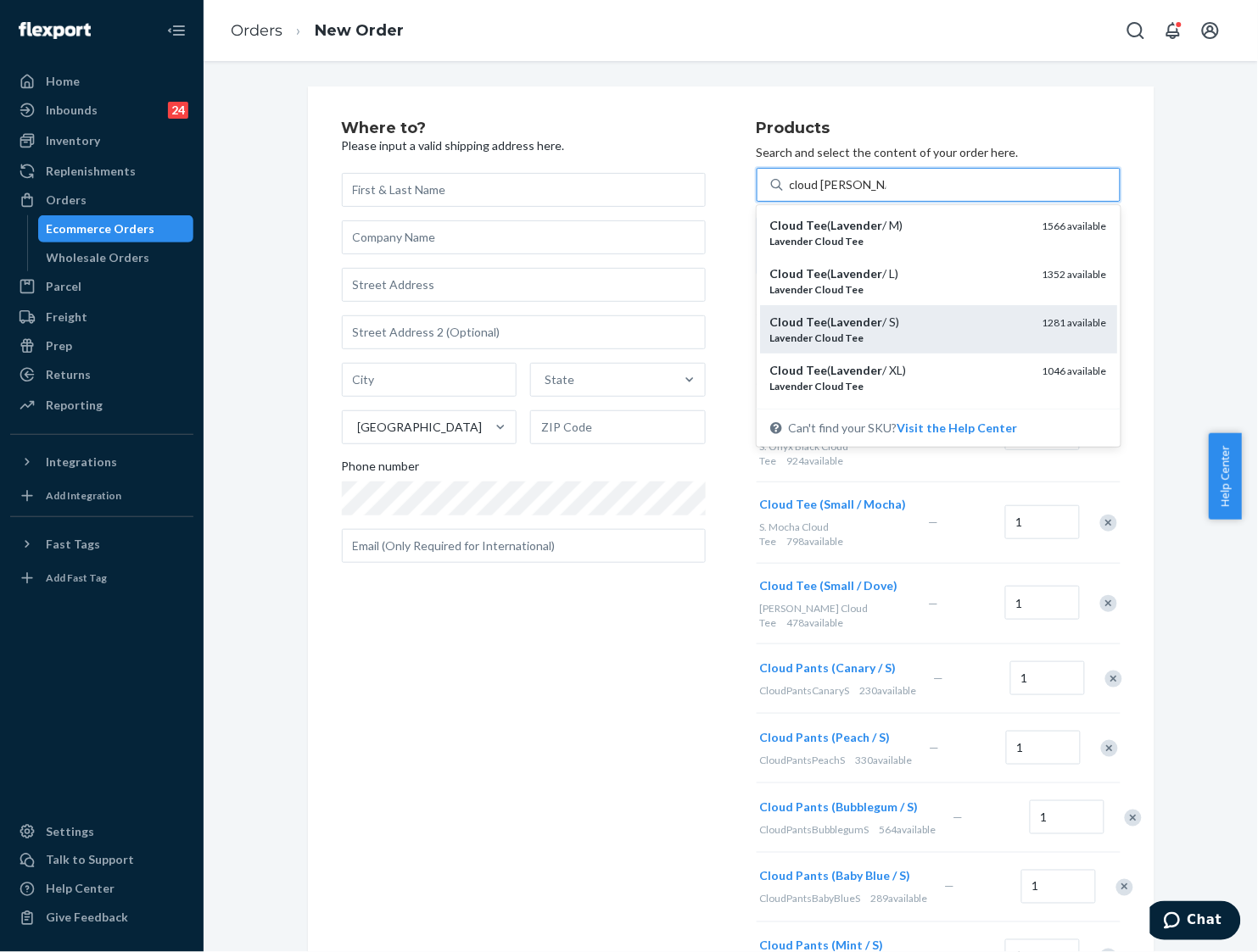
click at [939, 328] on div "Cloud Tee ( Lavender / S)" at bounding box center [899, 323] width 258 height 17
click at [886, 194] on input "cloud [PERSON_NAME]" at bounding box center [838, 185] width 97 height 17
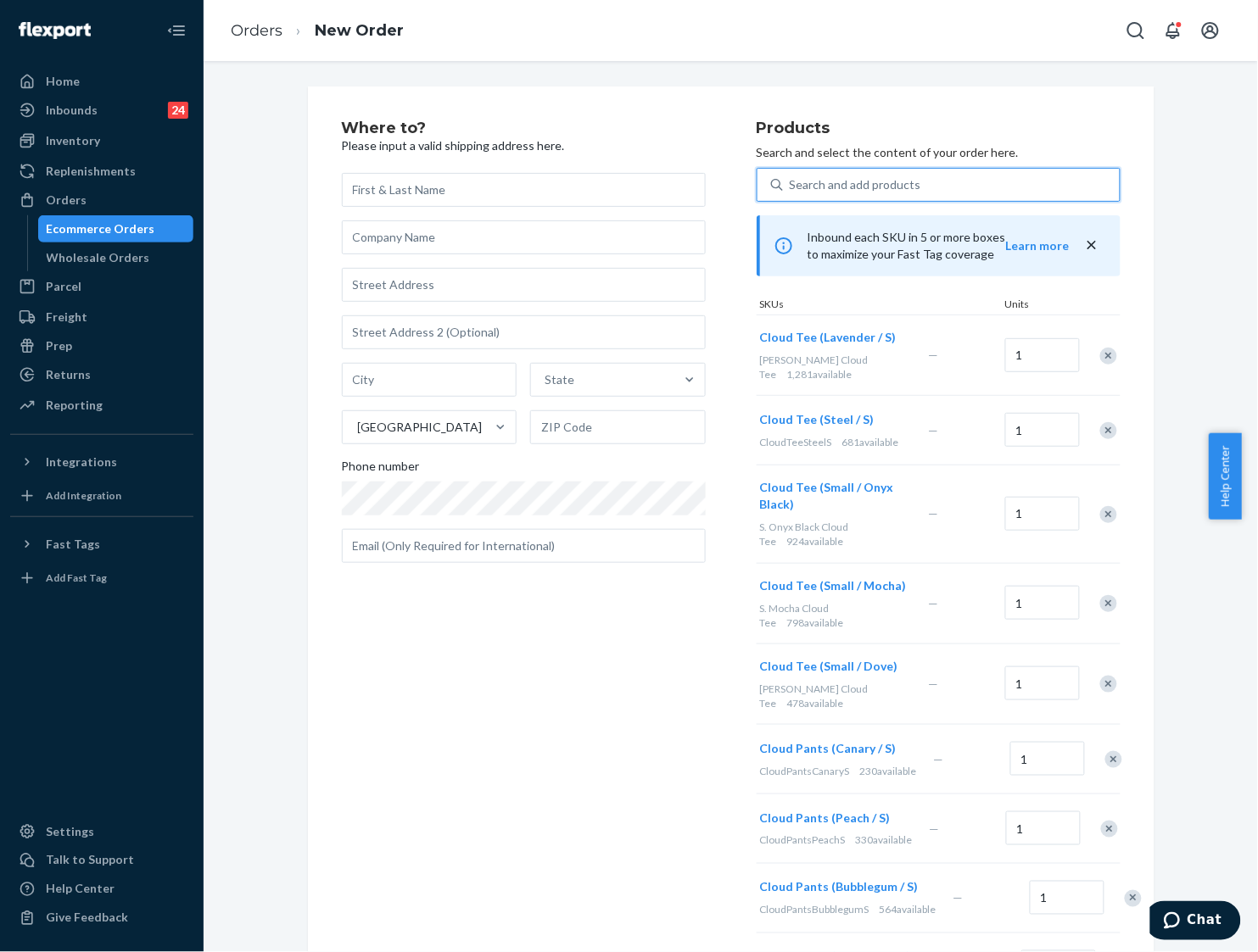
click at [946, 185] on div "Search and add products" at bounding box center [950, 185] width 337 height 30
click at [791, 185] on input "0 results available. Select is focused ,type to refine list, press Down to open…" at bounding box center [791, 185] width 2 height 17
click at [946, 185] on div "Search and add products" at bounding box center [950, 185] width 337 height 30
click at [791, 185] on input "0 results available. Use Up and Down to choose options, press Enter to select t…" at bounding box center [791, 185] width 2 height 17
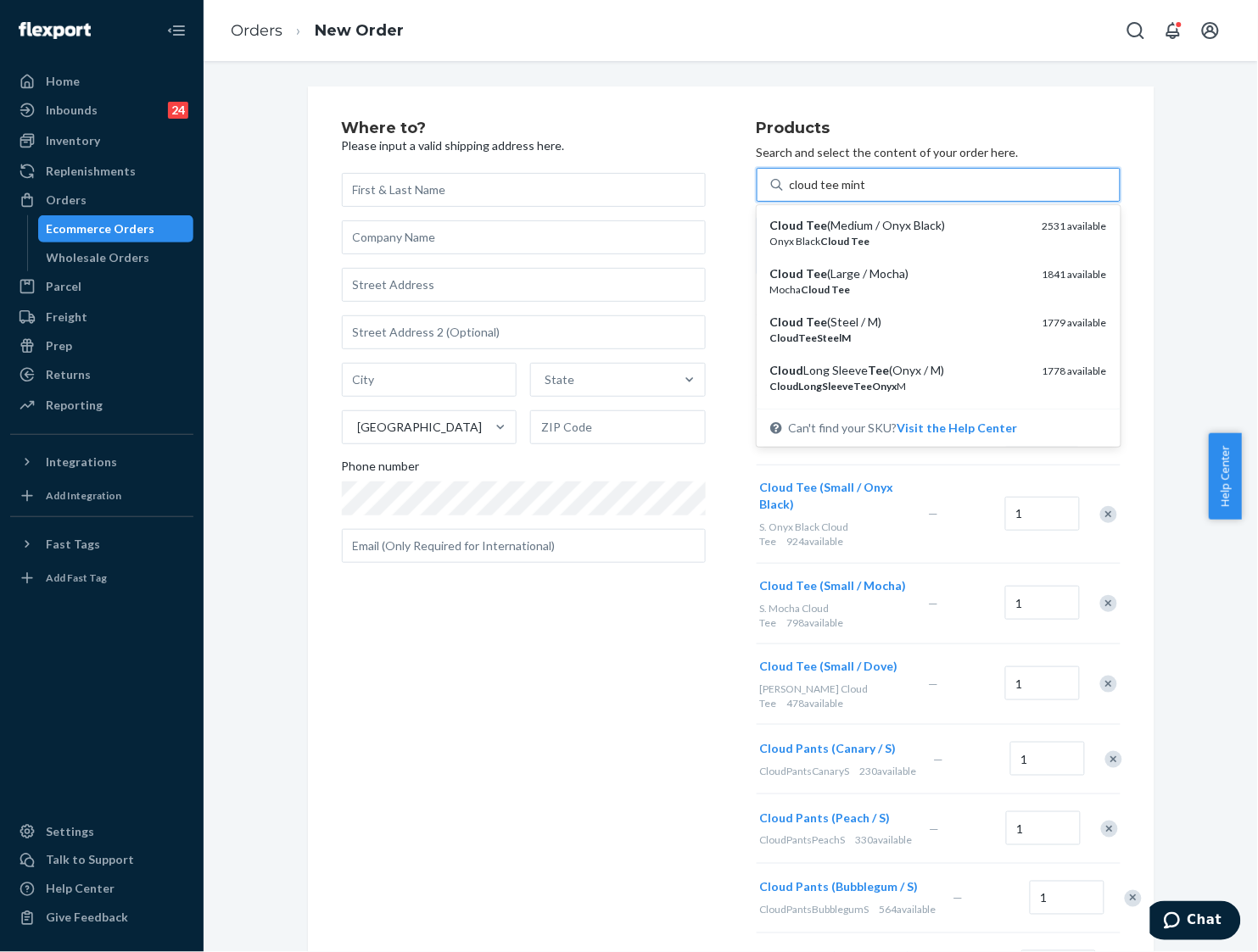
type input "cloud tee mint s"
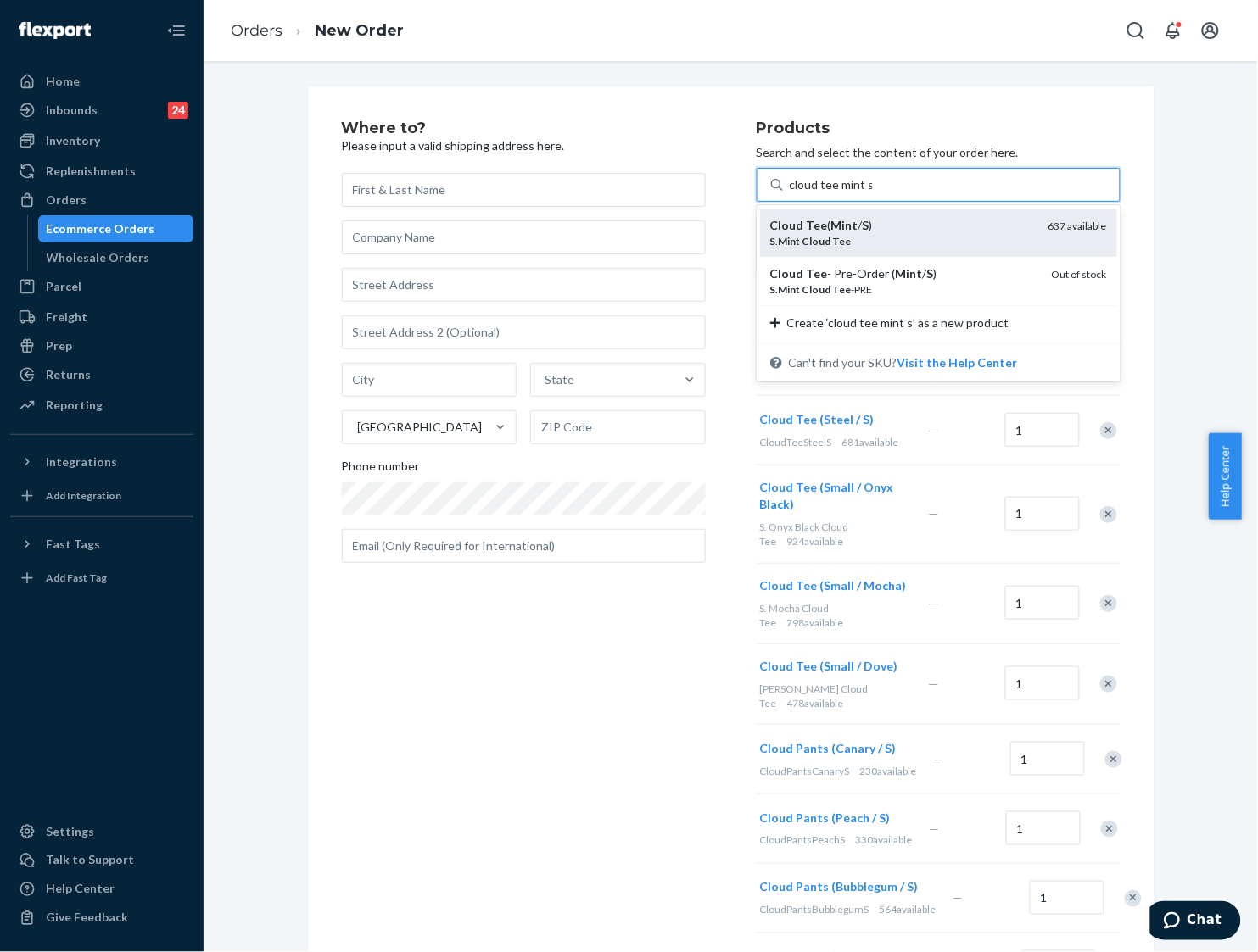
click at [887, 215] on div "Cloud Tee ( Mint / S ) S . Mint Cloud Tee 637 available" at bounding box center [938, 233] width 357 height 48
click at [873, 194] on input "cloud tee mint s" at bounding box center [832, 185] width 84 height 17
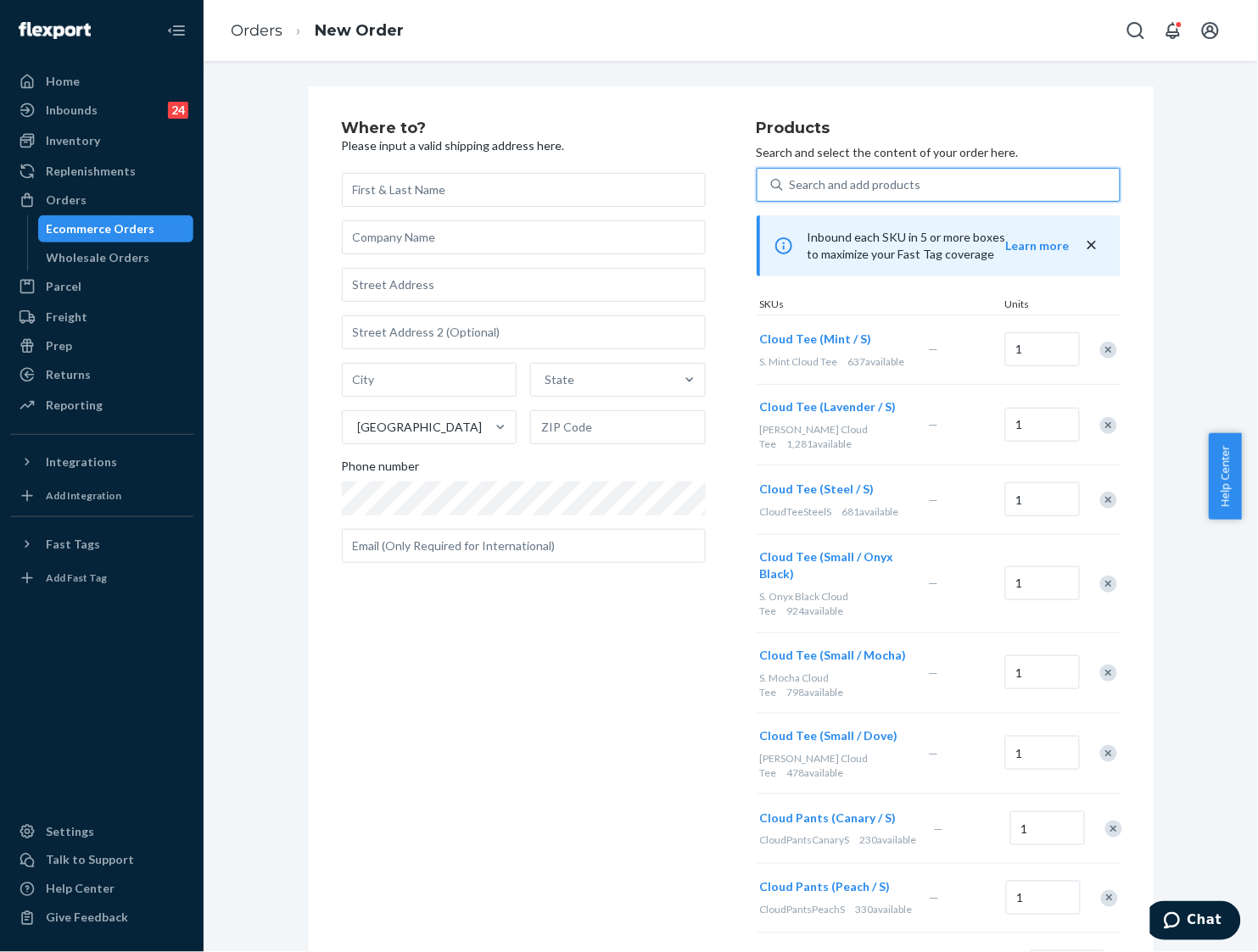
click at [901, 187] on div "Search and add products" at bounding box center [855, 185] width 131 height 17
click at [791, 187] on input "0 results available. Select is focused ,type to refine list, press Down to open…" at bounding box center [791, 185] width 2 height 17
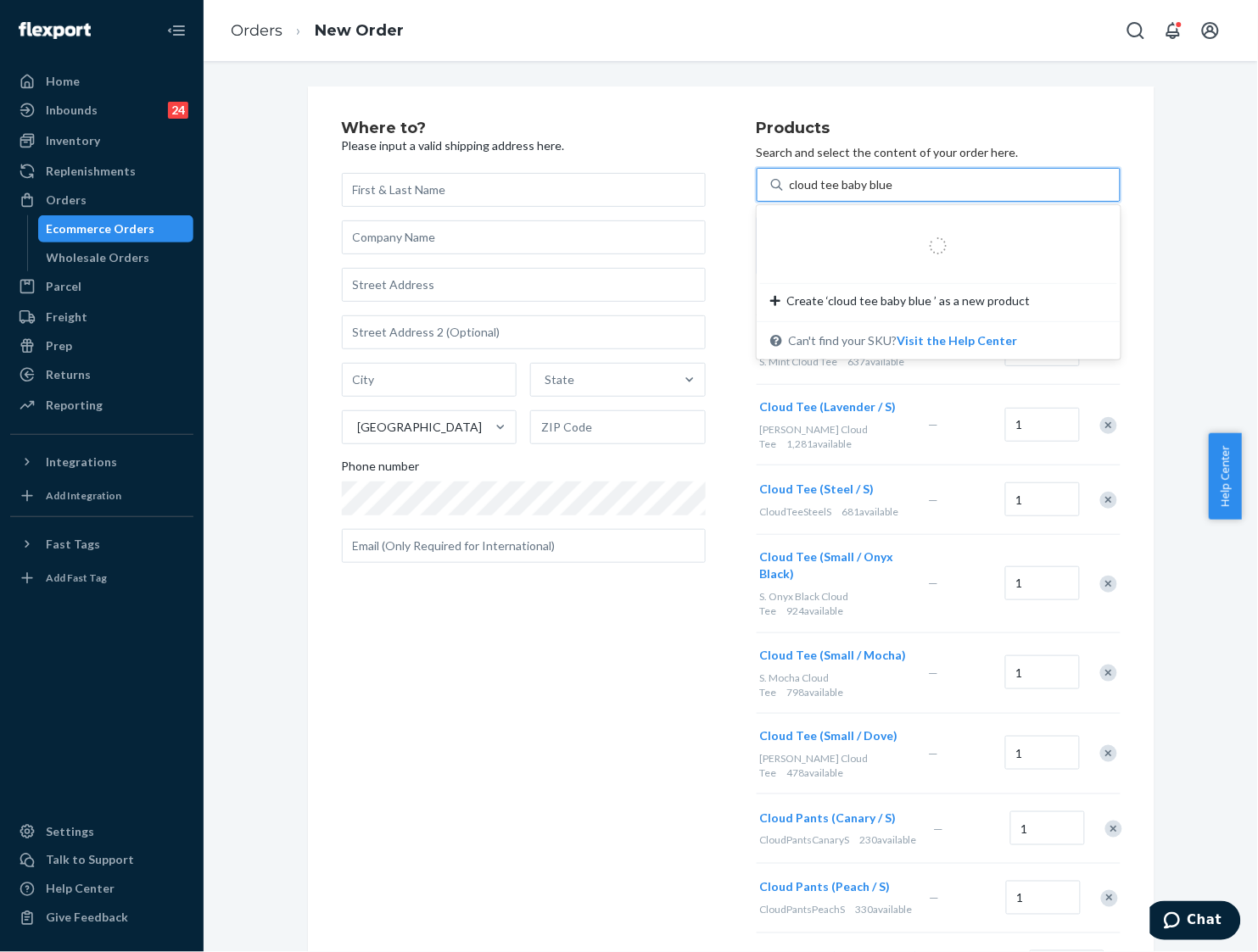
type input "cloud tee baby blue s"
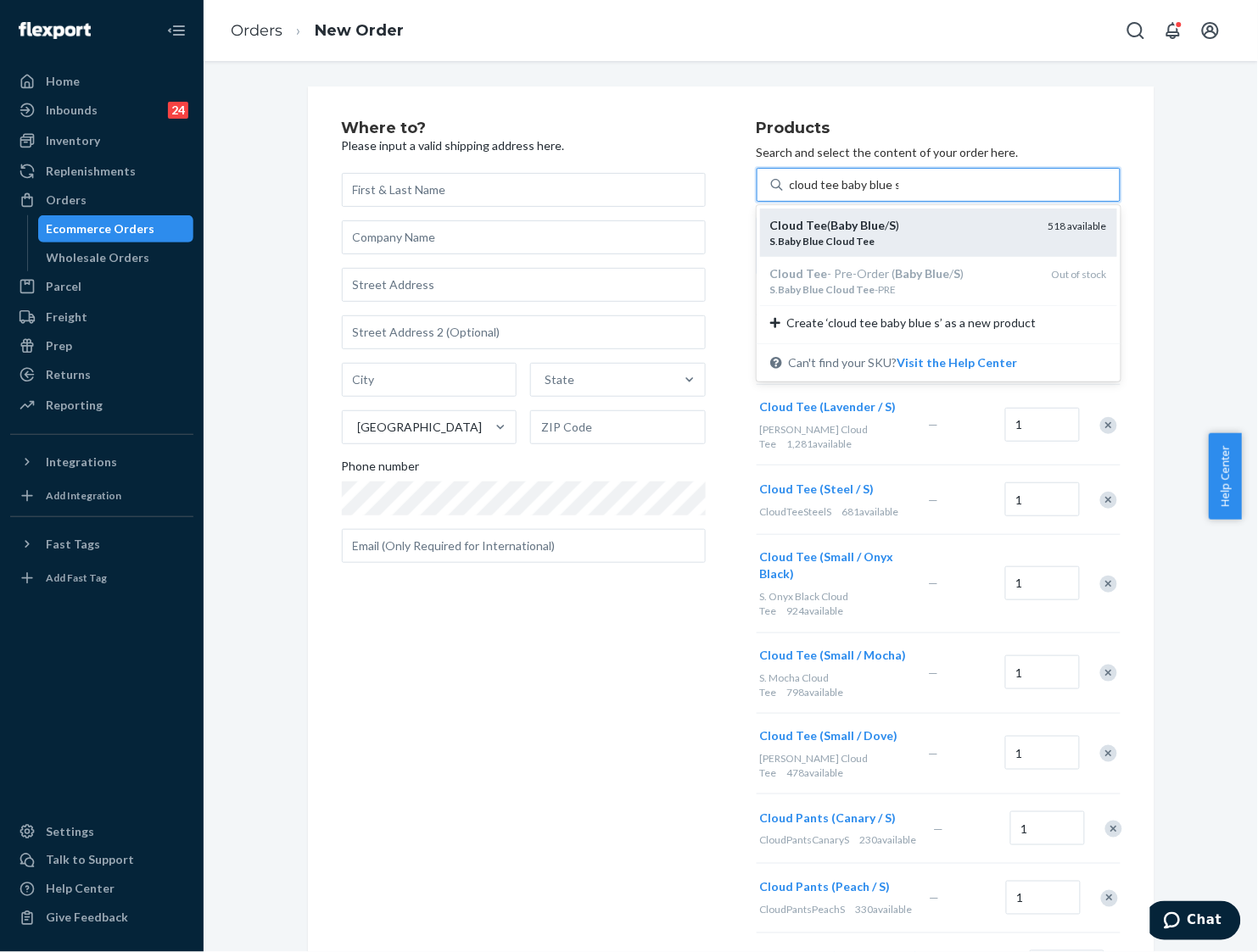
click at [892, 209] on div "Cloud Tee ( Baby Blue / S ) S . Baby Blue Cloud Tee 518 available" at bounding box center [938, 233] width 357 height 48
click at [892, 194] on input "cloud tee baby blue s" at bounding box center [844, 185] width 109 height 17
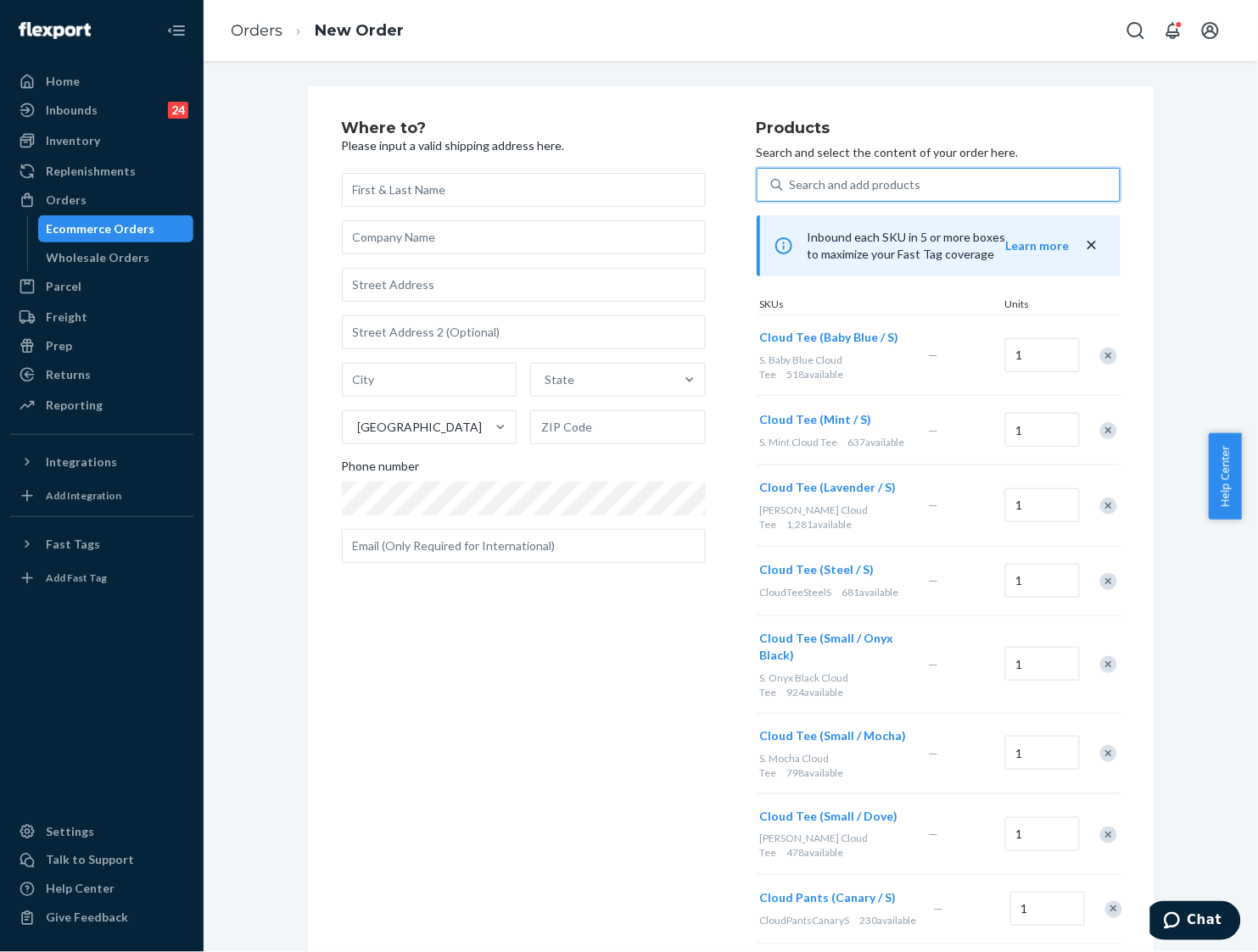
click at [893, 178] on div "Search and add products" at bounding box center [855, 185] width 131 height 17
click at [791, 178] on input "0 results available. Select is focused ,type to refine list, press Down to open…" at bounding box center [791, 185] width 2 height 17
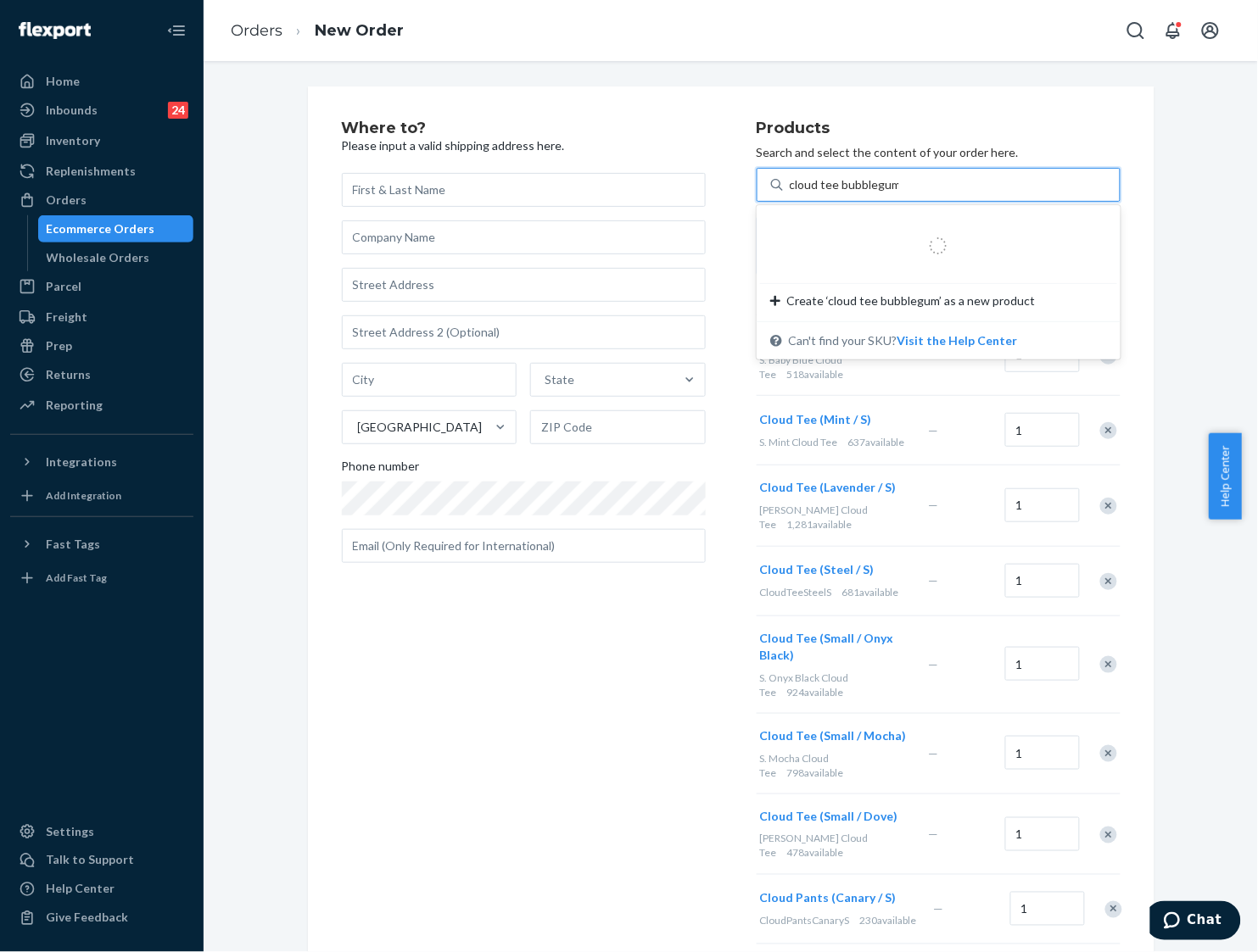
type input "cloud tee bubblegum s"
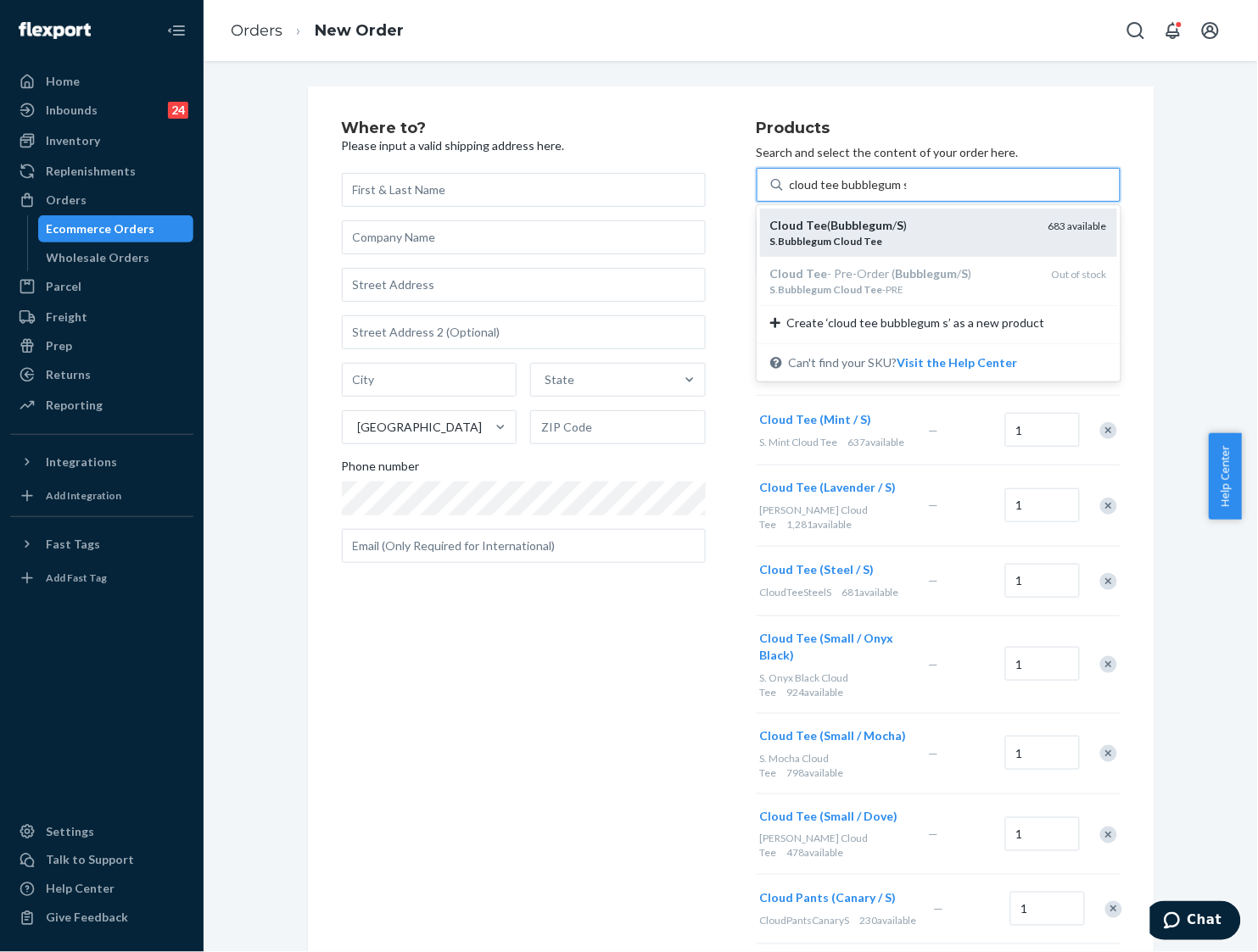
click at [897, 226] on em "S" at bounding box center [900, 225] width 7 height 14
click at [892, 194] on input "cloud tee bubblegum s" at bounding box center [848, 185] width 117 height 17
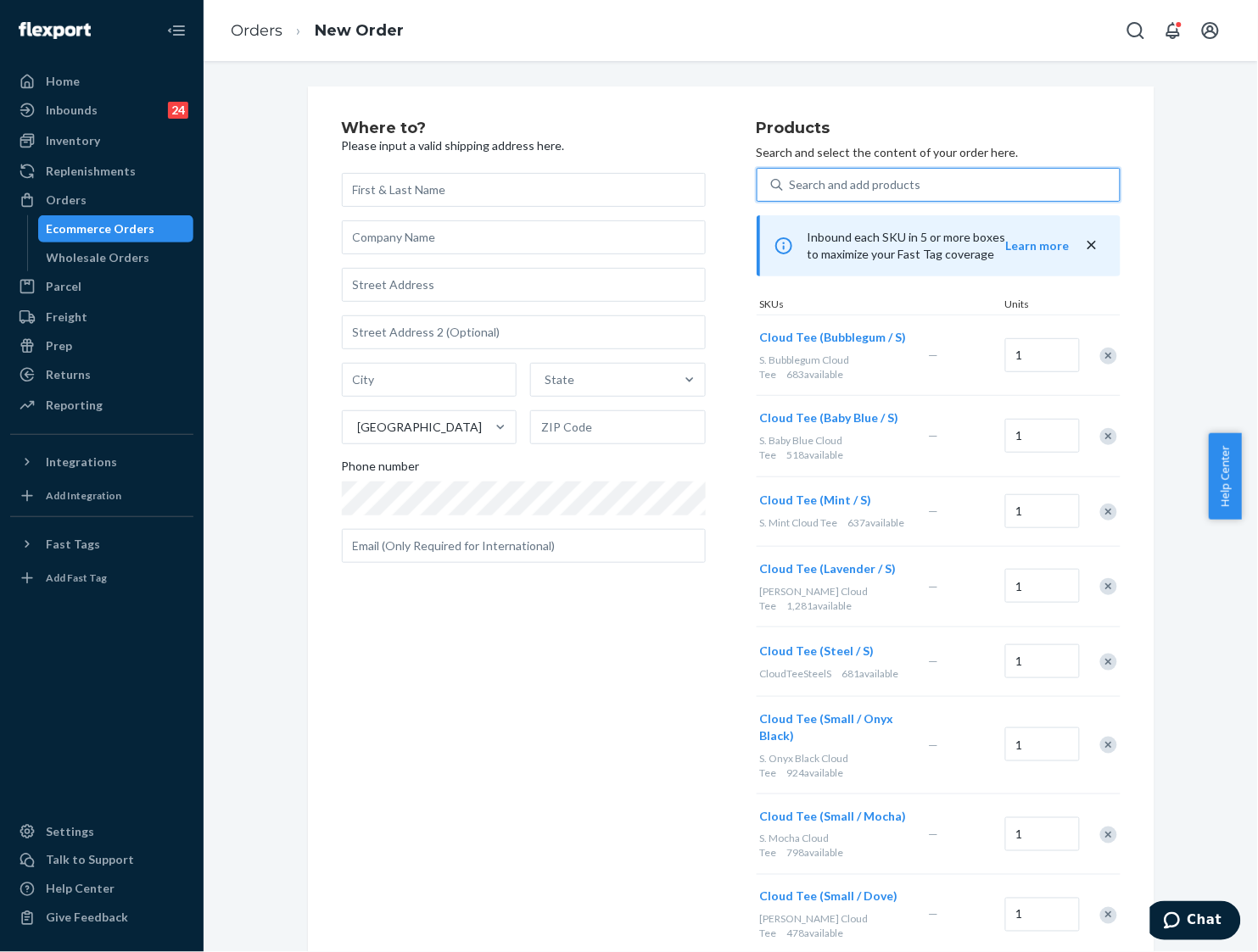
click at [896, 187] on div "Search and add products" at bounding box center [855, 185] width 131 height 17
click at [791, 187] on input "0 results available. Select is focused ,type to refine list, press Down to open…" at bounding box center [791, 185] width 2 height 17
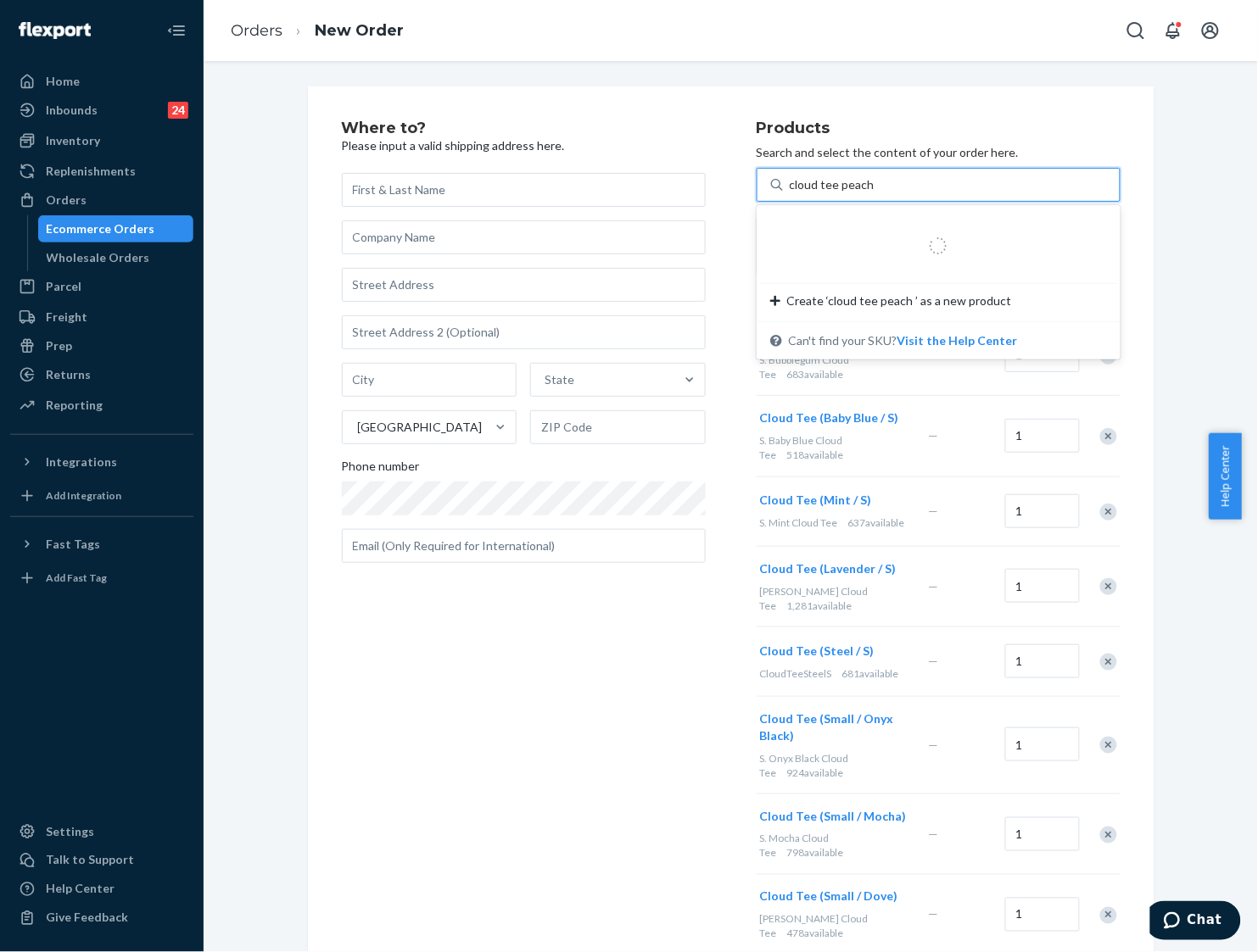
type input "cloud tee peach s"
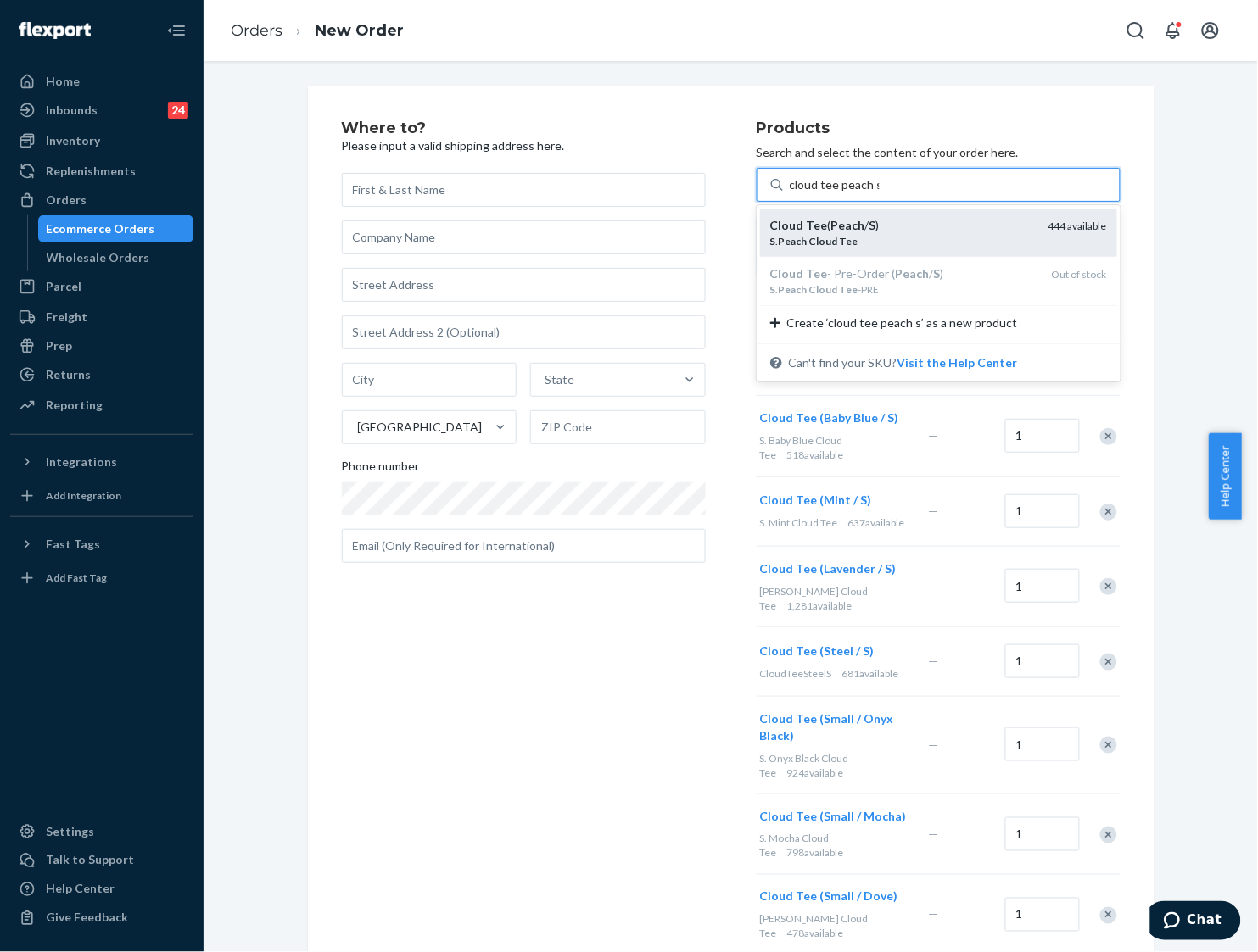
click at [899, 209] on div "Cloud Tee ( Peach / S ) S . Peach Cloud Tee 444 available" at bounding box center [938, 233] width 357 height 48
click at [879, 194] on input "cloud tee peach s" at bounding box center [835, 185] width 90 height 17
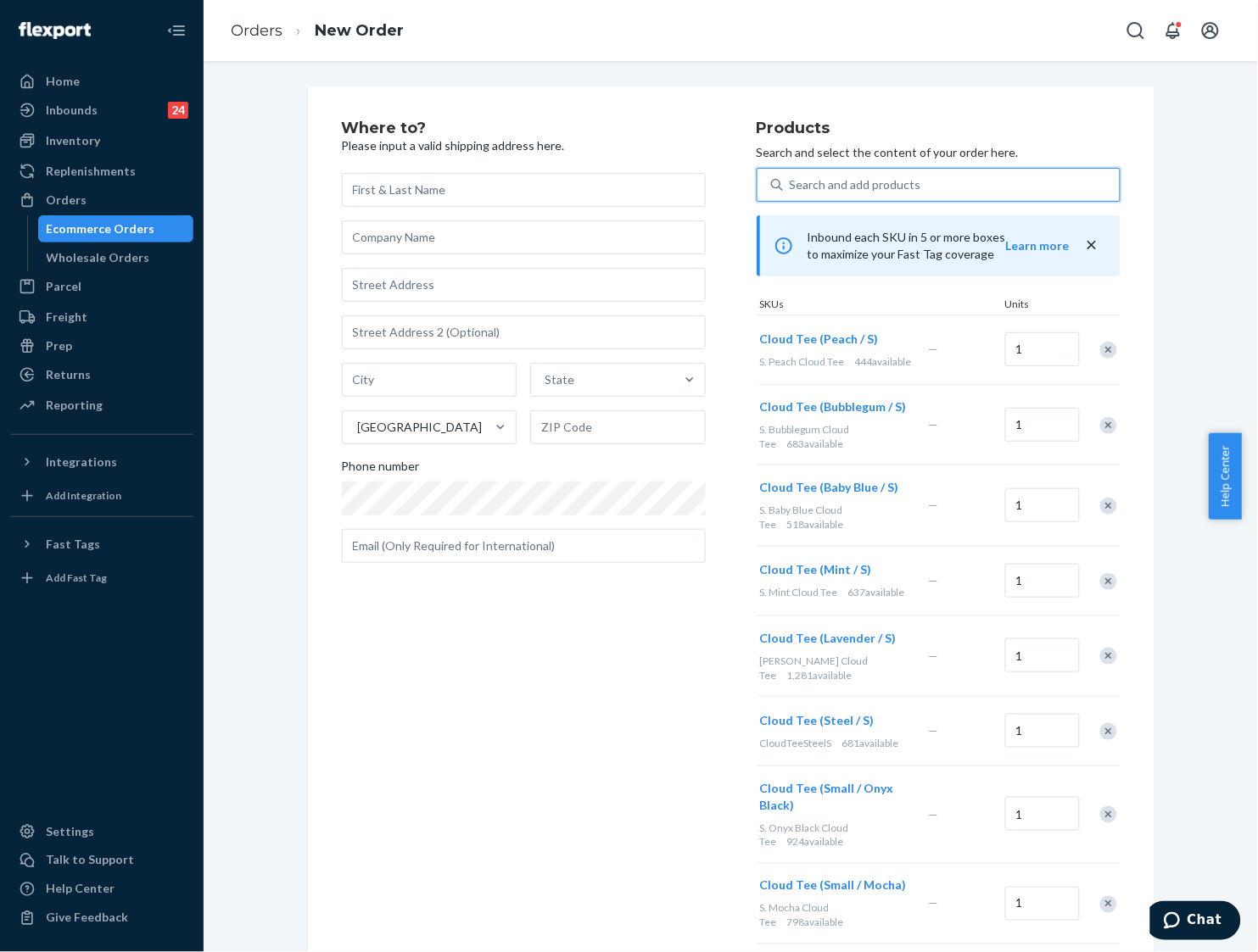
click at [910, 171] on div "Search and add products" at bounding box center [950, 185] width 337 height 30
click at [791, 177] on input "0 results available. Select is focused ,type to refine list, press Down to open…" at bounding box center [791, 185] width 2 height 17
click at [910, 171] on div "Search and add products" at bounding box center [950, 185] width 337 height 30
click at [791, 177] on input "0 results available. Use Up and Down to choose options, press Enter to select t…" at bounding box center [791, 185] width 2 height 17
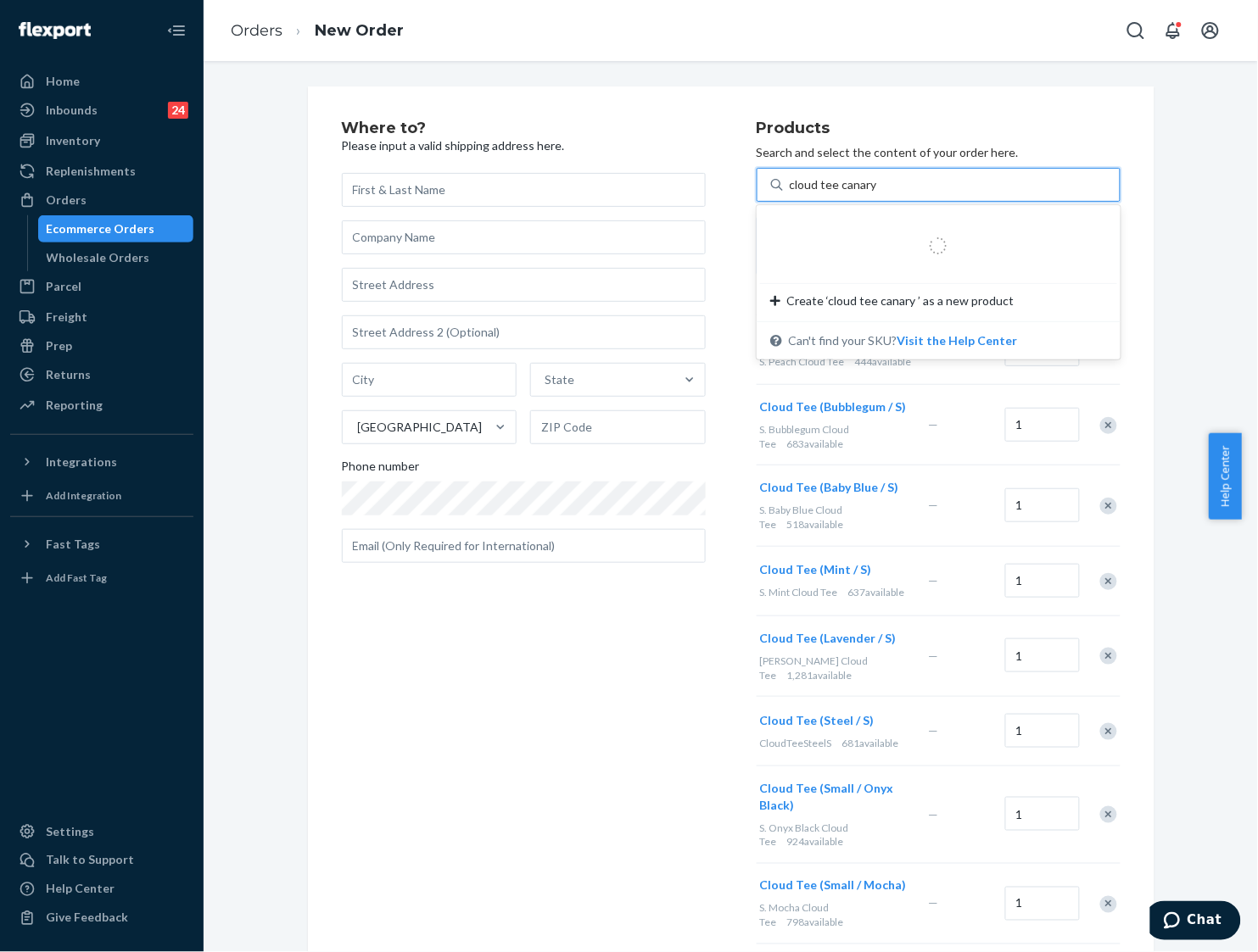
type input "cloud tee canary s"
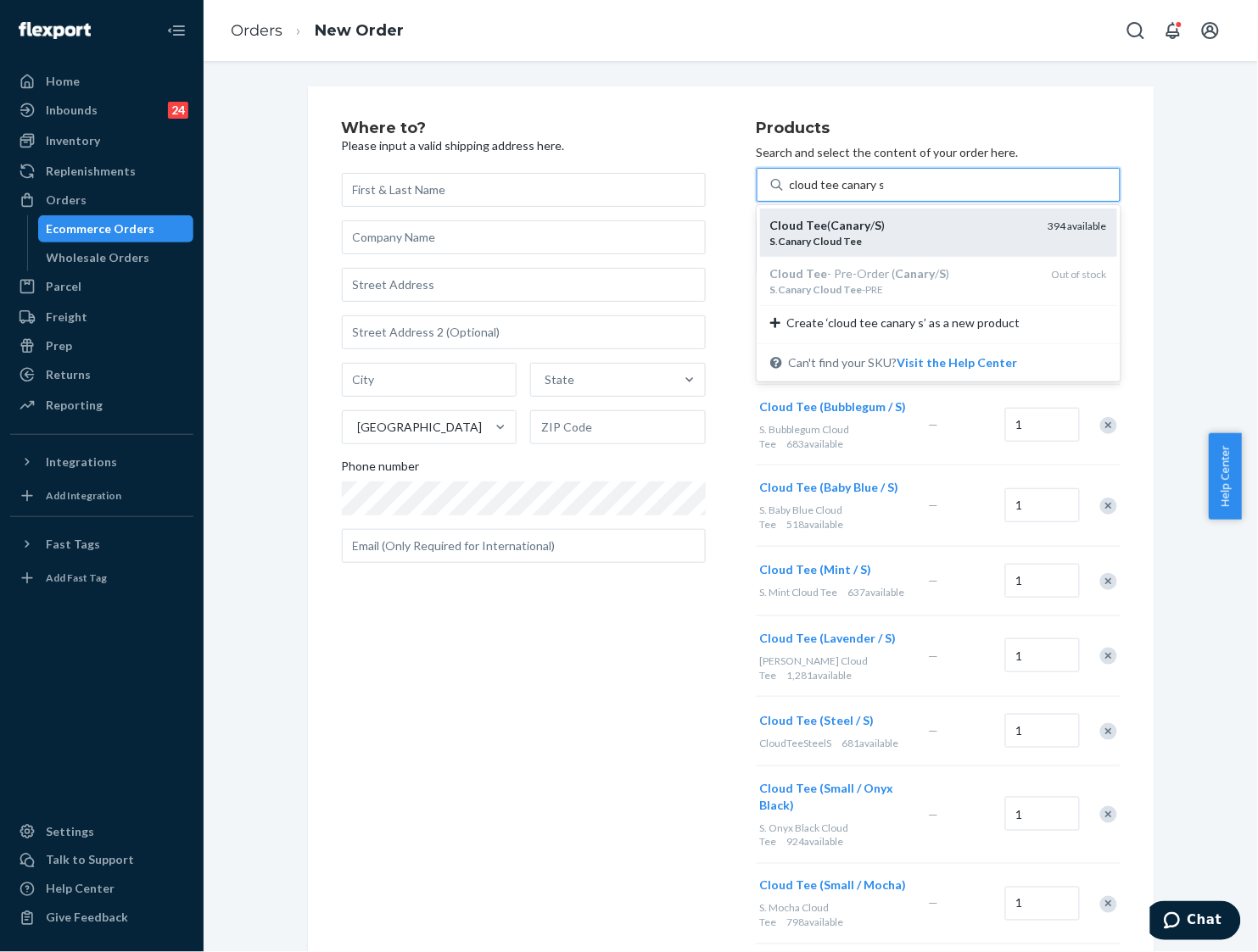
click at [906, 217] on div "Cloud Tee ( Canary / S )" at bounding box center [902, 226] width 265 height 17
click at [884, 194] on input "cloud tee canary s" at bounding box center [836, 185] width 94 height 17
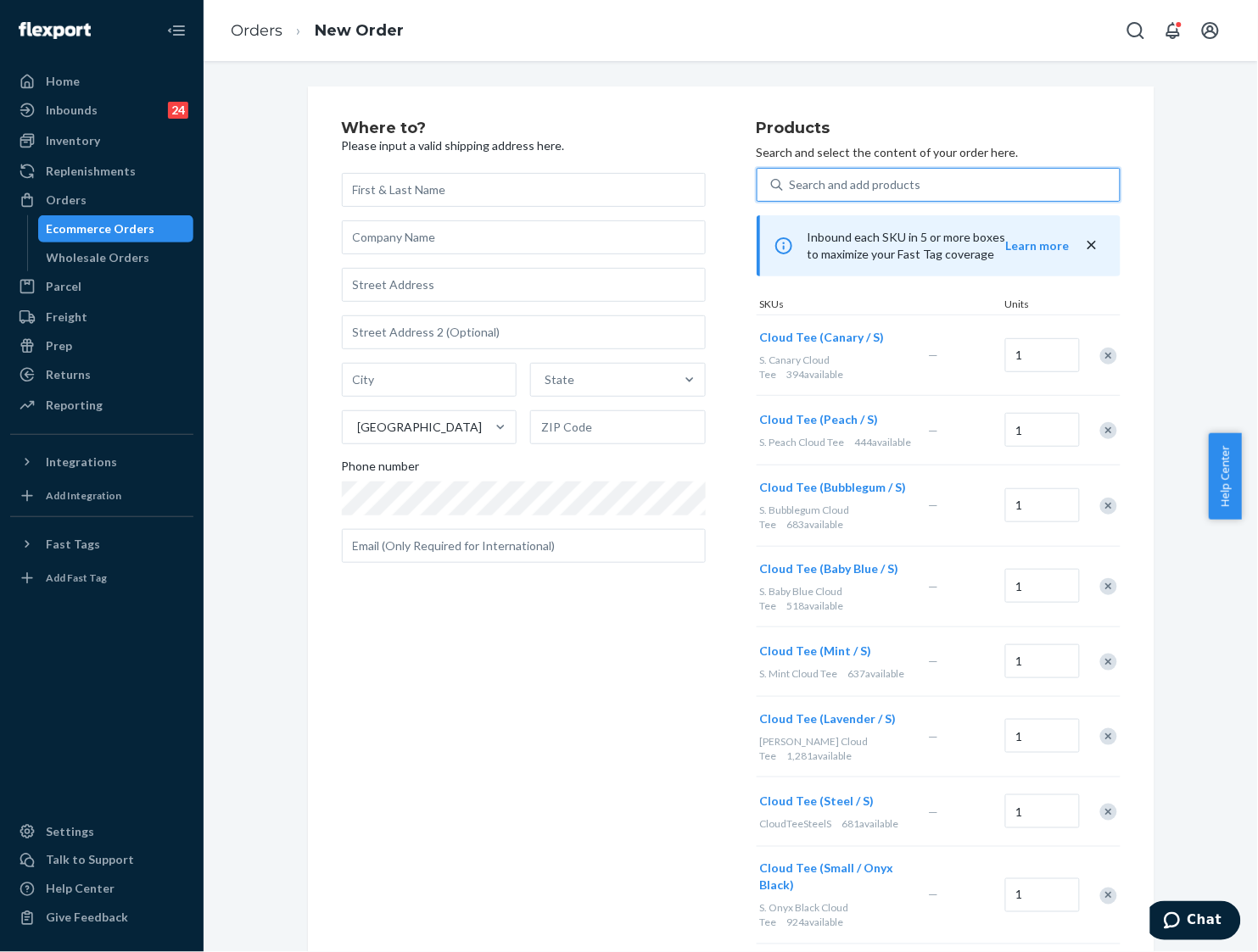
click at [910, 176] on div "Search and add products" at bounding box center [950, 185] width 337 height 30
click at [791, 177] on input "0 results available. Select is focused ,type to refine list, press Down to open…" at bounding box center [791, 185] width 2 height 17
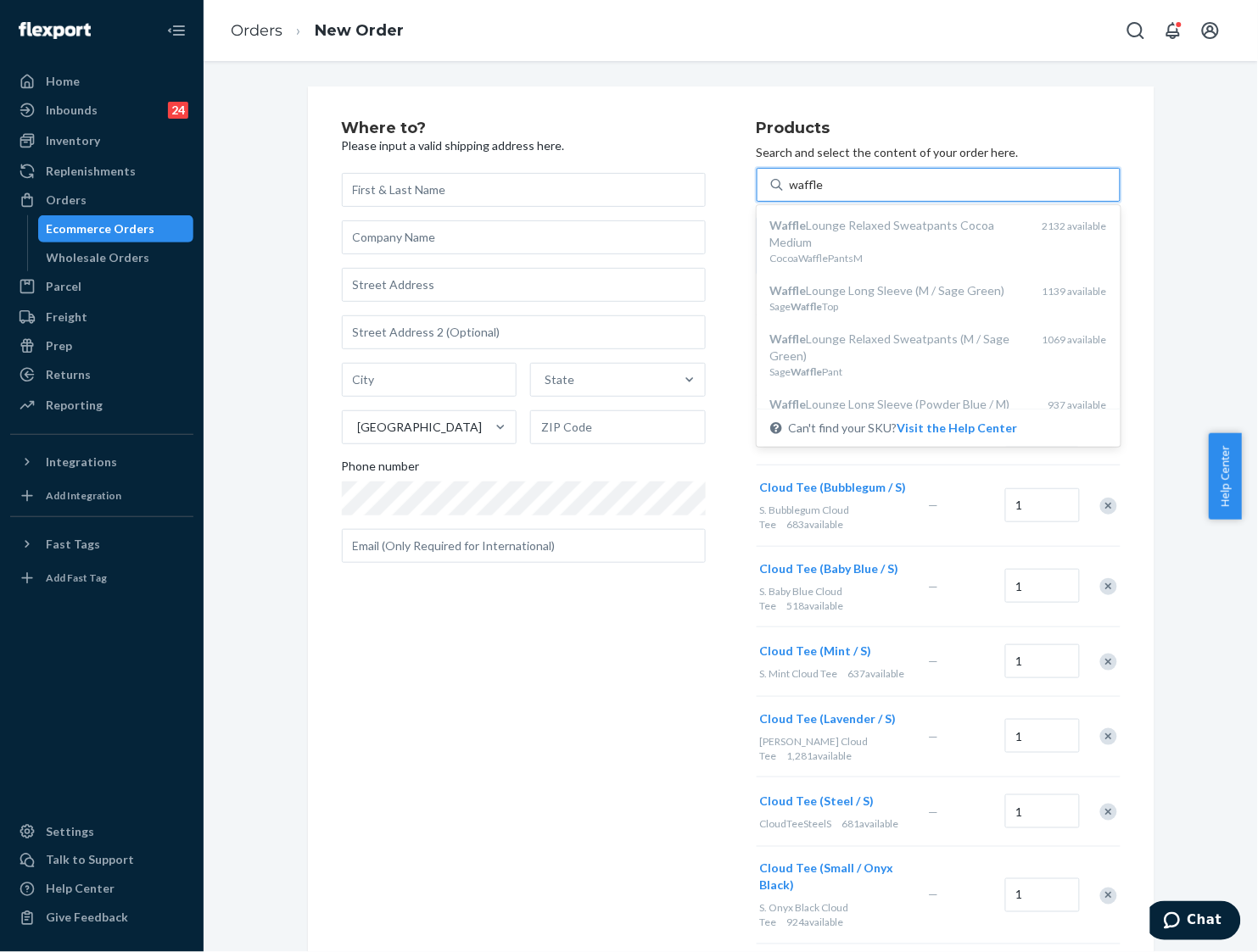
type input "waffle"
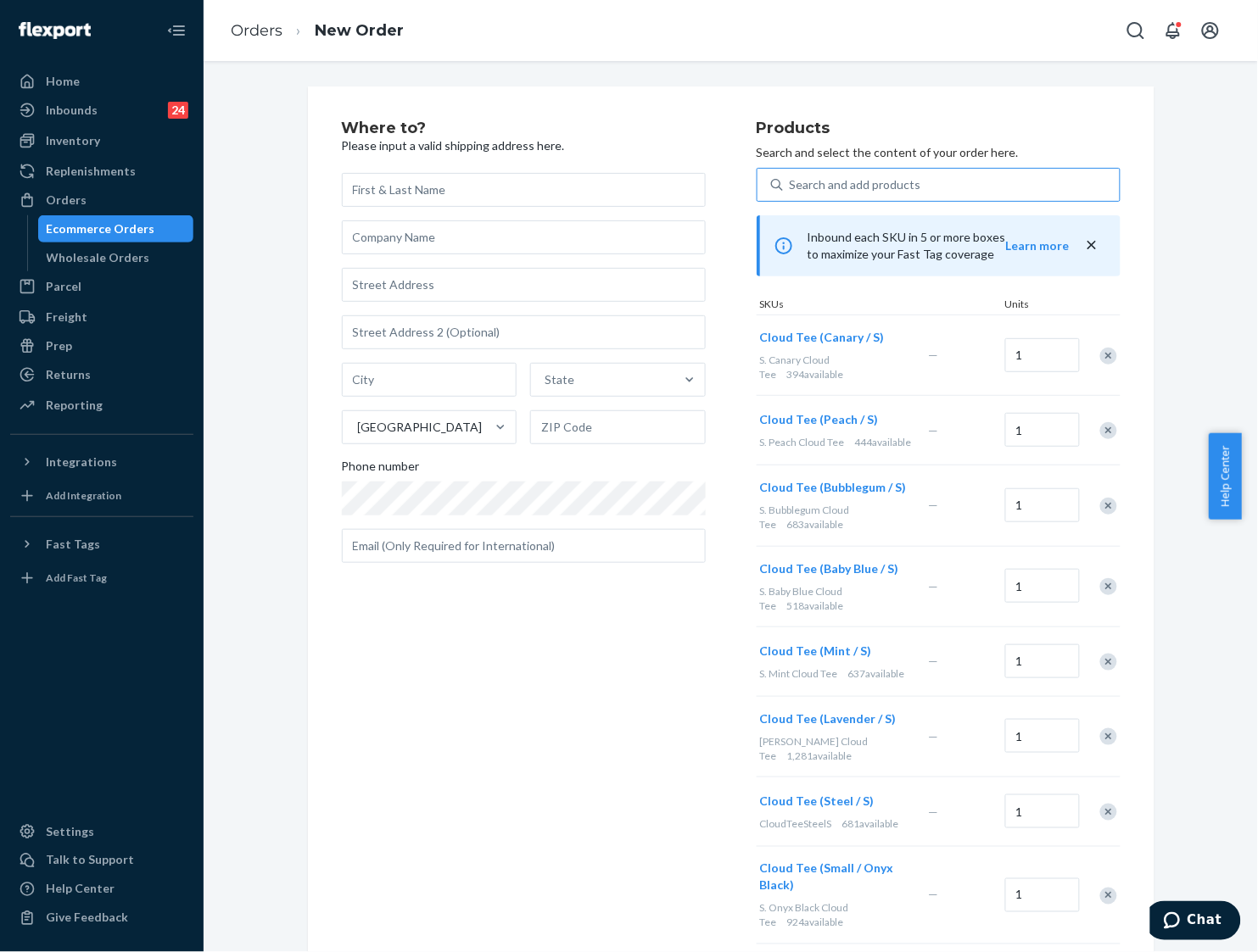
click at [906, 185] on div "Search and add products" at bounding box center [855, 185] width 131 height 17
click at [791, 185] on input "Search and add products" at bounding box center [791, 185] width 2 height 17
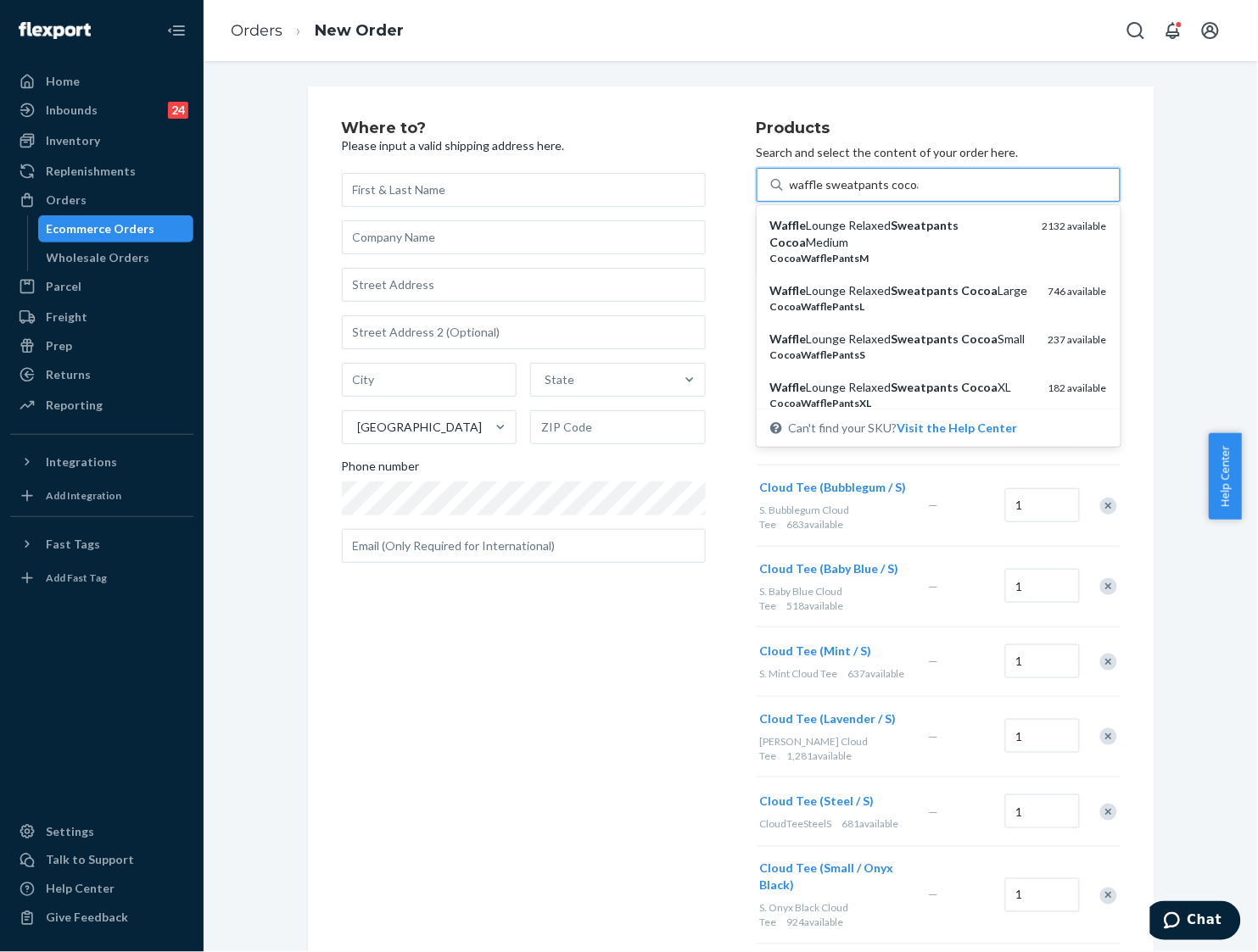
type input "waffle sweatpants cocoa"
click at [904, 345] on em "Sweatpants" at bounding box center [925, 338] width 67 height 14
click at [904, 194] on input "waffle sweatpants cocoa" at bounding box center [855, 185] width 131 height 17
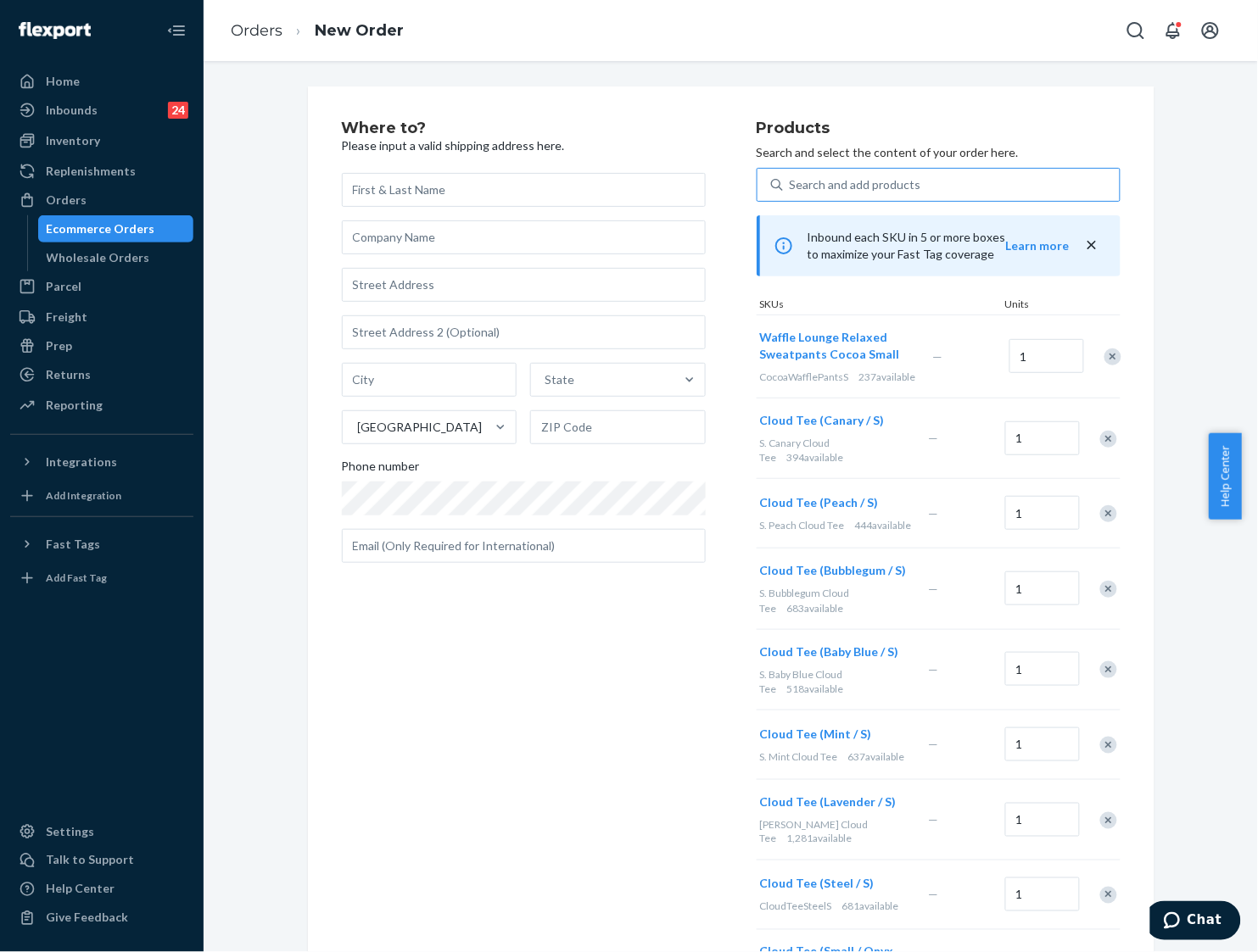
click at [904, 187] on div "Search and add products" at bounding box center [855, 185] width 131 height 17
click at [791, 187] on input "Search and add products" at bounding box center [791, 185] width 2 height 17
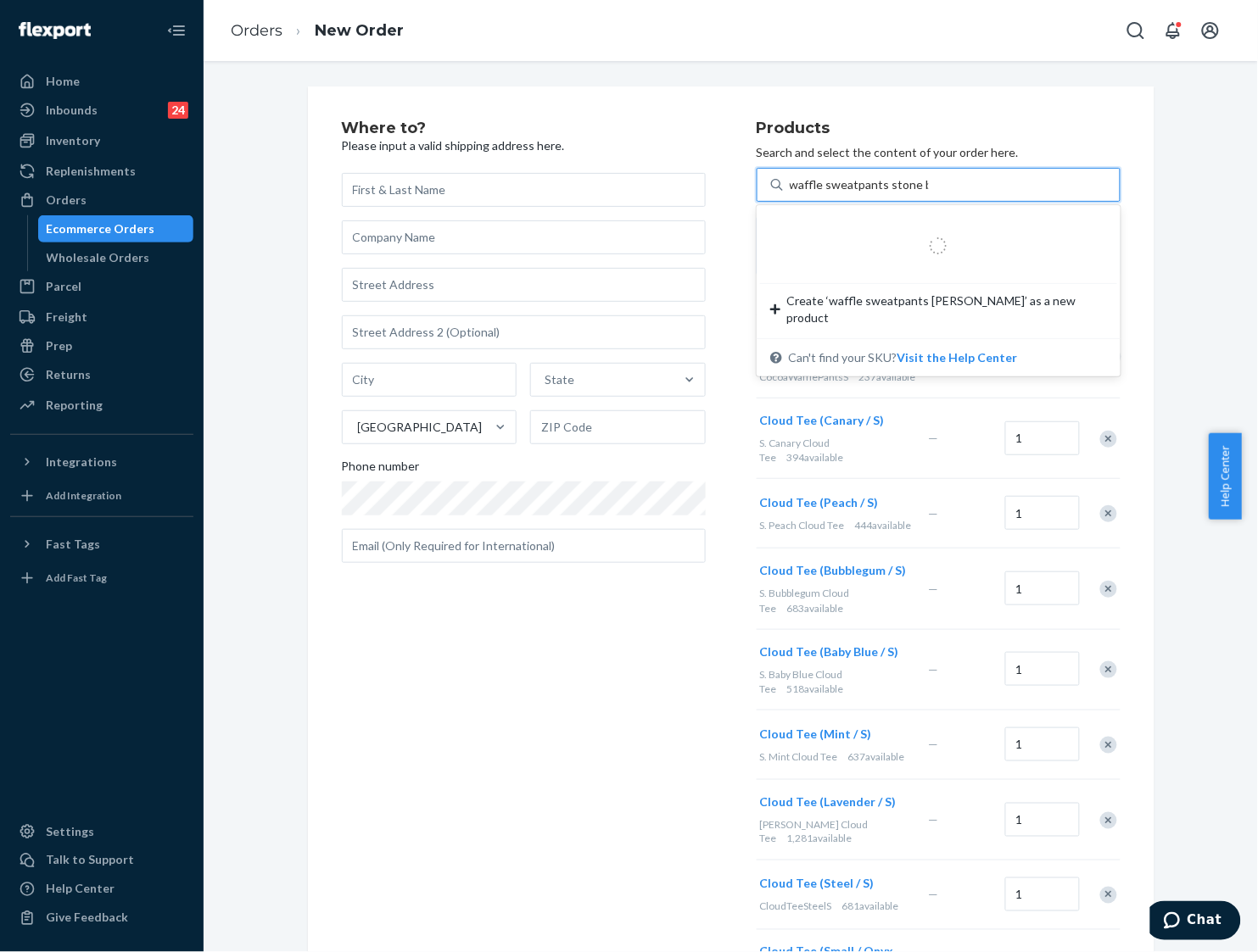
type input "waffle sweatpants stone blue"
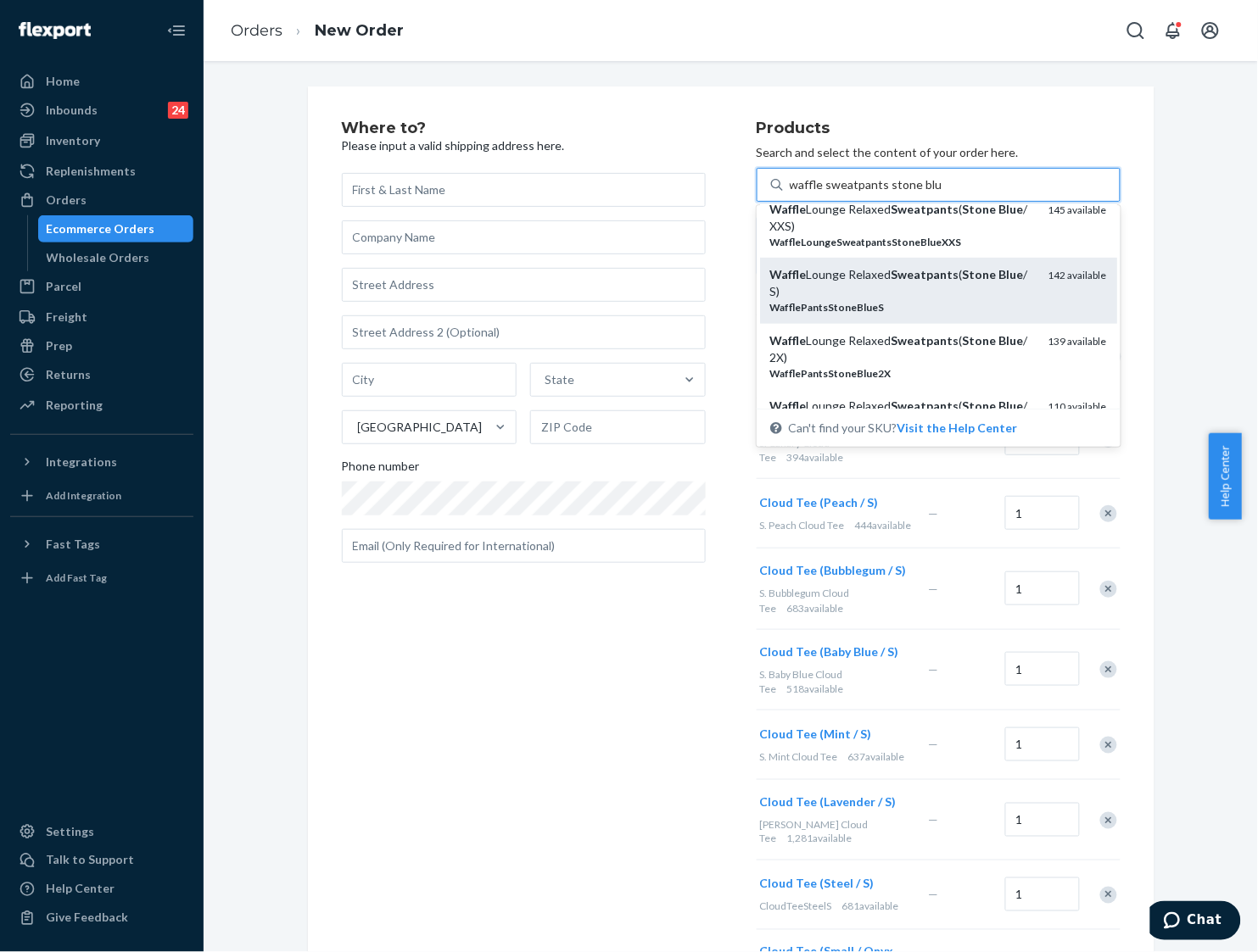
click at [904, 282] on div "Waffle Lounge Relaxed Sweatpants ( Stone Blue / S)" at bounding box center [902, 283] width 265 height 34
click at [904, 194] on input "waffle sweatpants stone blue" at bounding box center [866, 185] width 152 height 17
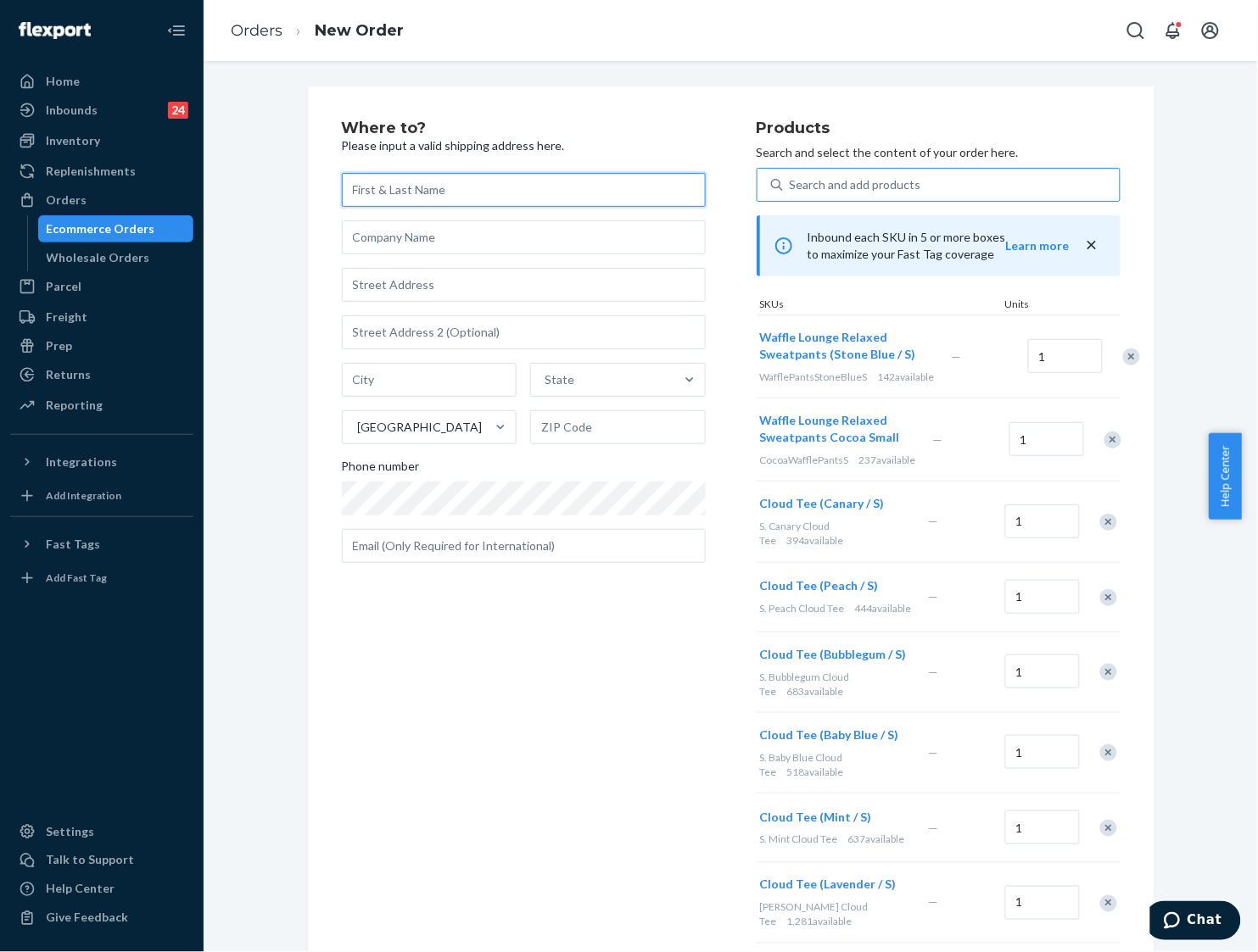
click at [535, 188] on input "text" at bounding box center [523, 190] width 364 height 34
type input "[PERSON_NAME]"
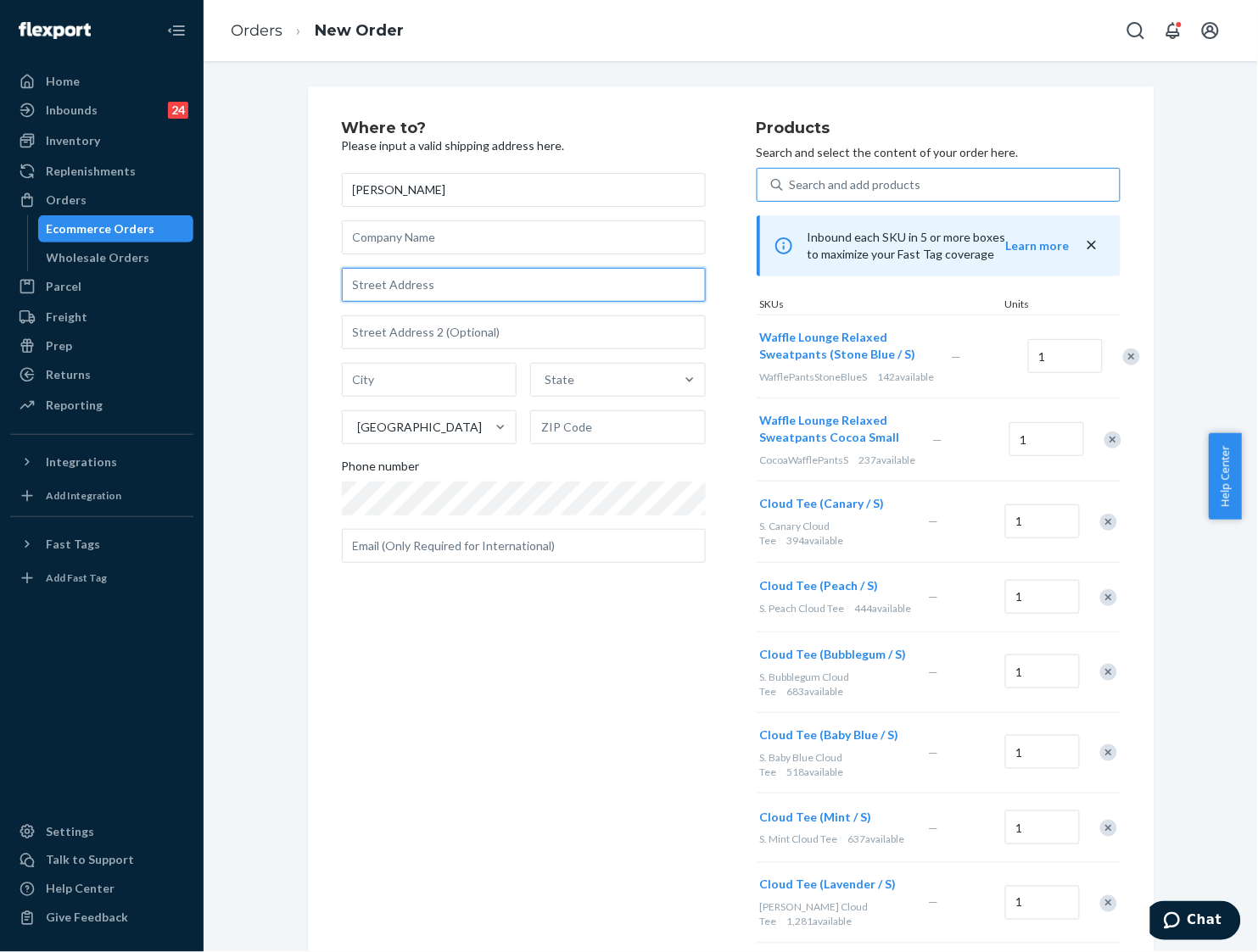
click at [490, 280] on input "text" at bounding box center [523, 285] width 364 height 34
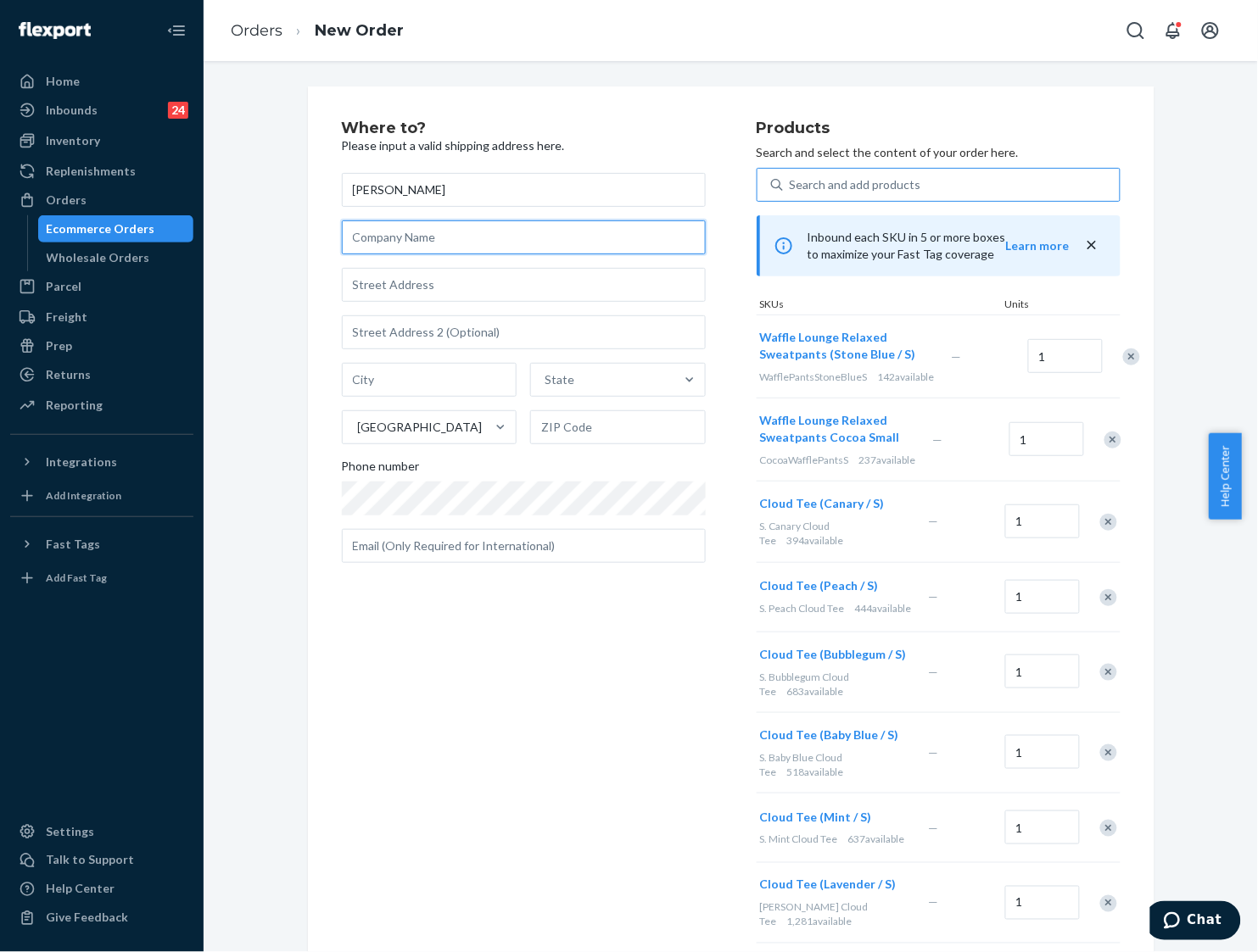
click at [529, 235] on input "text" at bounding box center [523, 237] width 364 height 34
type input "Filling Station Lofts"
type input "[STREET_ADDRESS]"
type input "[GEOGRAPHIC_DATA]"
type input "33136"
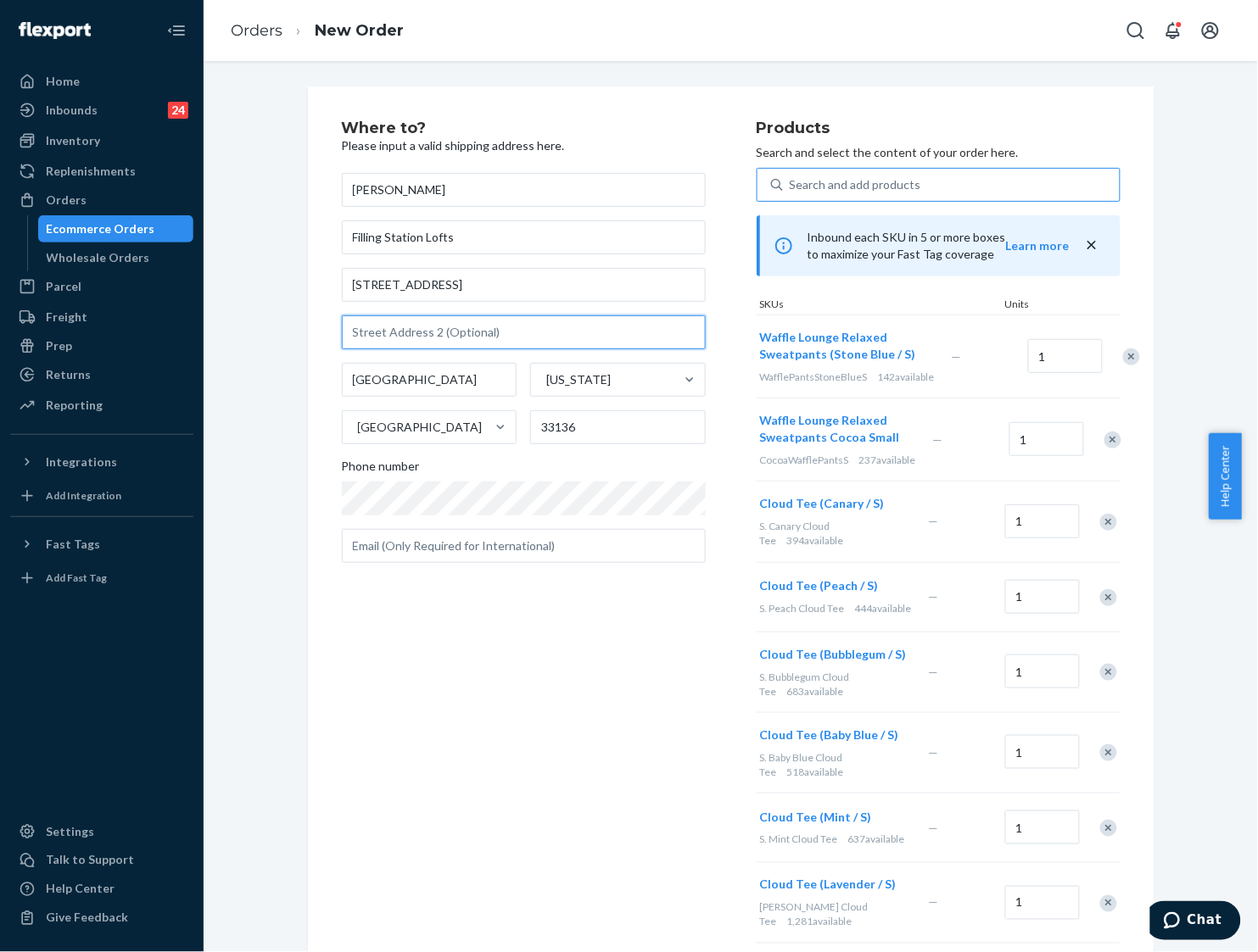
click at [397, 341] on input "text" at bounding box center [523, 332] width 364 height 34
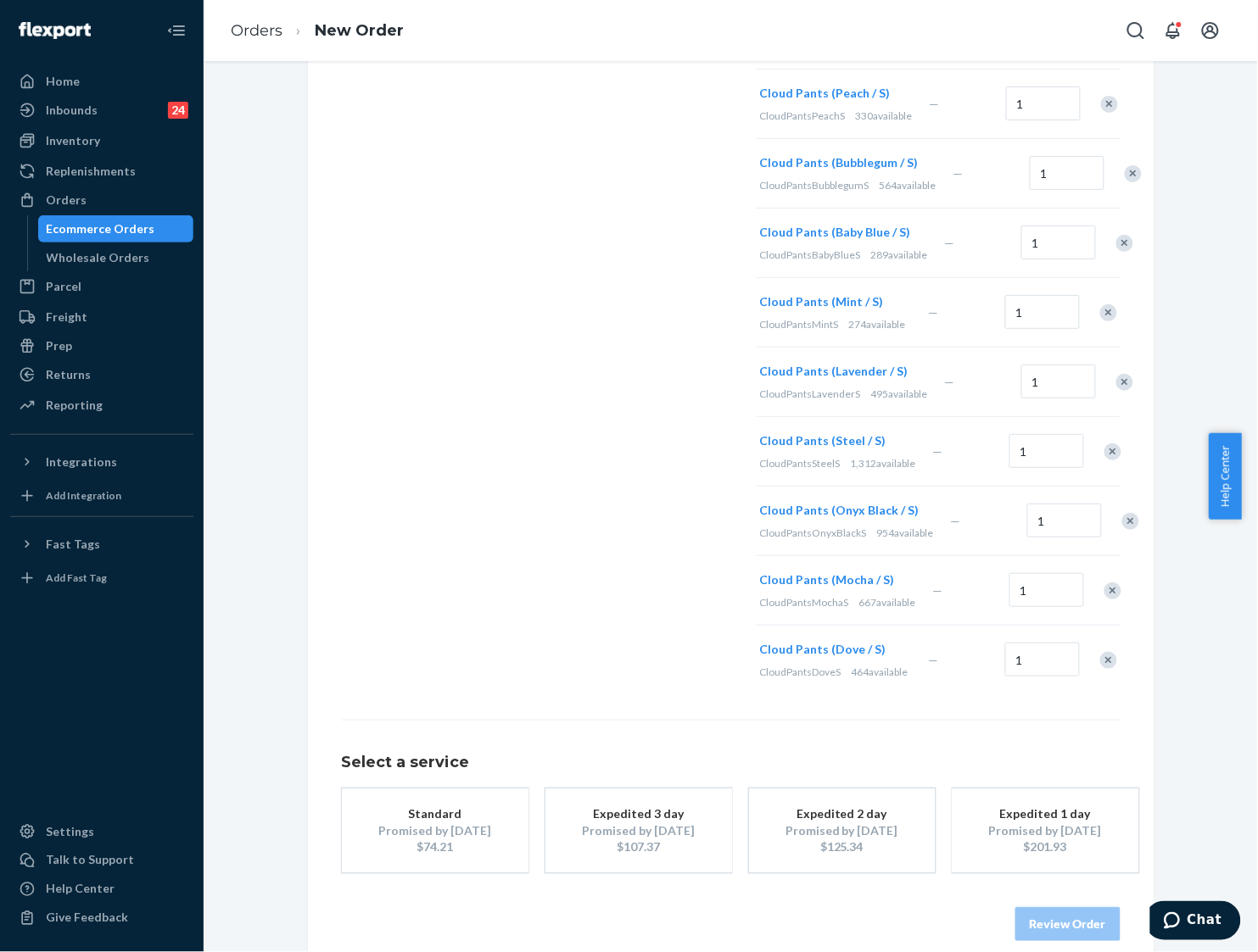
scroll to position [1440, 0]
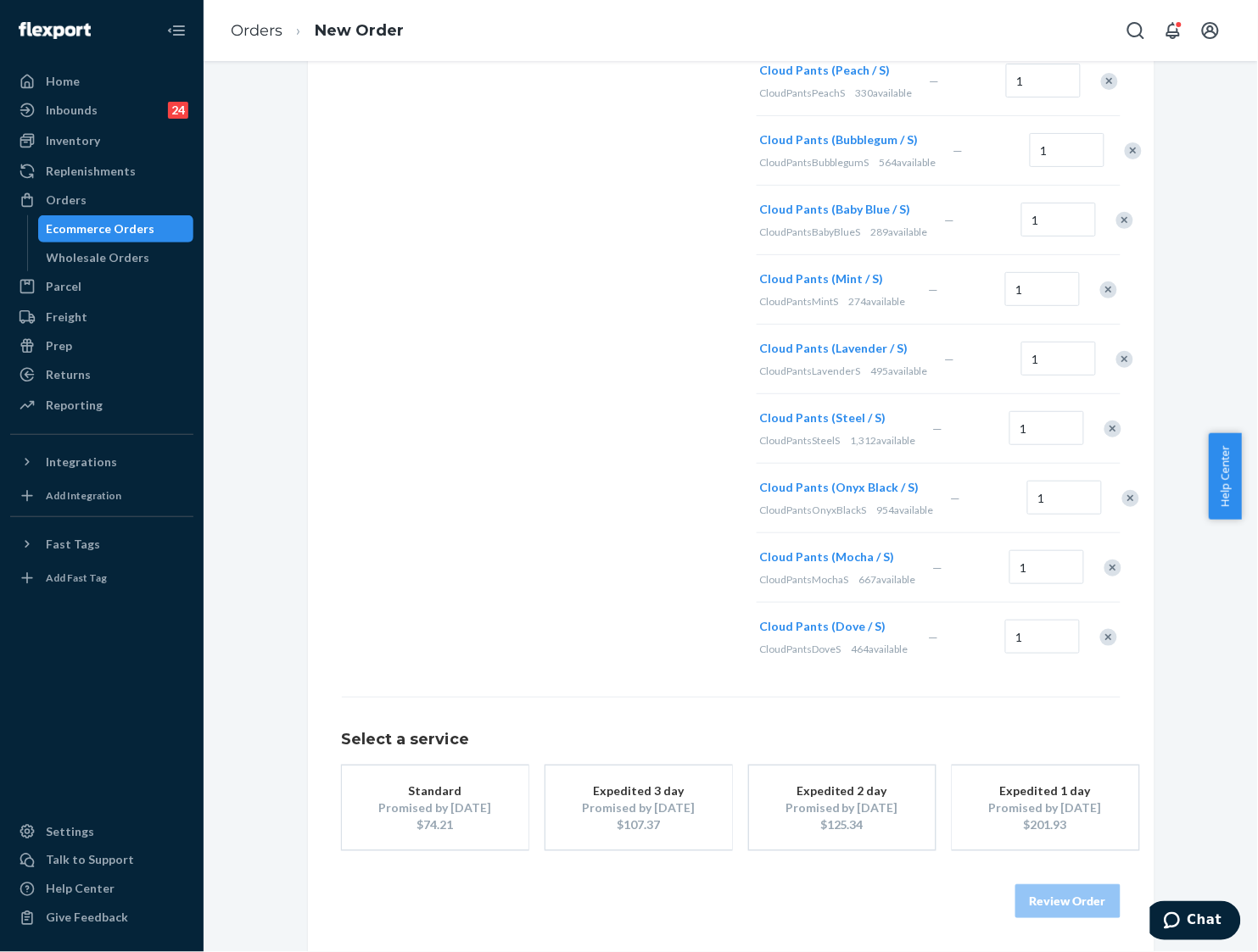
type input "APT 816"
click at [478, 836] on button "Standard Promised by [DATE] $74.21" at bounding box center [435, 808] width 187 height 84
click at [1030, 905] on button "Review Order" at bounding box center [1067, 902] width 105 height 34
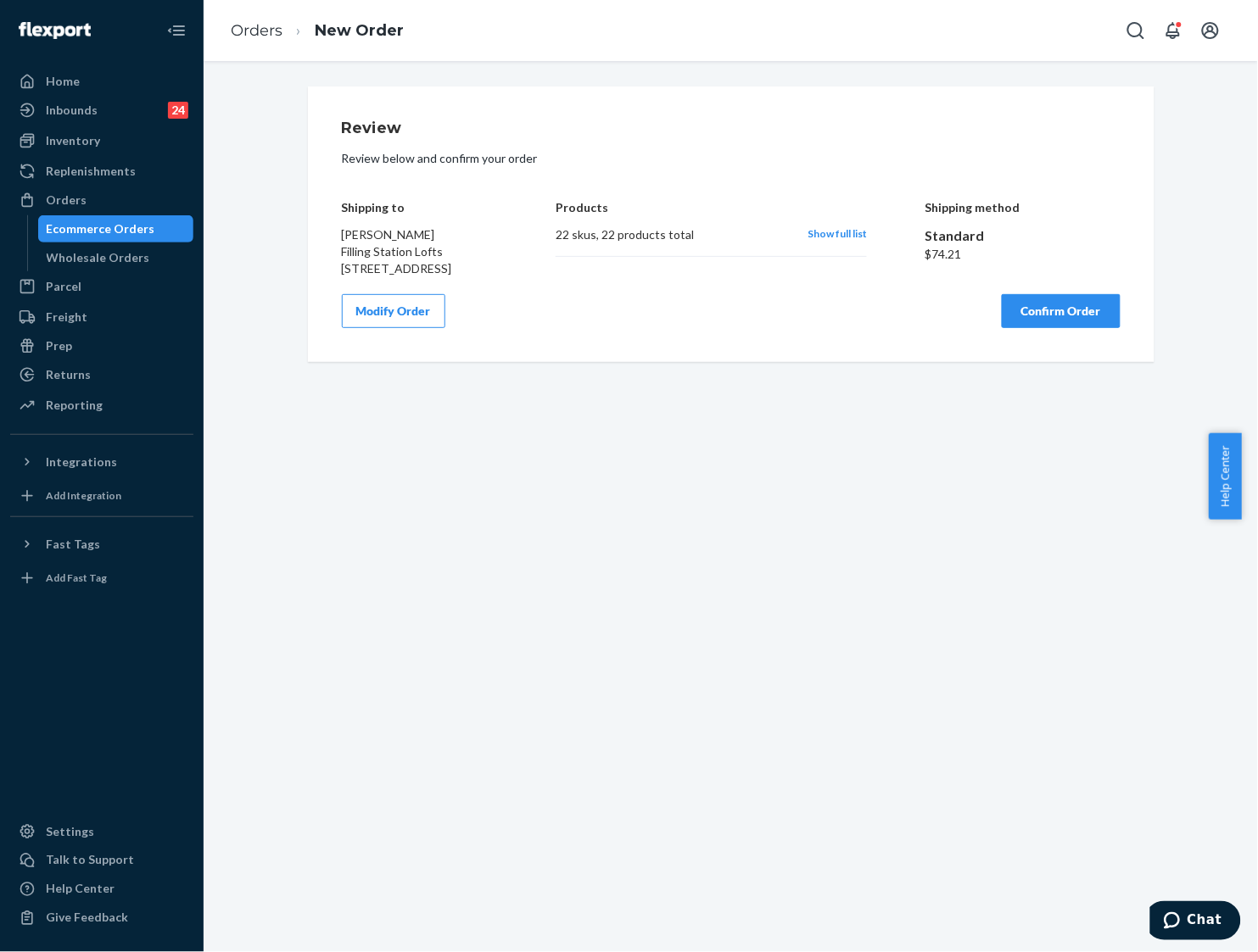
scroll to position [0, 0]
click at [823, 235] on span "Show full list" at bounding box center [836, 233] width 60 height 12
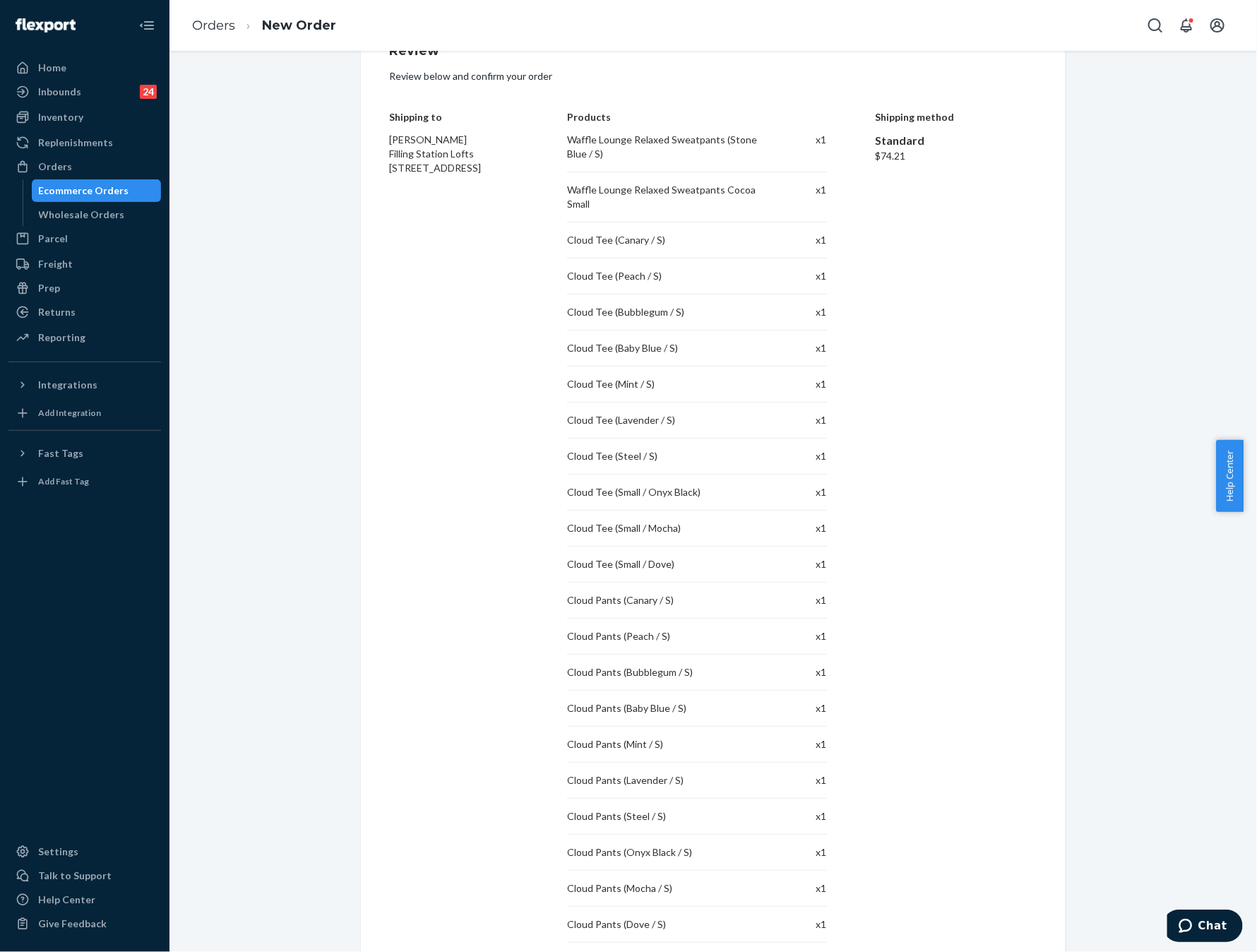
scroll to position [106, 0]
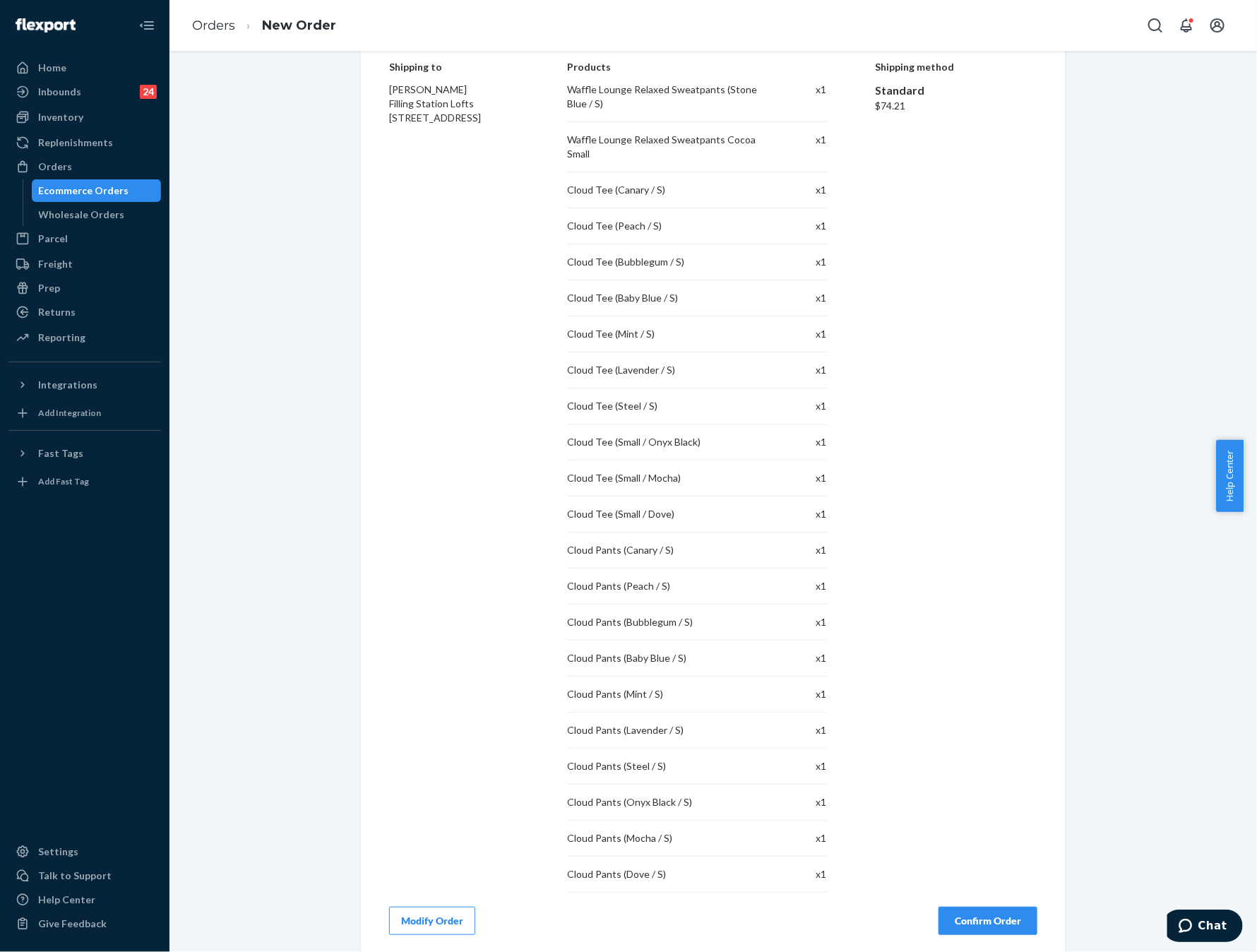
drag, startPoint x: 1248, startPoint y: 450, endPoint x: 1248, endPoint y: 440, distance: 10.0
click at [1047, 440] on div "Help Center" at bounding box center [1236, 476] width 41 height 72
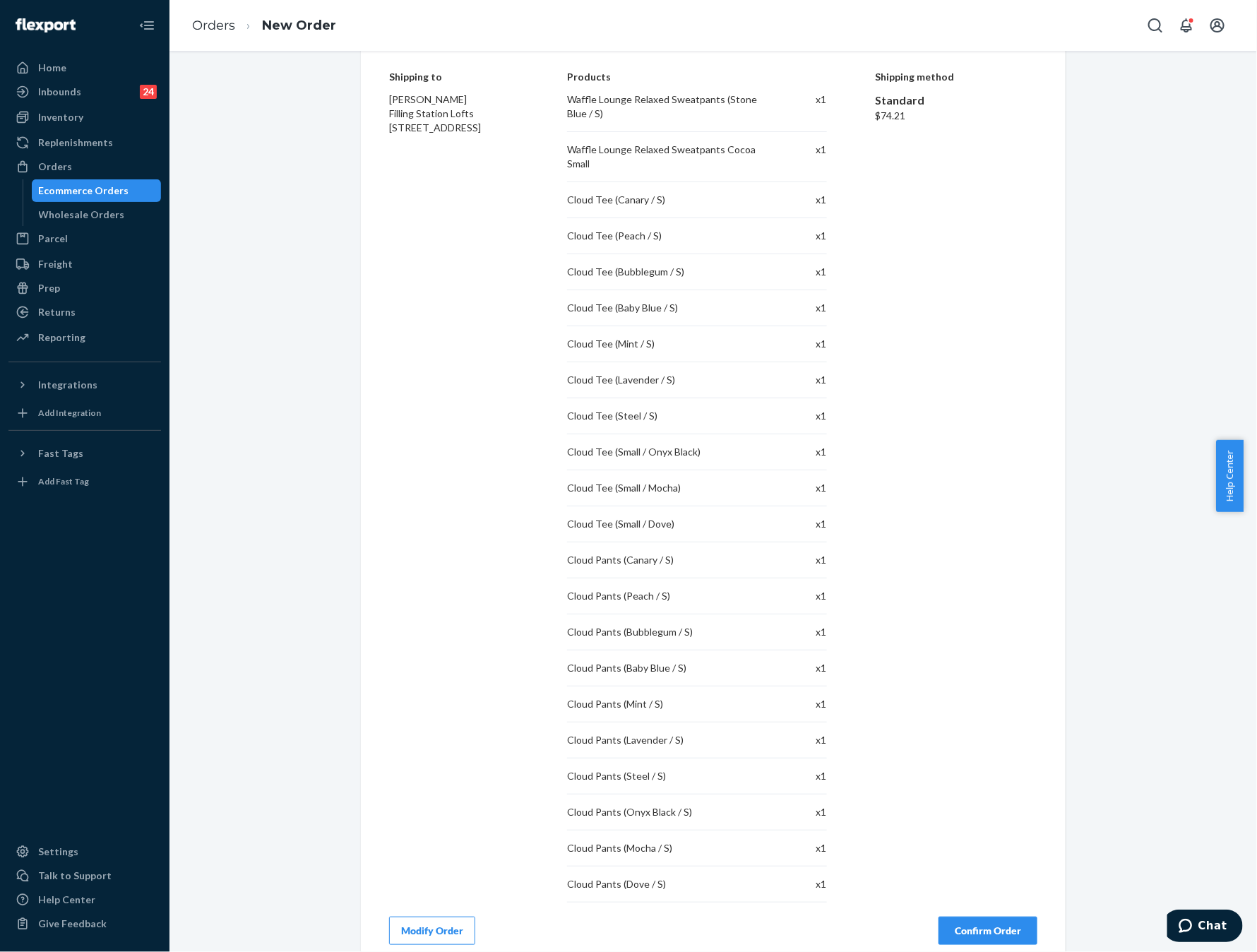
scroll to position [97, 0]
click at [946, 792] on button "Confirm Order" at bounding box center [987, 930] width 99 height 28
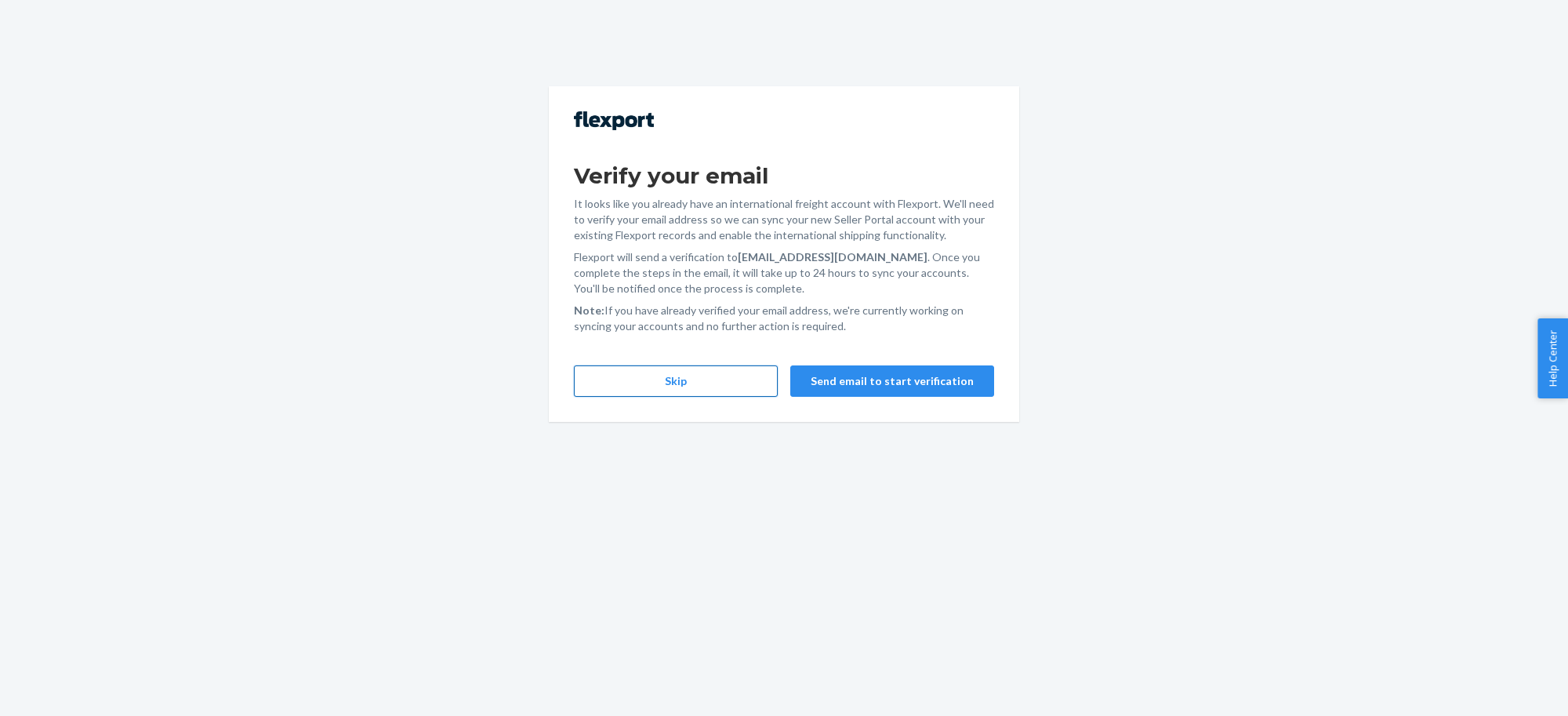
click at [667, 377] on button "Skip" at bounding box center [676, 381] width 204 height 32
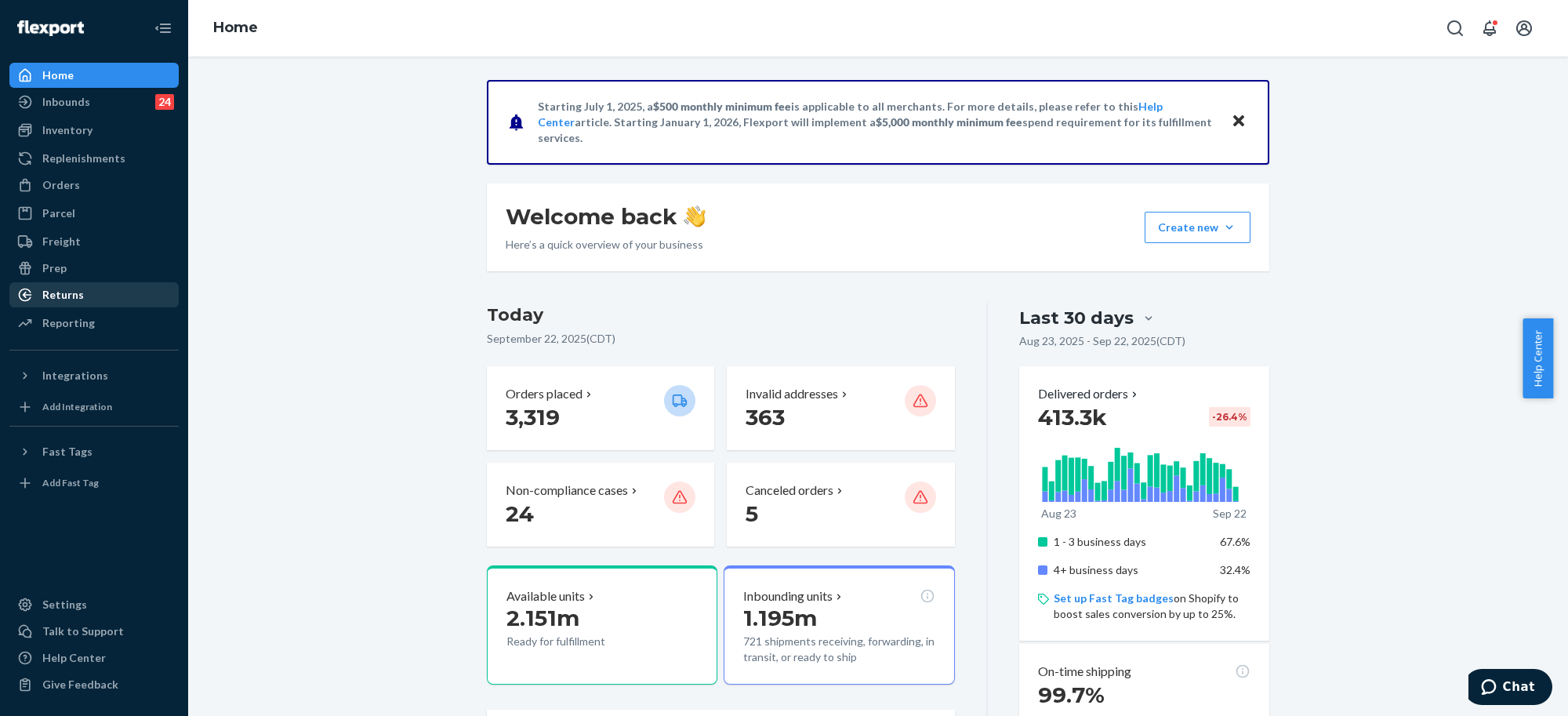
click at [63, 283] on div "Returns" at bounding box center [94, 294] width 166 height 22
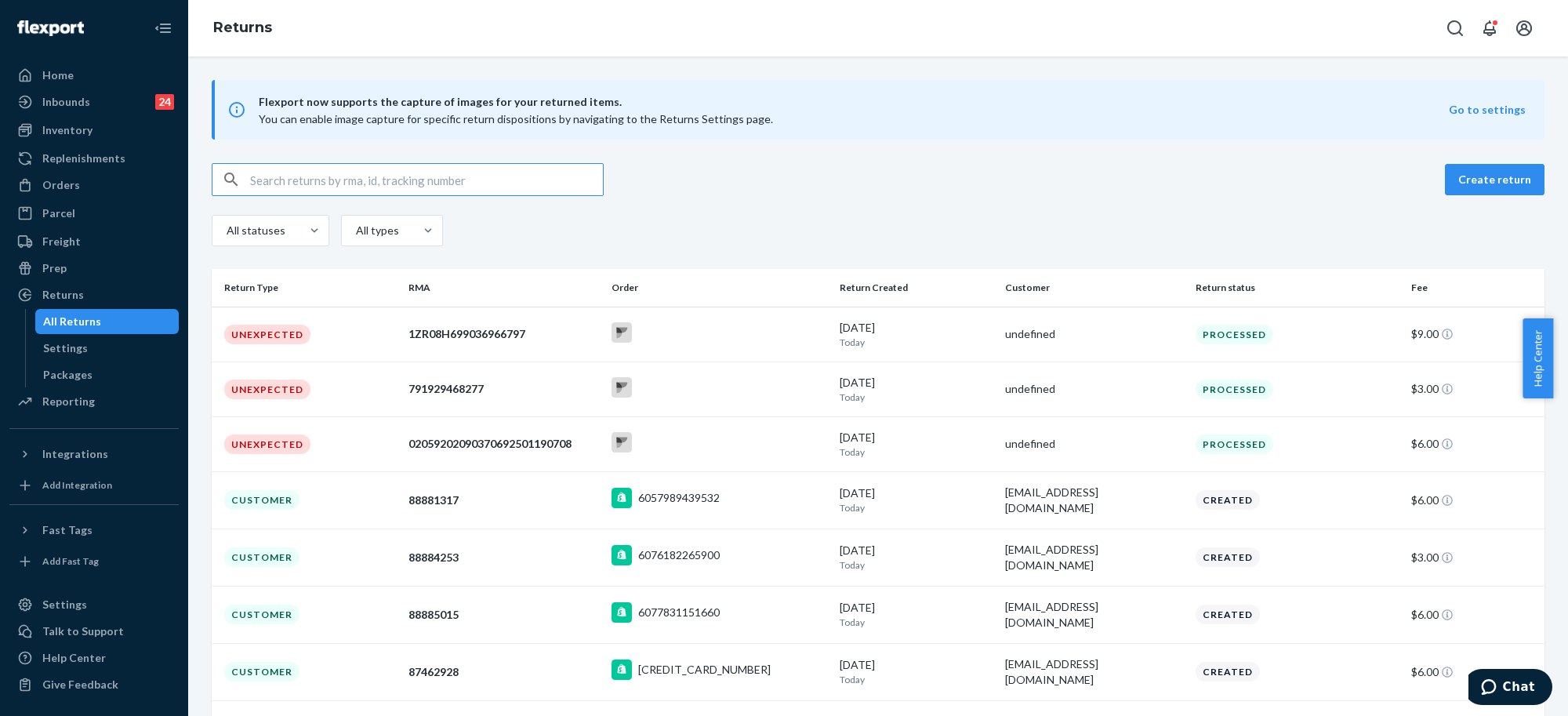
click at [519, 180] on input "text" at bounding box center [426, 180] width 353 height 32
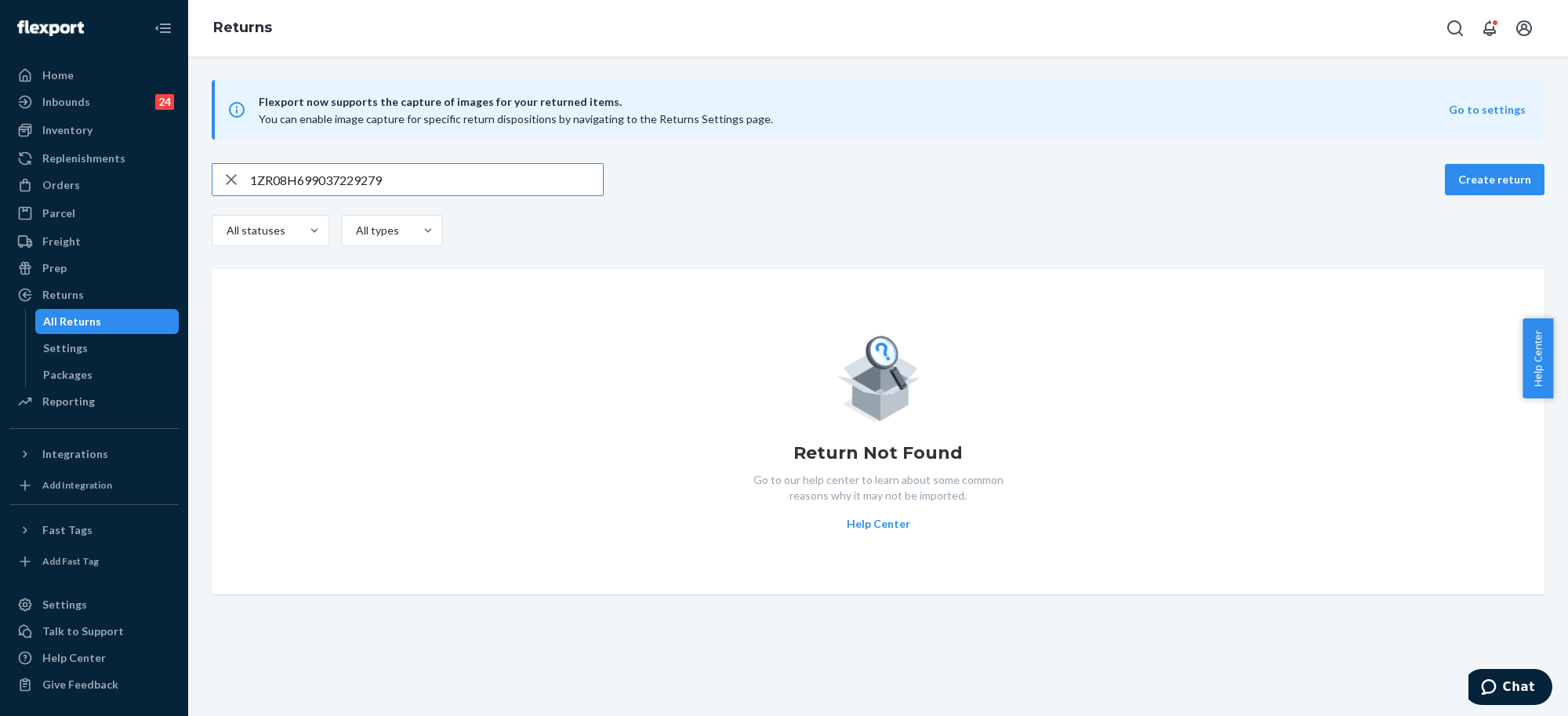
type input "1ZR08H699037229279"
